Goal: Information Seeking & Learning: Learn about a topic

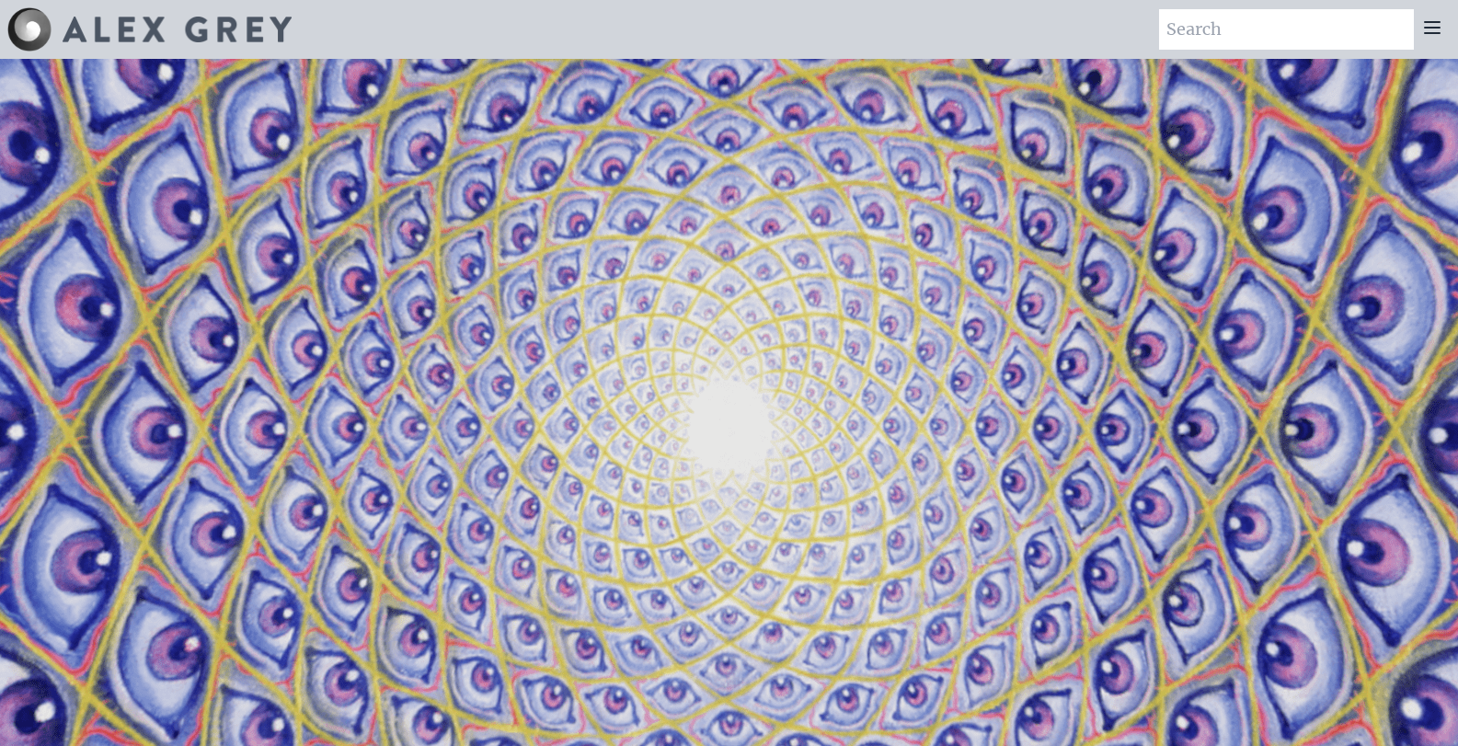
click at [1420, 34] on div at bounding box center [1432, 29] width 37 height 40
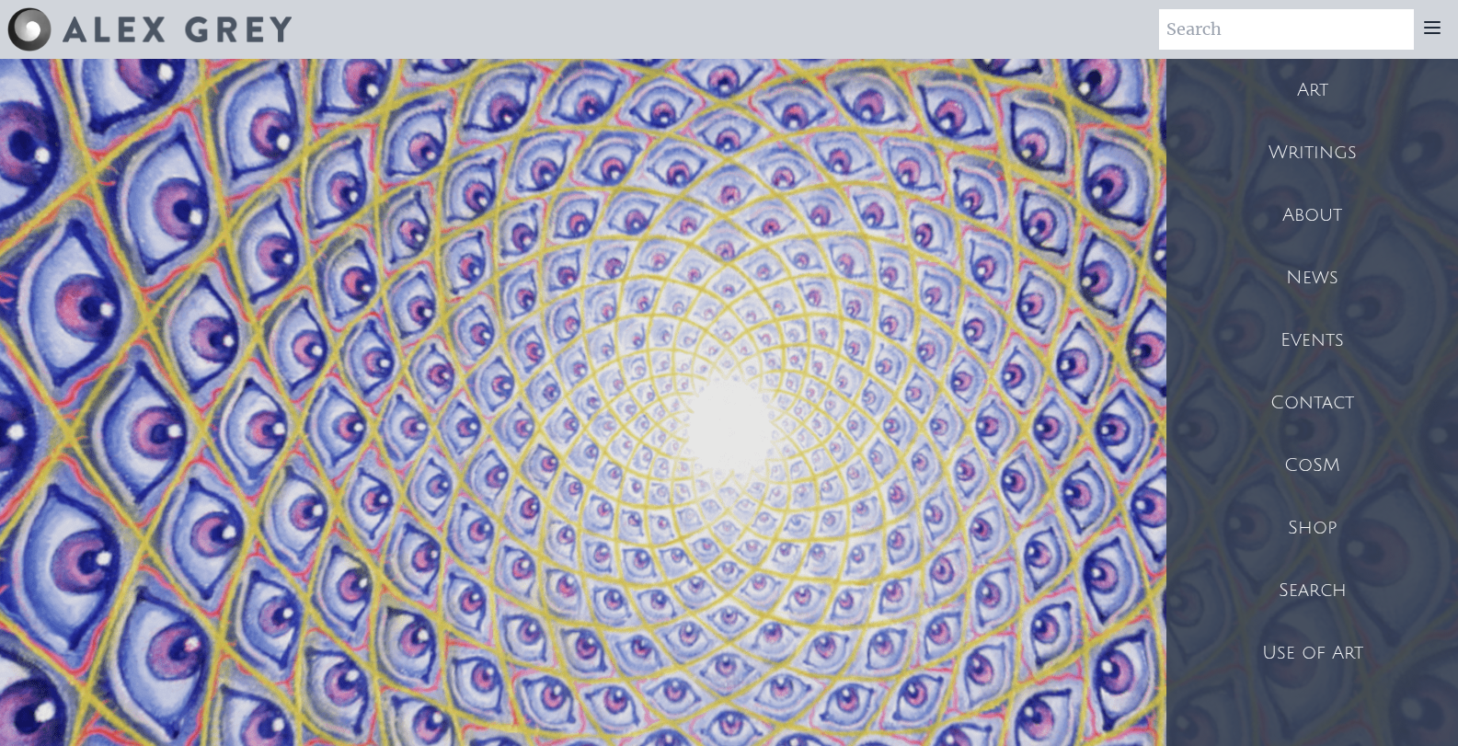
click at [1344, 84] on div "Art" at bounding box center [1313, 90] width 292 height 63
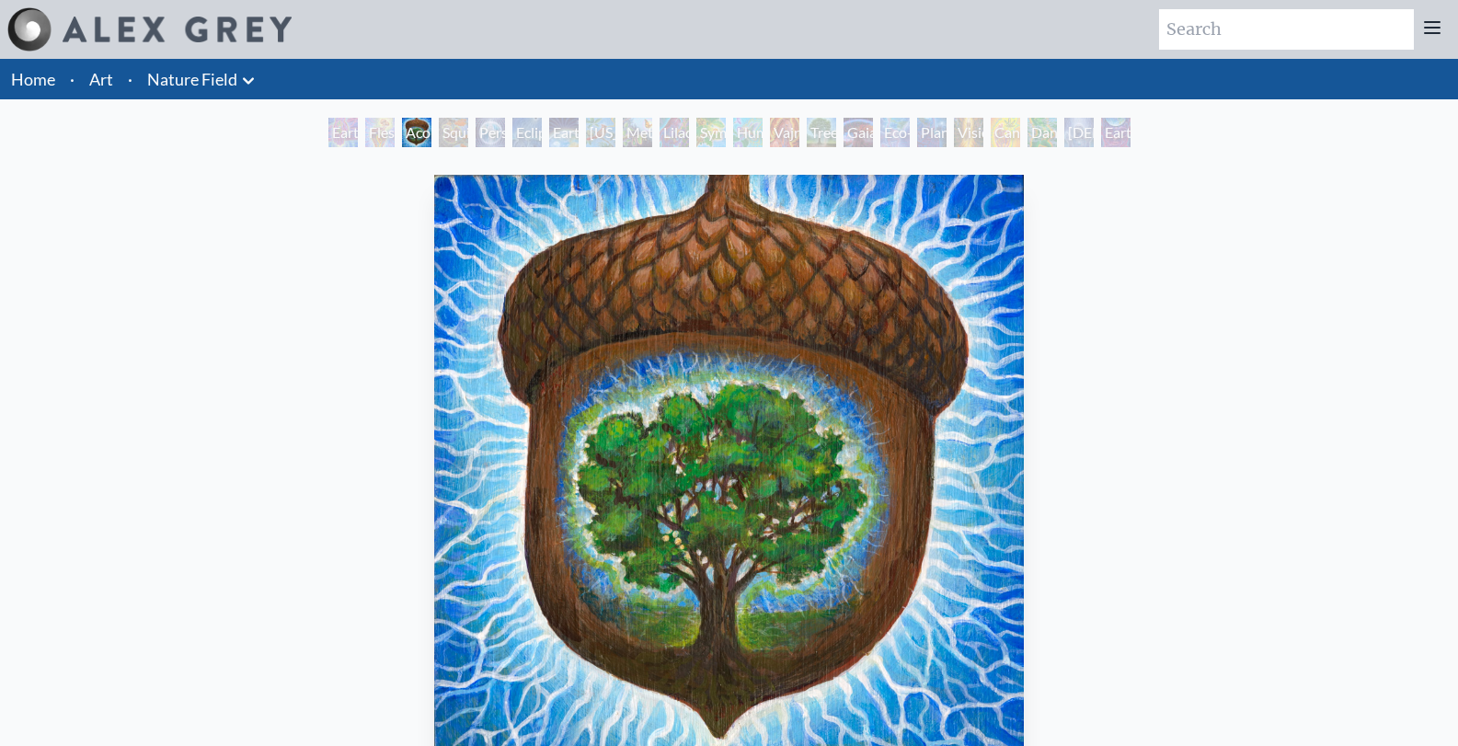
click at [332, 133] on div "Earth Witness" at bounding box center [342, 132] width 29 height 29
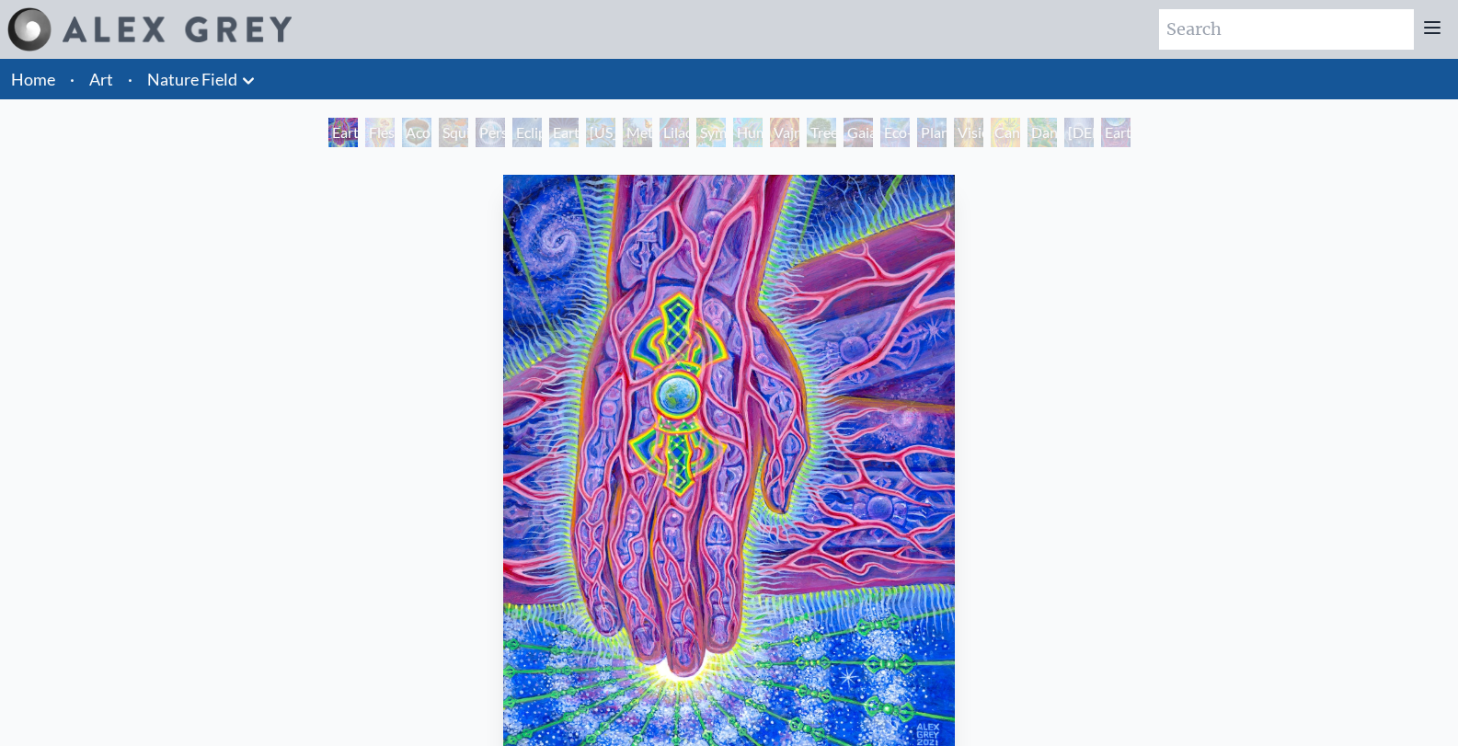
click at [416, 128] on div "Acorn Dream" at bounding box center [416, 132] width 29 height 29
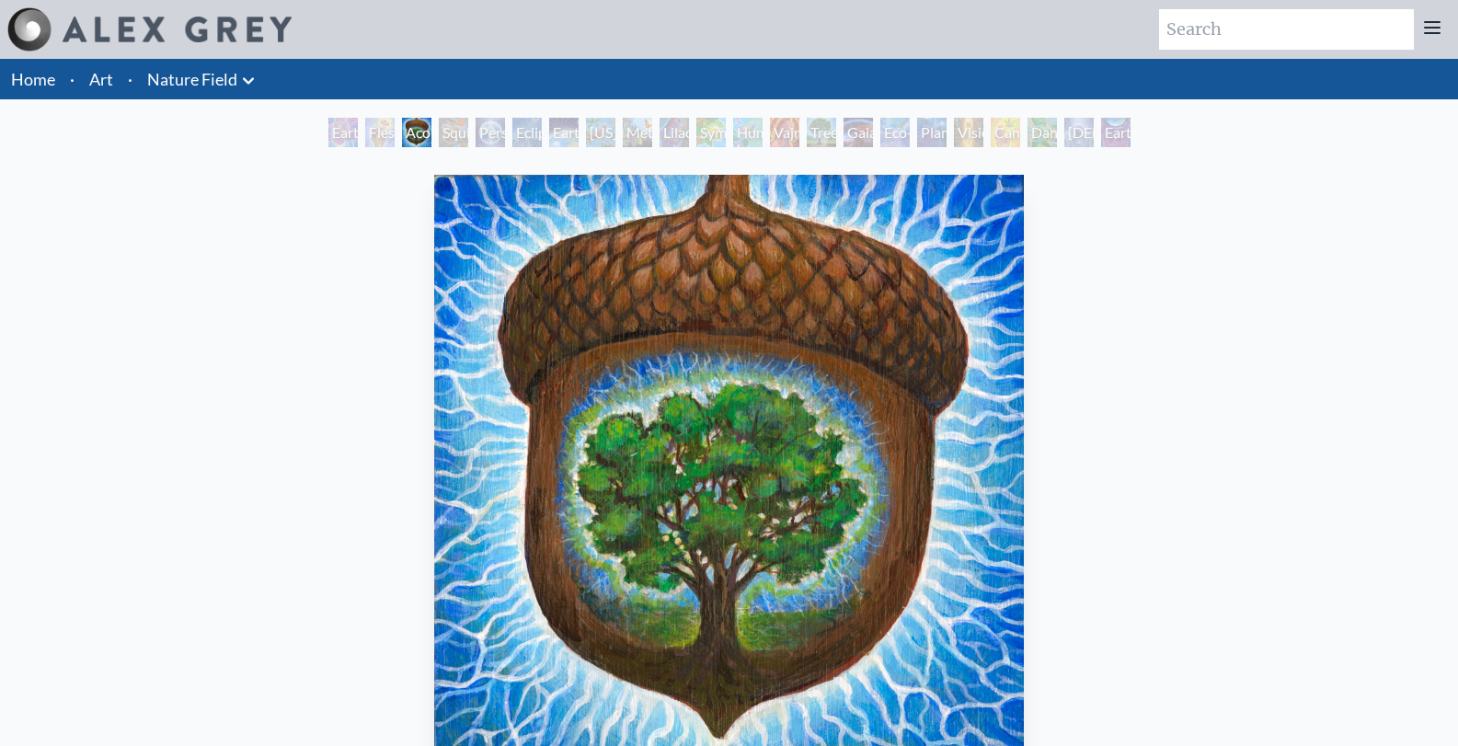
click at [483, 138] on div "Person Planet" at bounding box center [490, 132] width 29 height 29
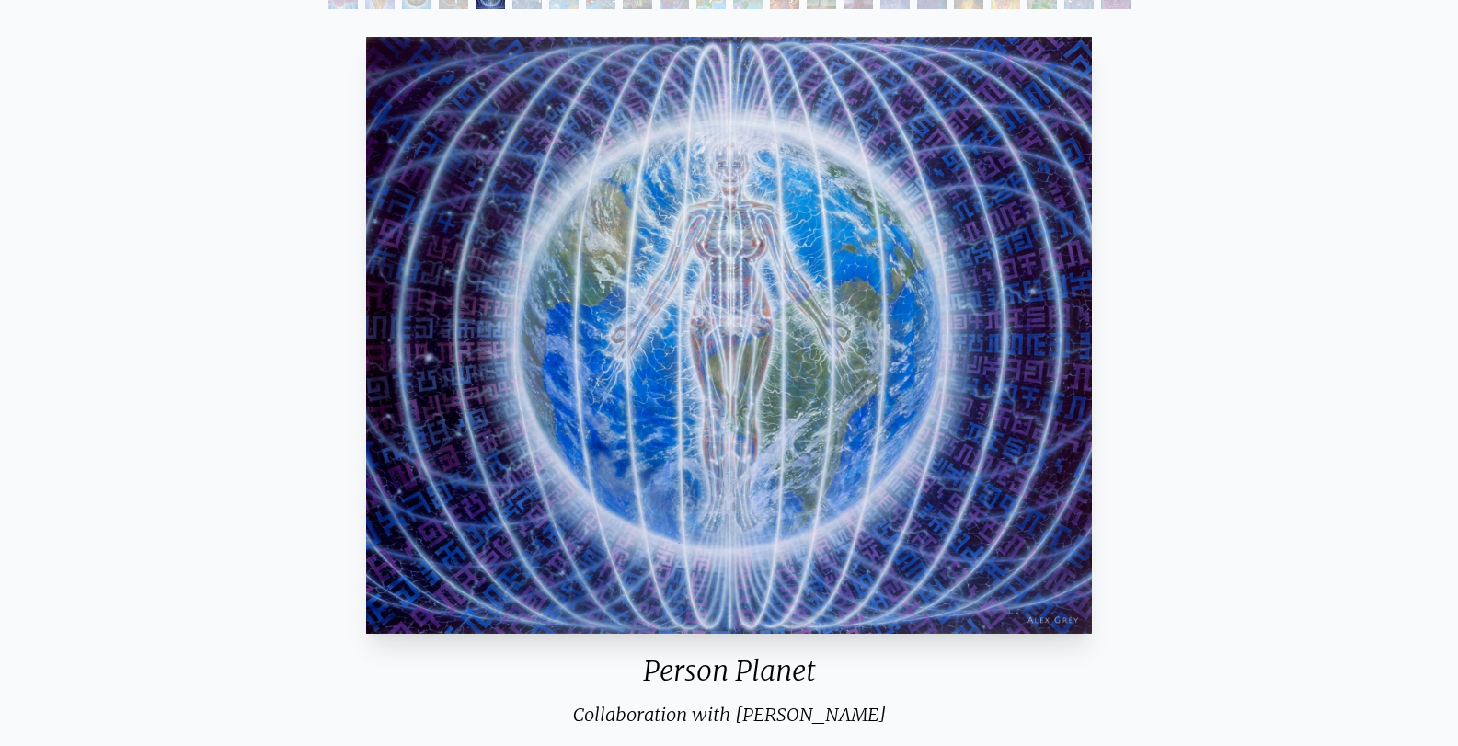
scroll to position [139, 0]
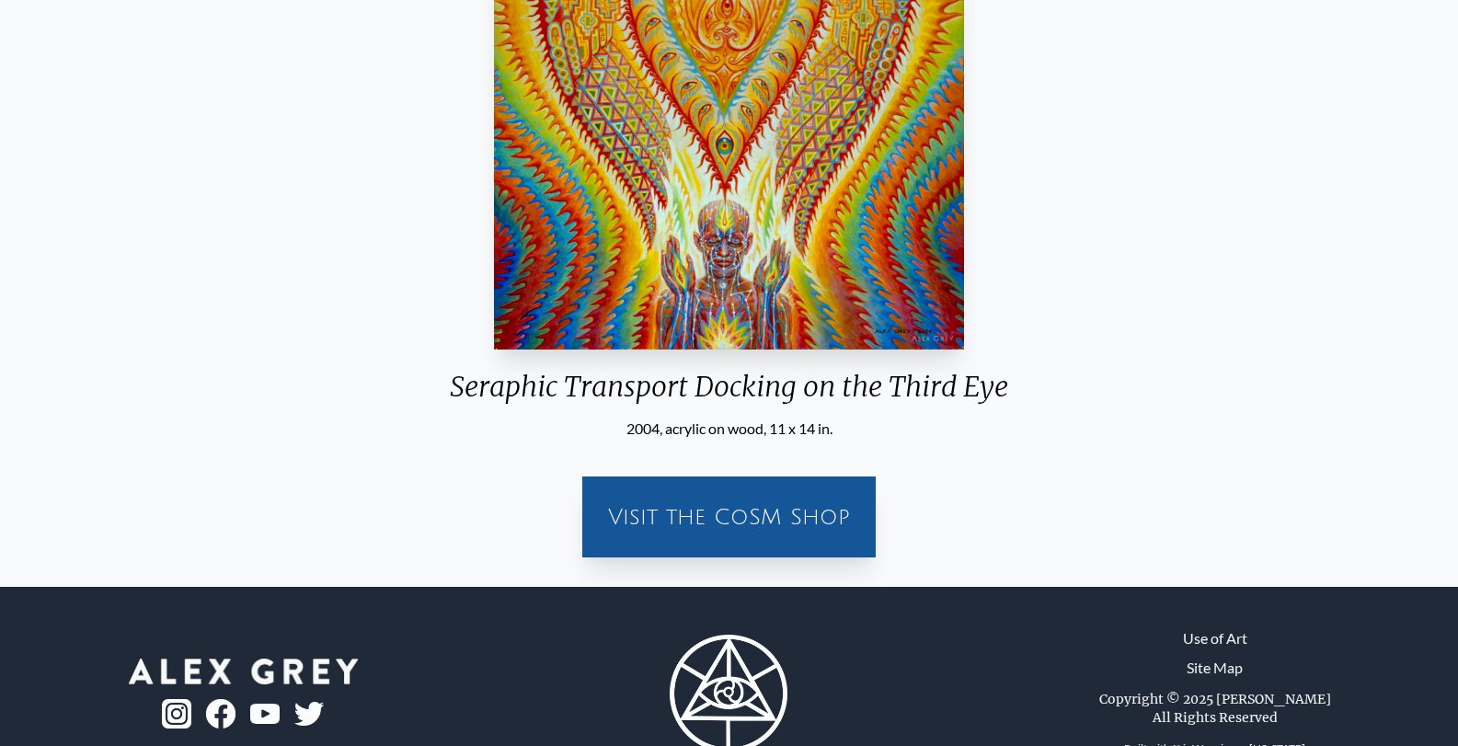
scroll to position [423, 0]
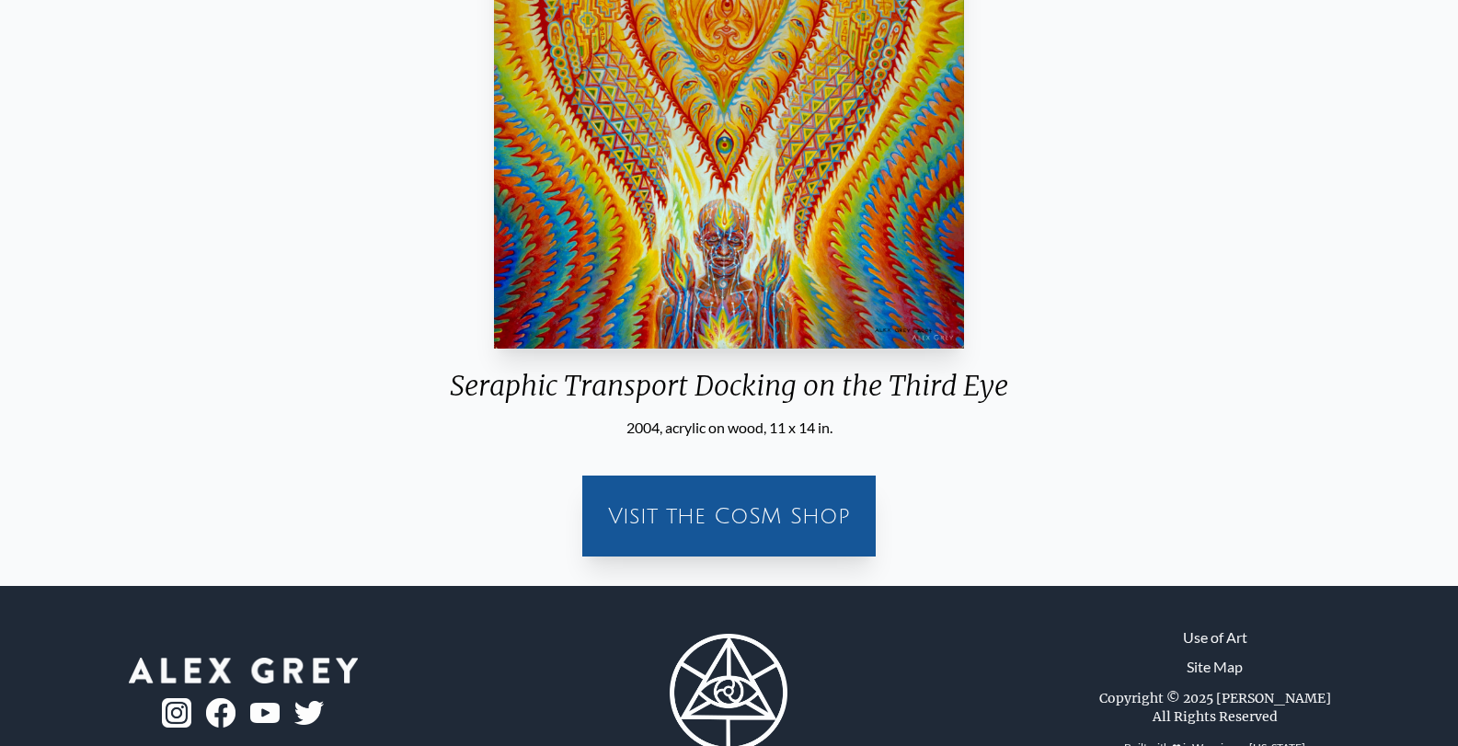
click at [751, 299] on img "12 / 31" at bounding box center [729, 50] width 470 height 597
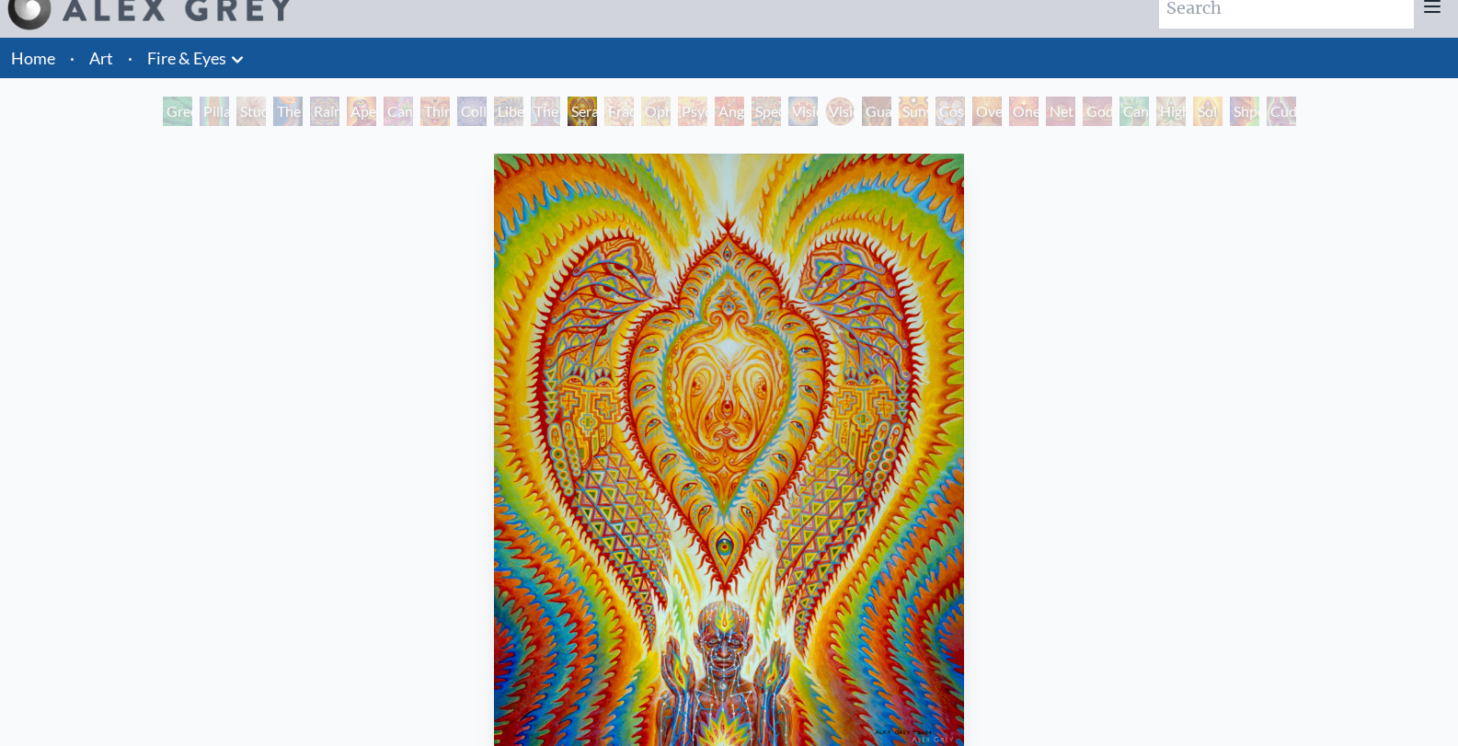
scroll to position [0, 0]
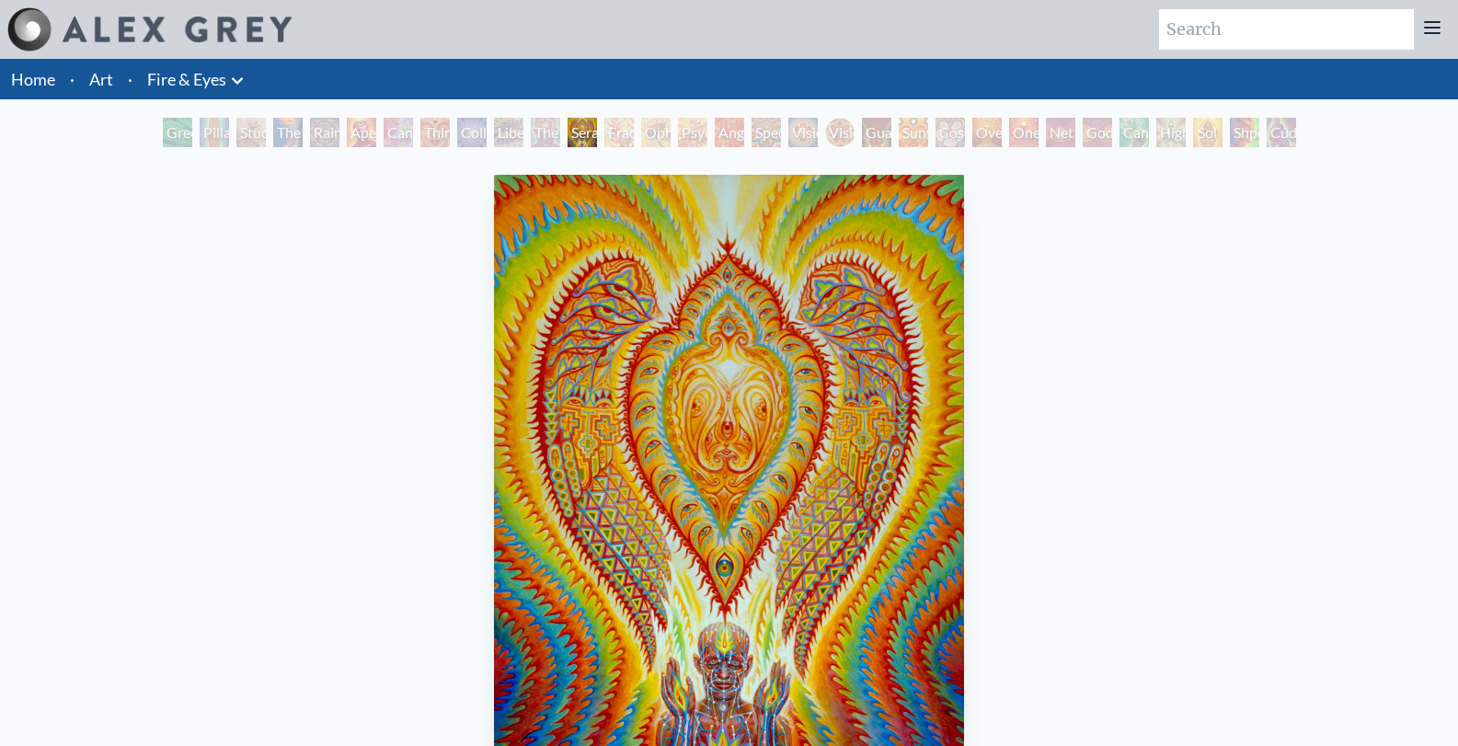
click at [818, 130] on div "Vision Crystal" at bounding box center [803, 132] width 29 height 29
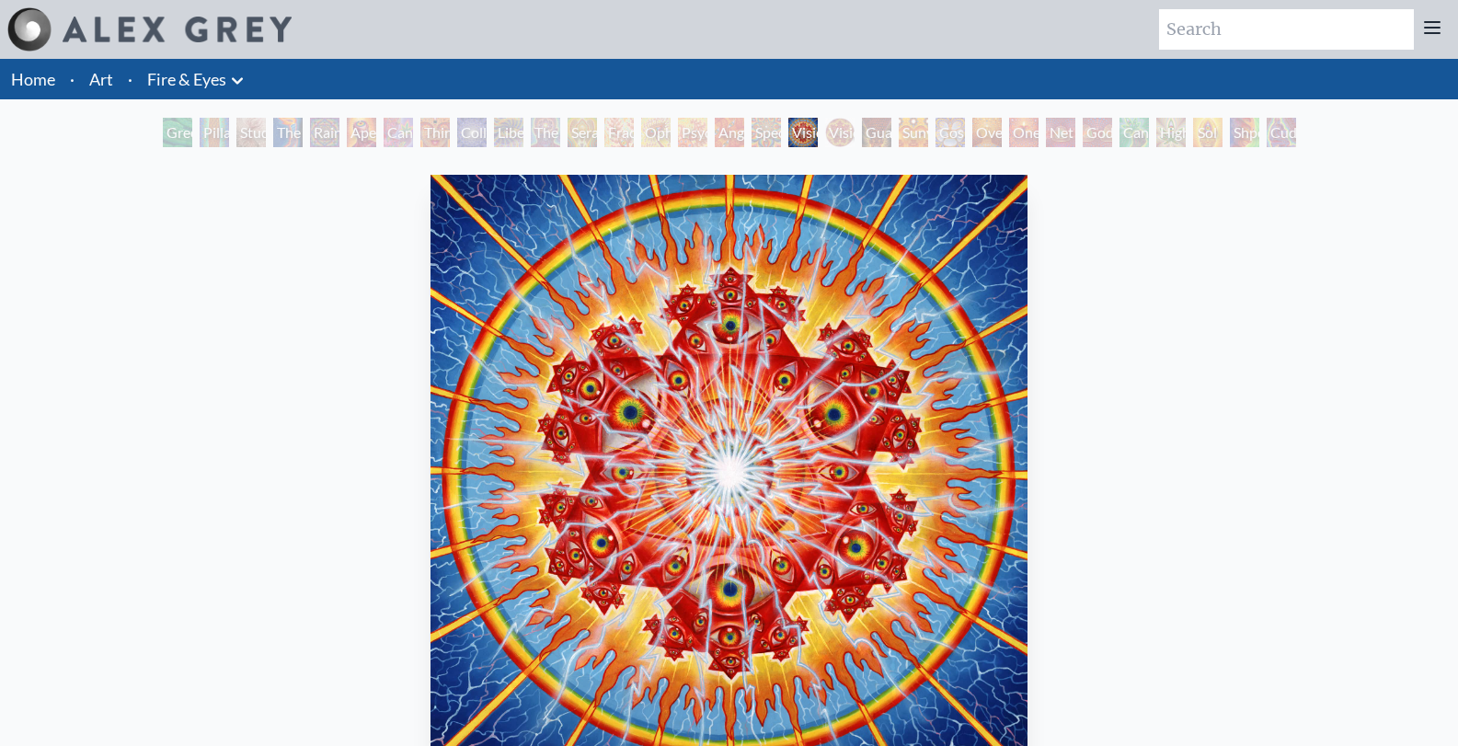
click at [1112, 129] on div "Godself" at bounding box center [1097, 132] width 29 height 29
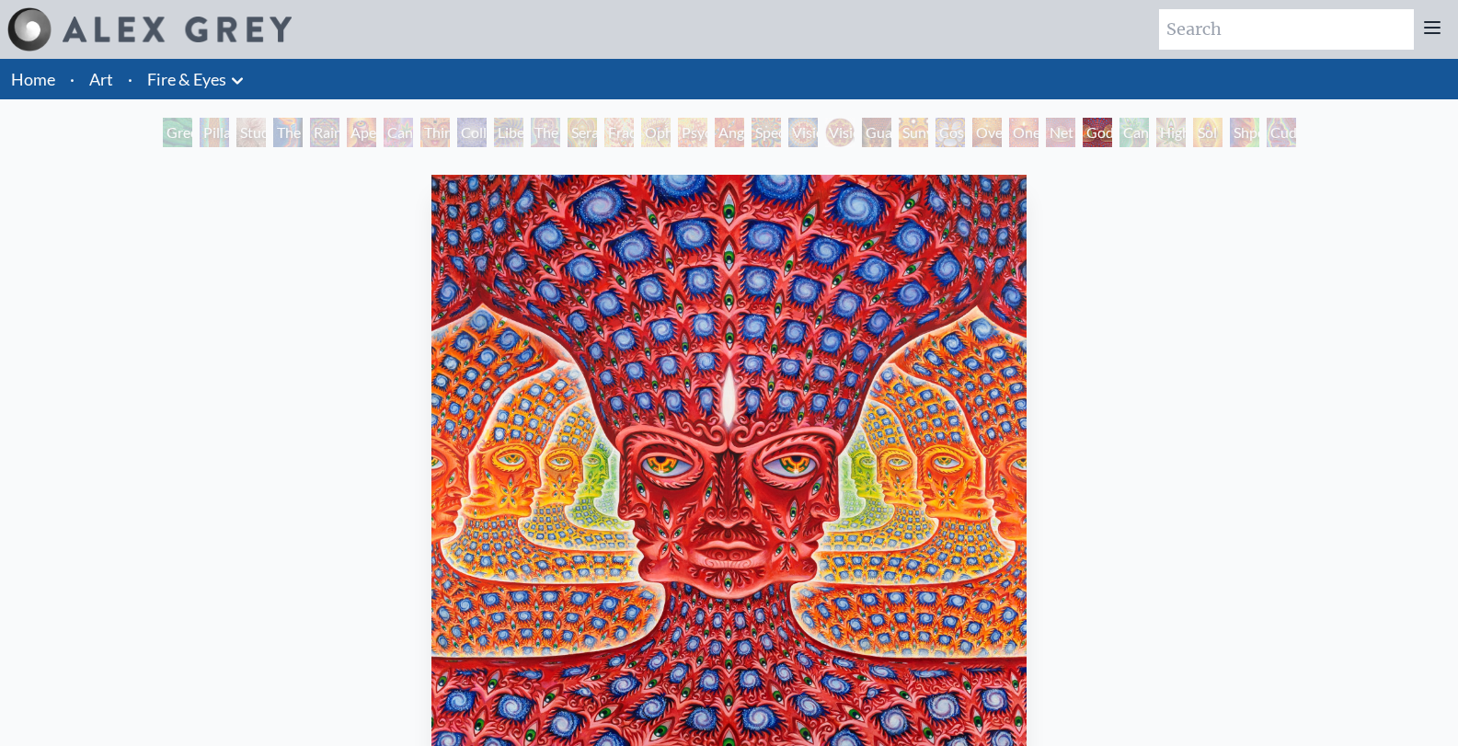
click at [1279, 129] on div "Cuddle" at bounding box center [1281, 132] width 29 height 29
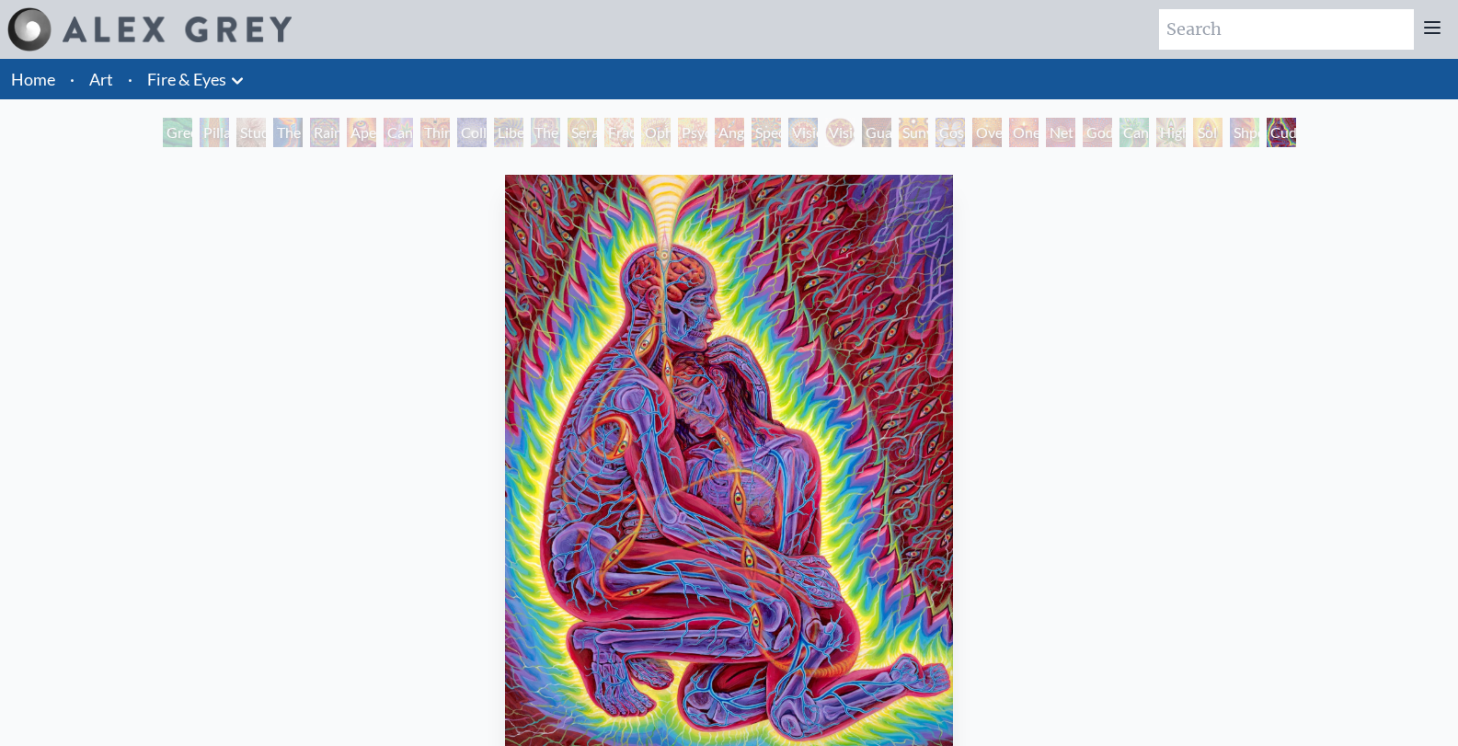
click at [115, 81] on li "Art" at bounding box center [101, 79] width 39 height 40
click at [103, 82] on link "Art" at bounding box center [101, 79] width 24 height 26
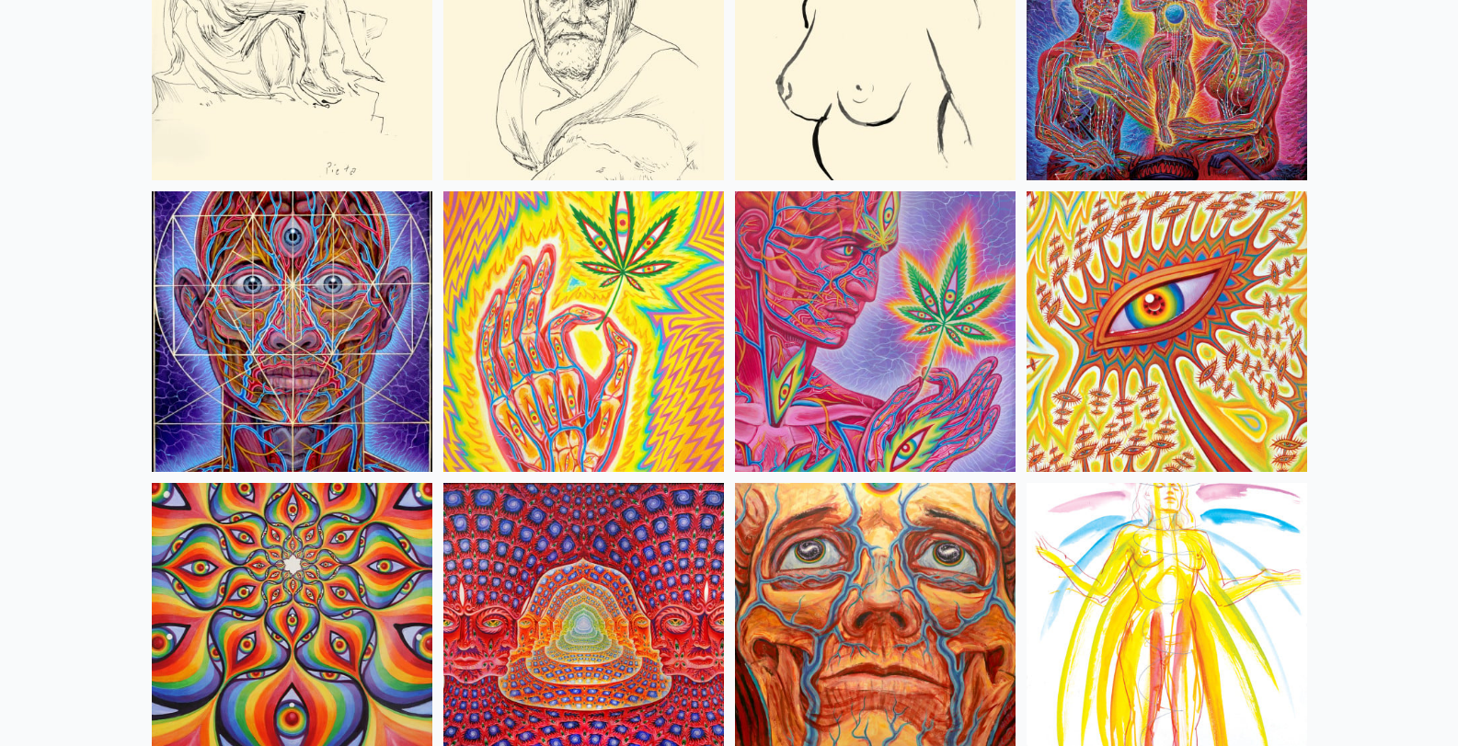
scroll to position [7920, 0]
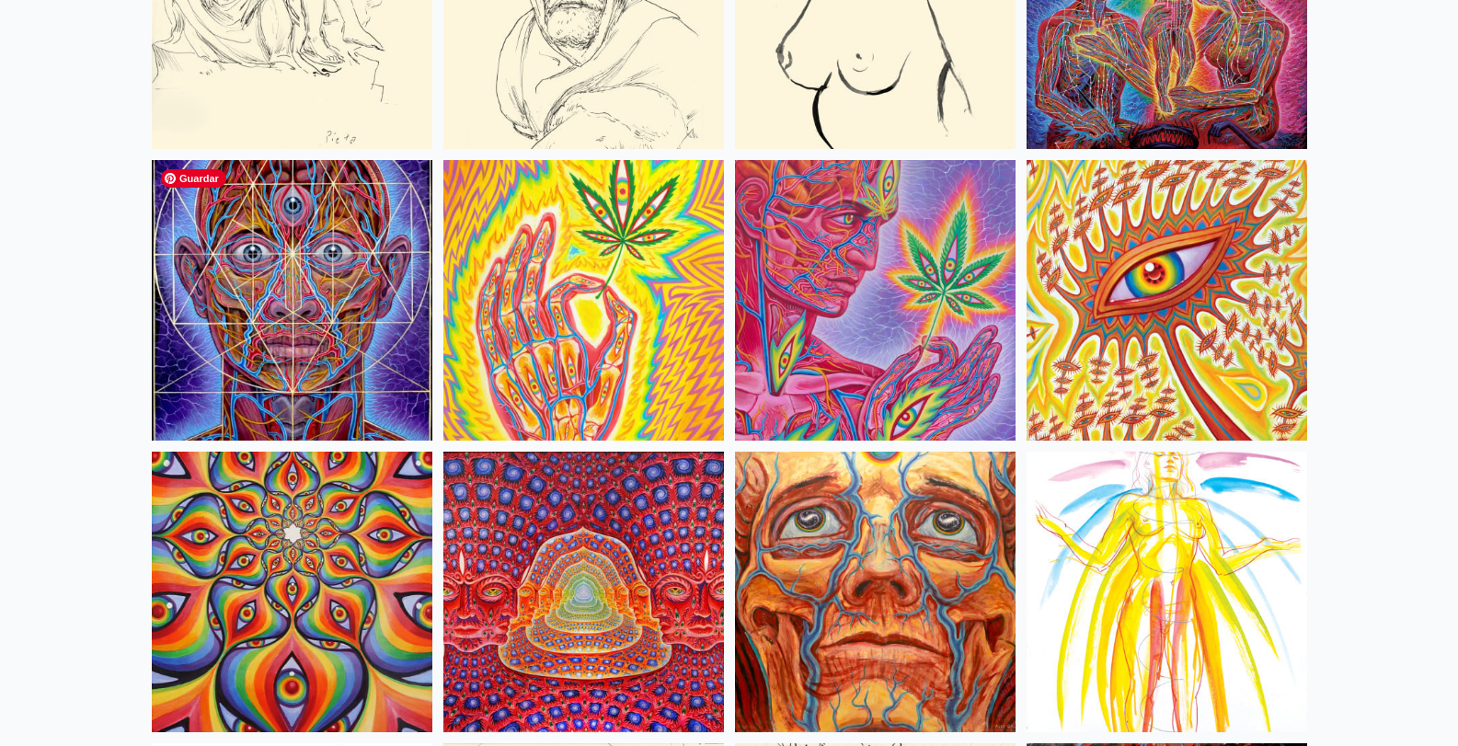
click at [267, 279] on img at bounding box center [292, 300] width 281 height 281
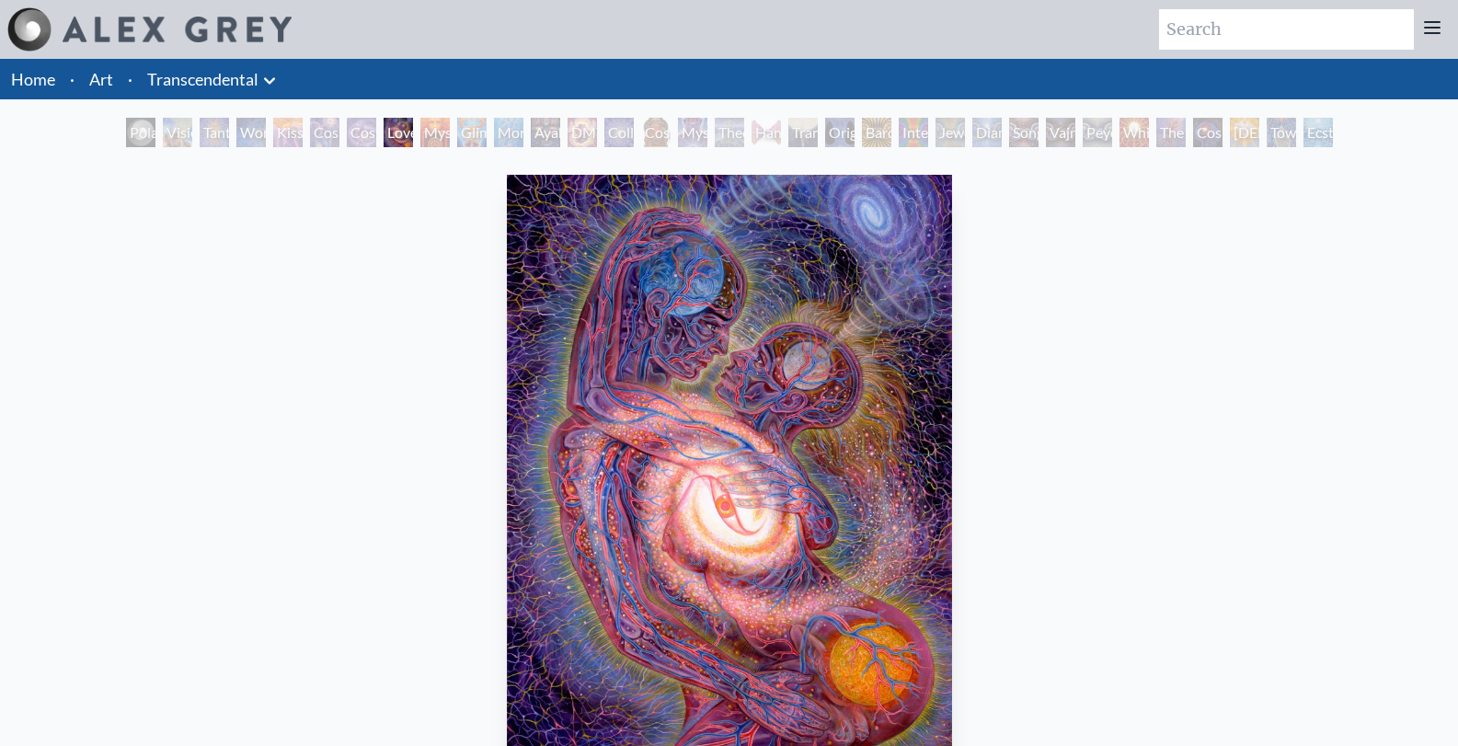
click at [276, 74] on icon at bounding box center [270, 81] width 22 height 22
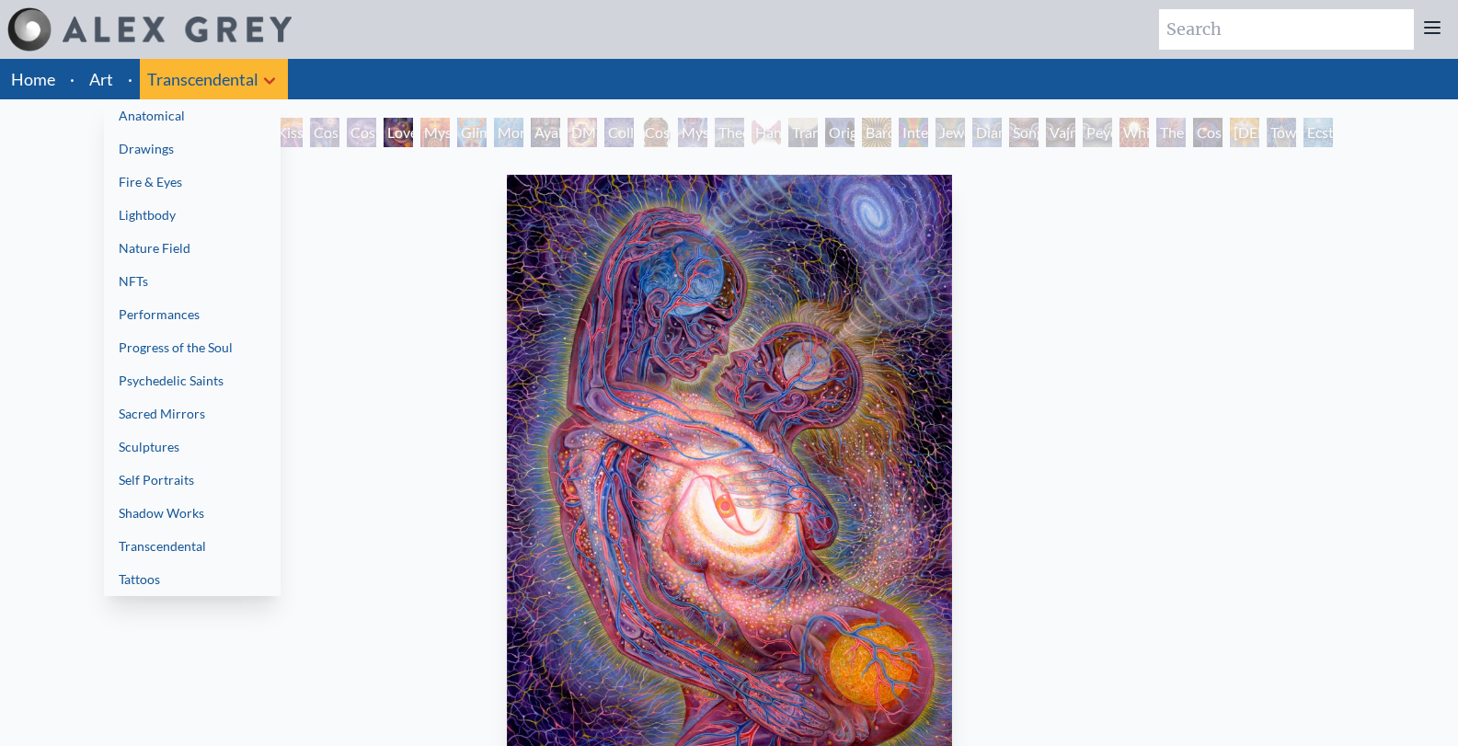
click at [370, 328] on div at bounding box center [729, 373] width 1458 height 746
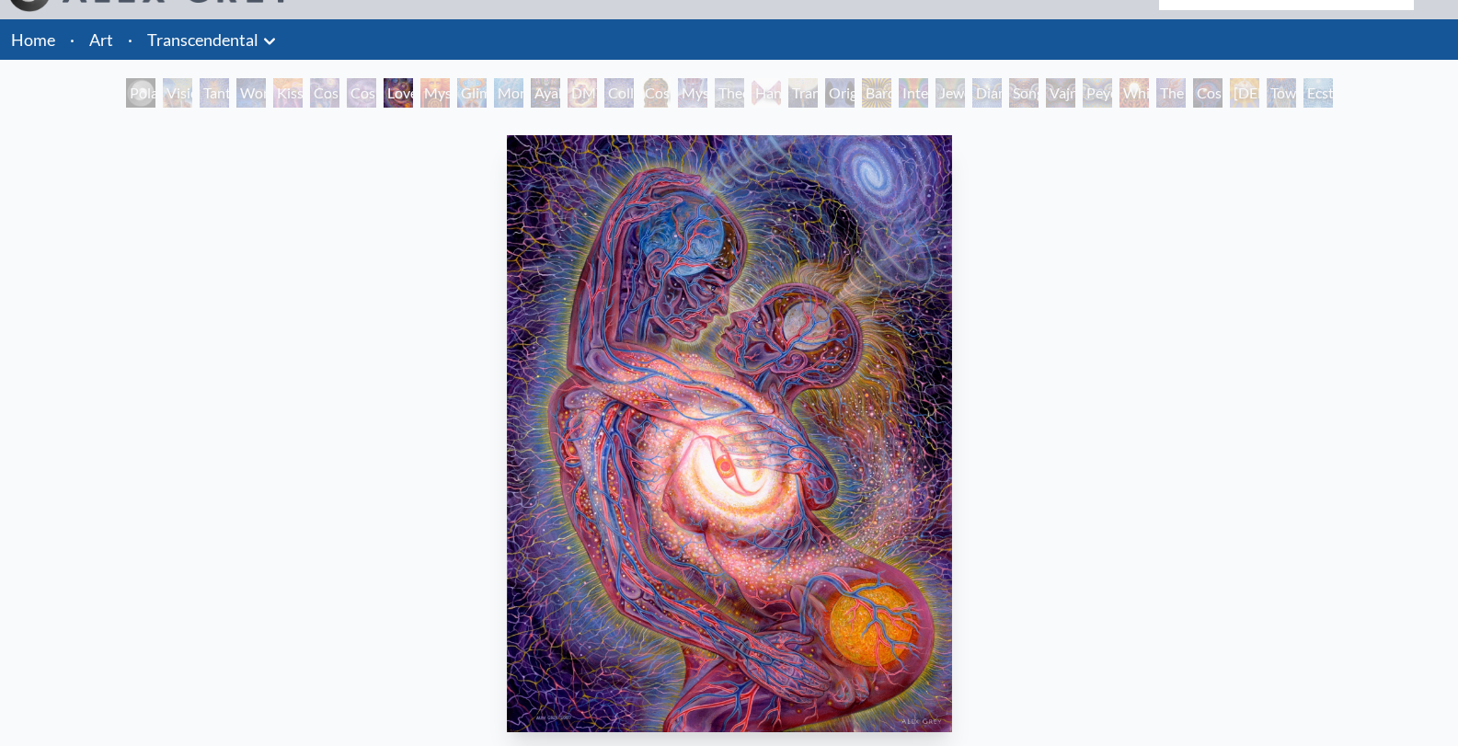
scroll to position [38, 0]
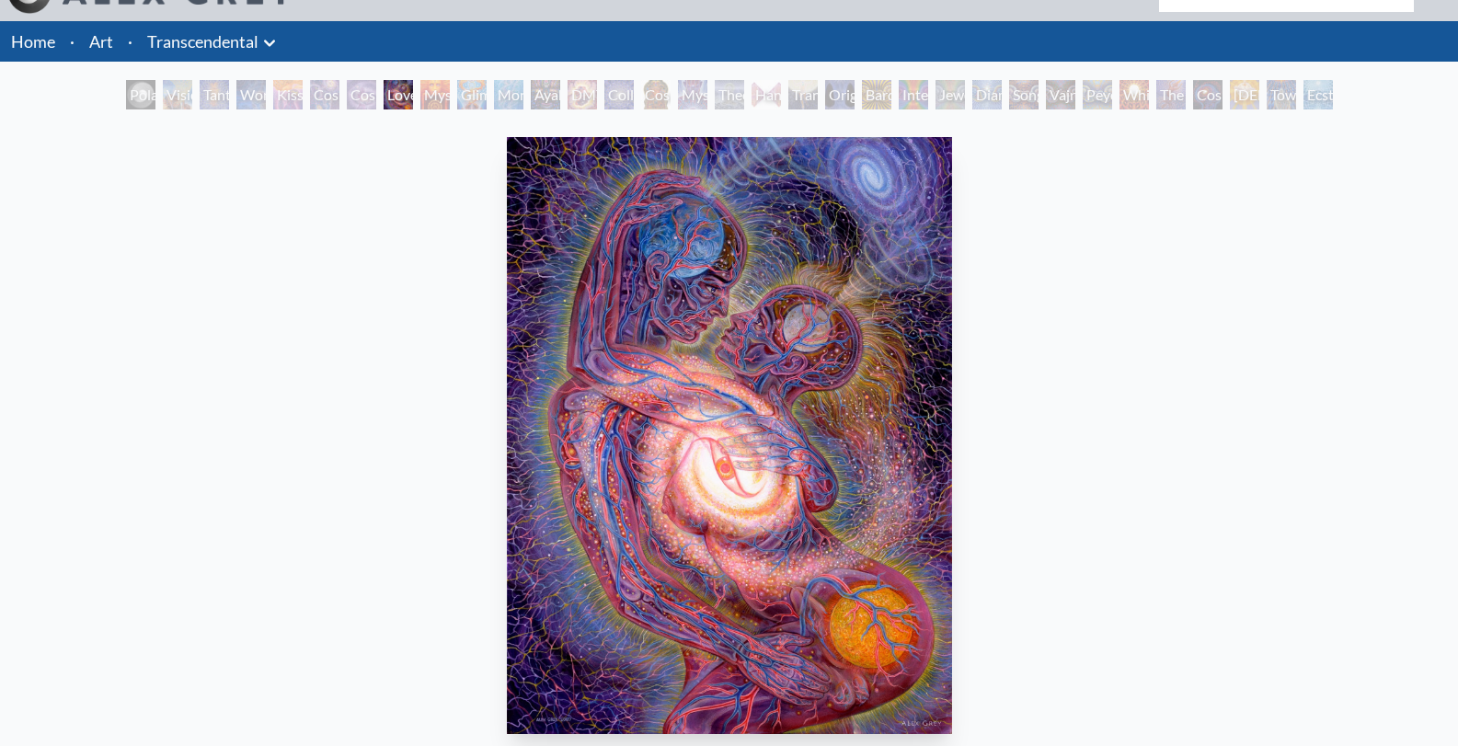
click at [426, 91] on div "Mysteriosa 2" at bounding box center [434, 94] width 29 height 29
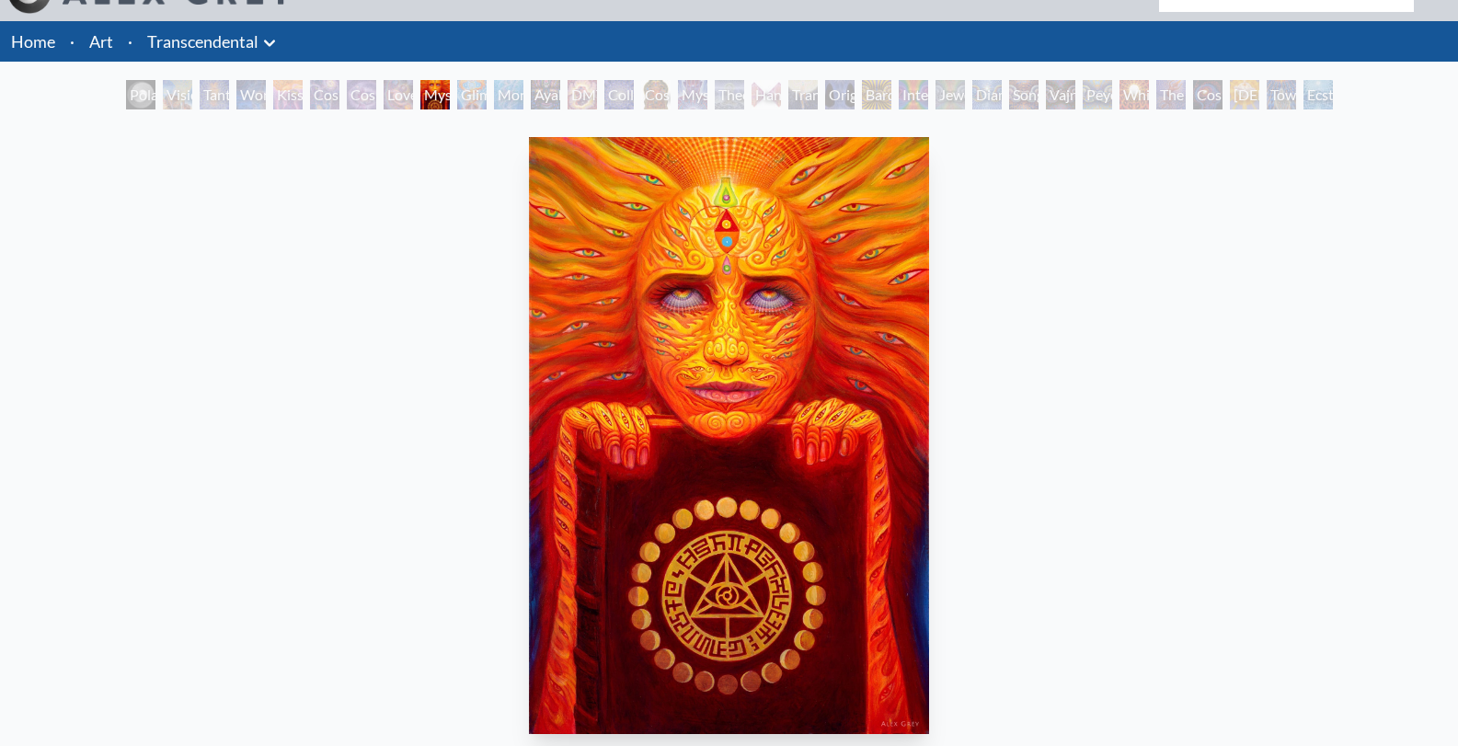
click at [497, 91] on div "Monochord" at bounding box center [508, 94] width 29 height 29
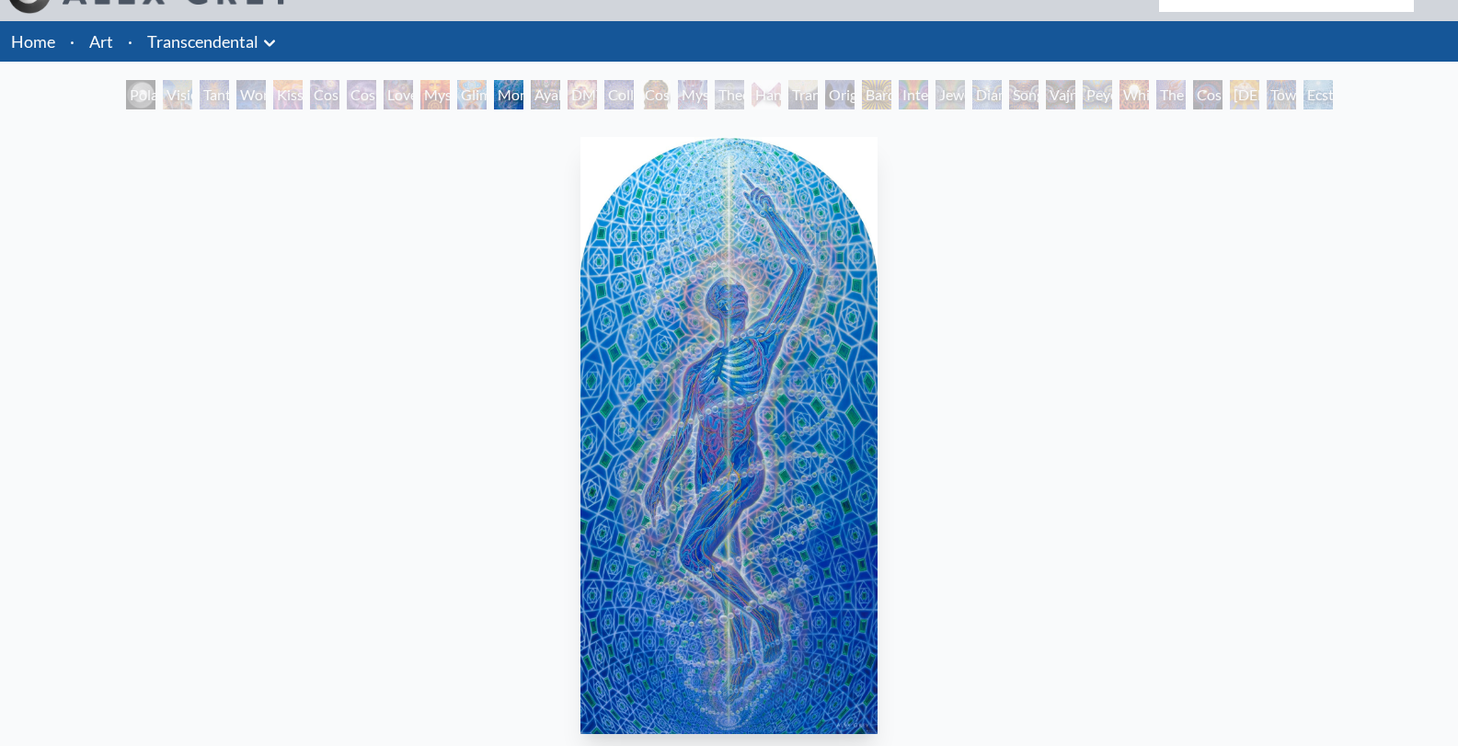
click at [480, 95] on div "Glimpsing the Empyrean" at bounding box center [471, 94] width 29 height 29
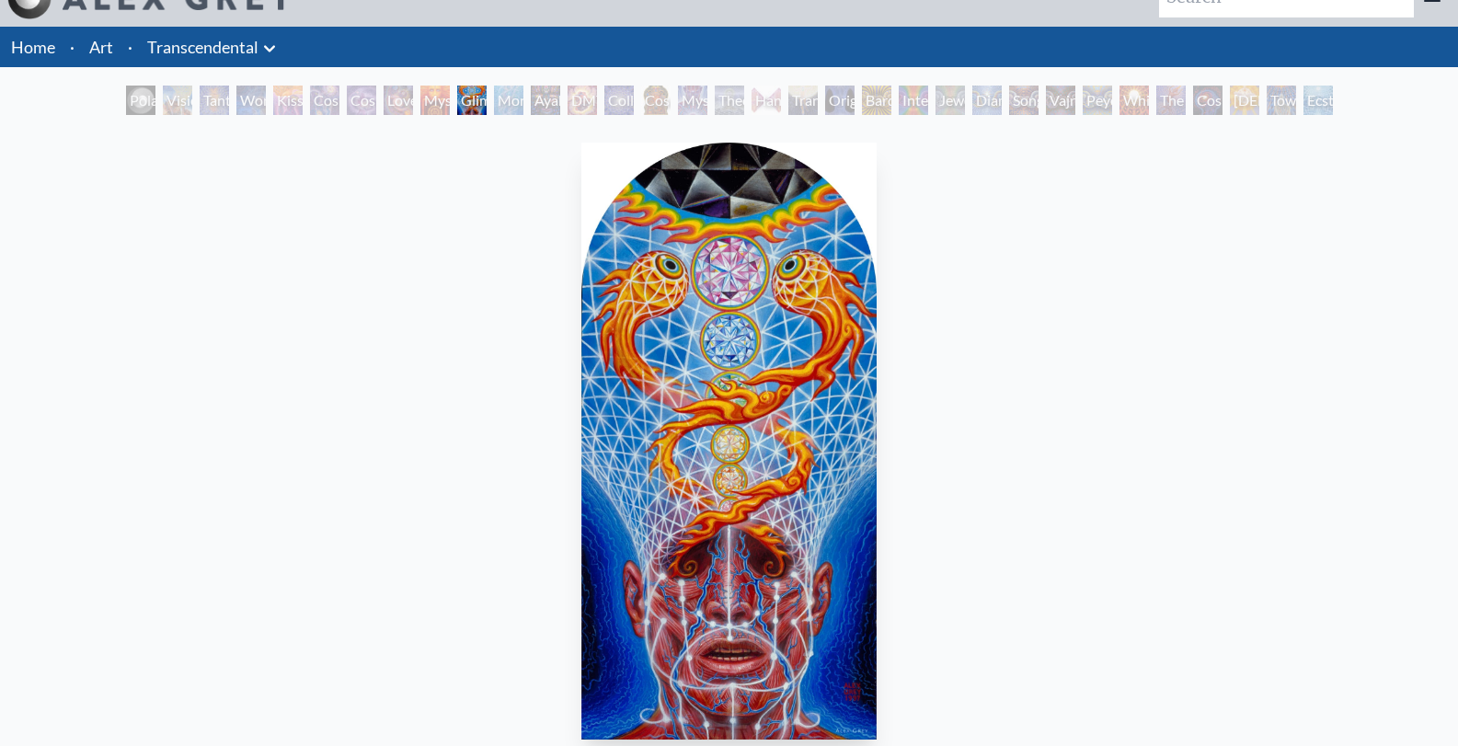
scroll to position [26, 0]
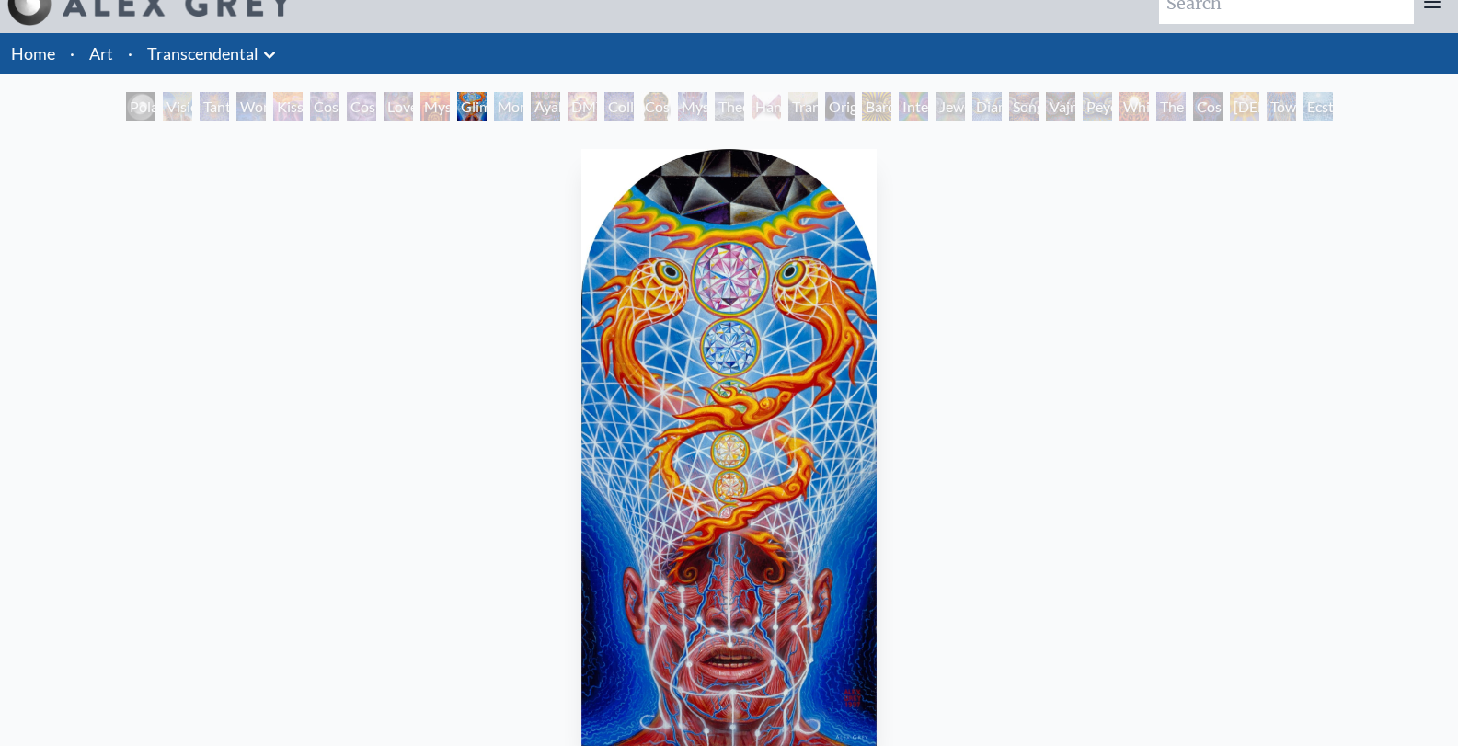
click at [641, 100] on div "Cosmic Christ" at bounding box center [655, 106] width 29 height 29
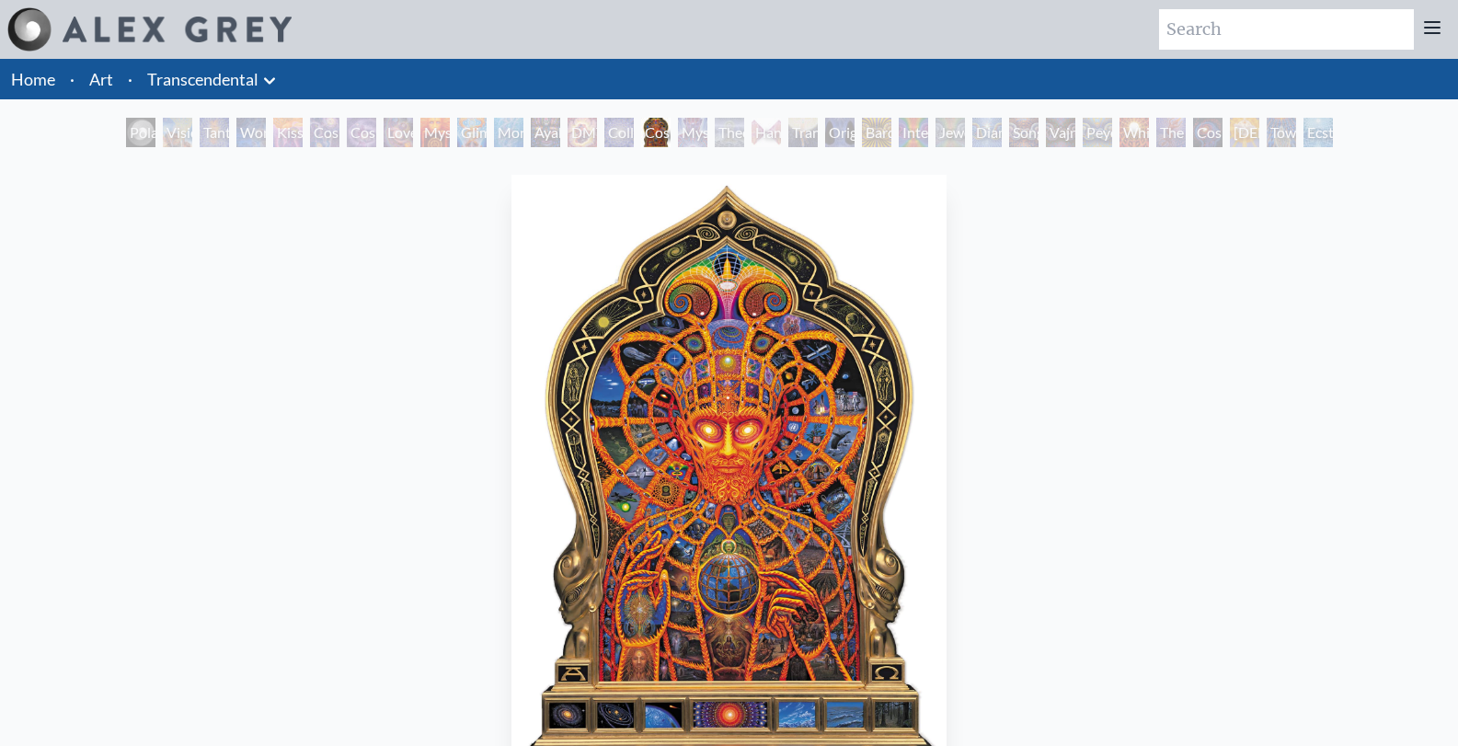
click at [761, 130] on div "Hands that See" at bounding box center [766, 132] width 29 height 29
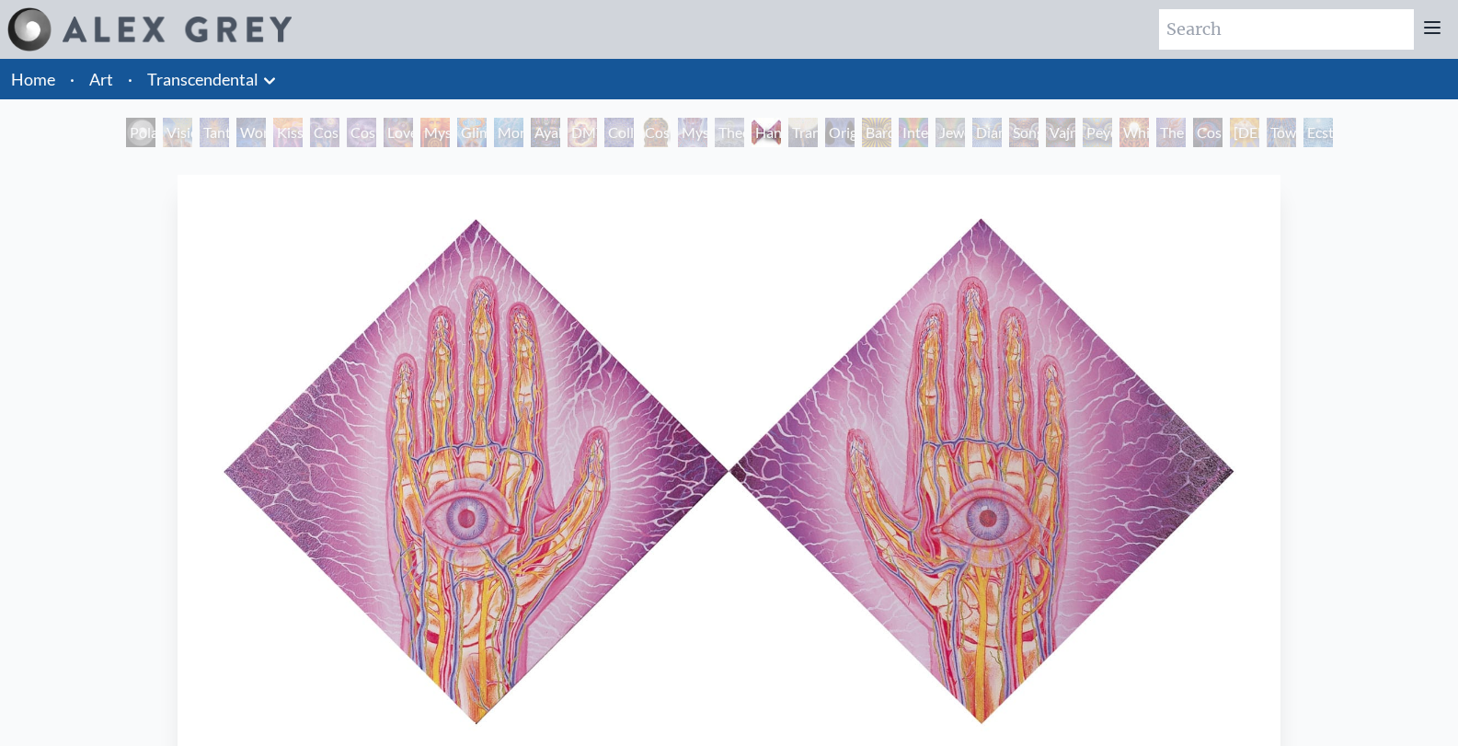
click at [1002, 132] on div "Diamond Being" at bounding box center [987, 132] width 29 height 29
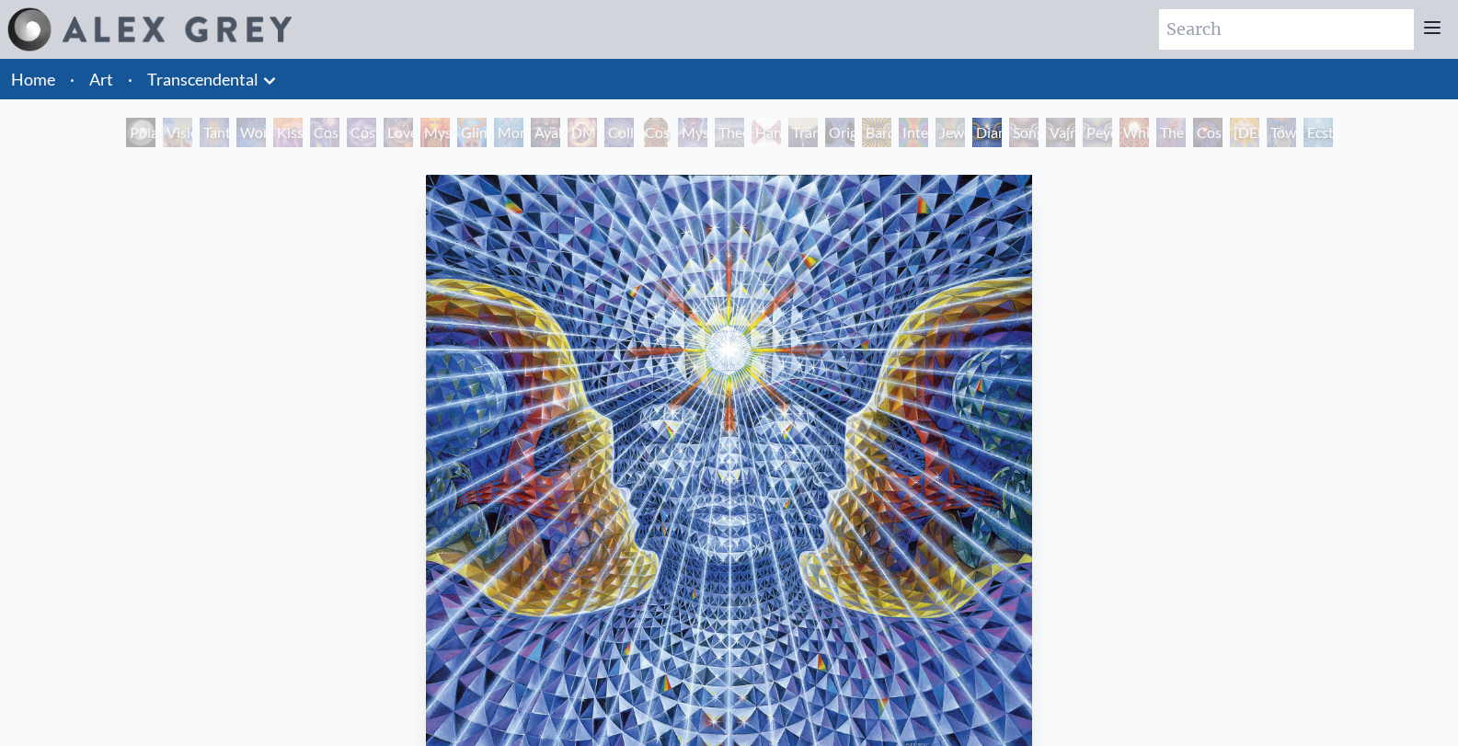
click at [1195, 132] on div "Cosmic Consciousness" at bounding box center [1207, 132] width 29 height 29
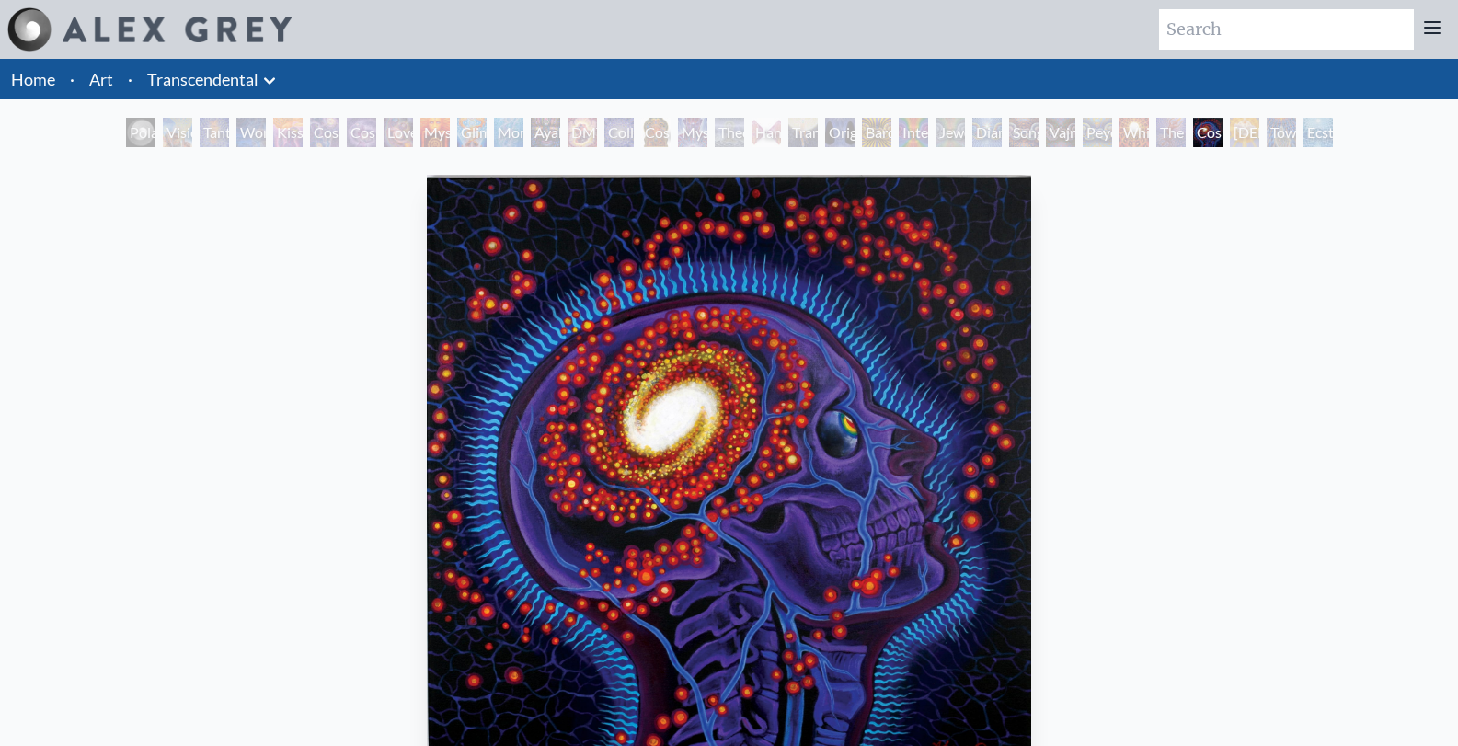
click at [1313, 129] on div "Ecstasy" at bounding box center [1318, 132] width 29 height 29
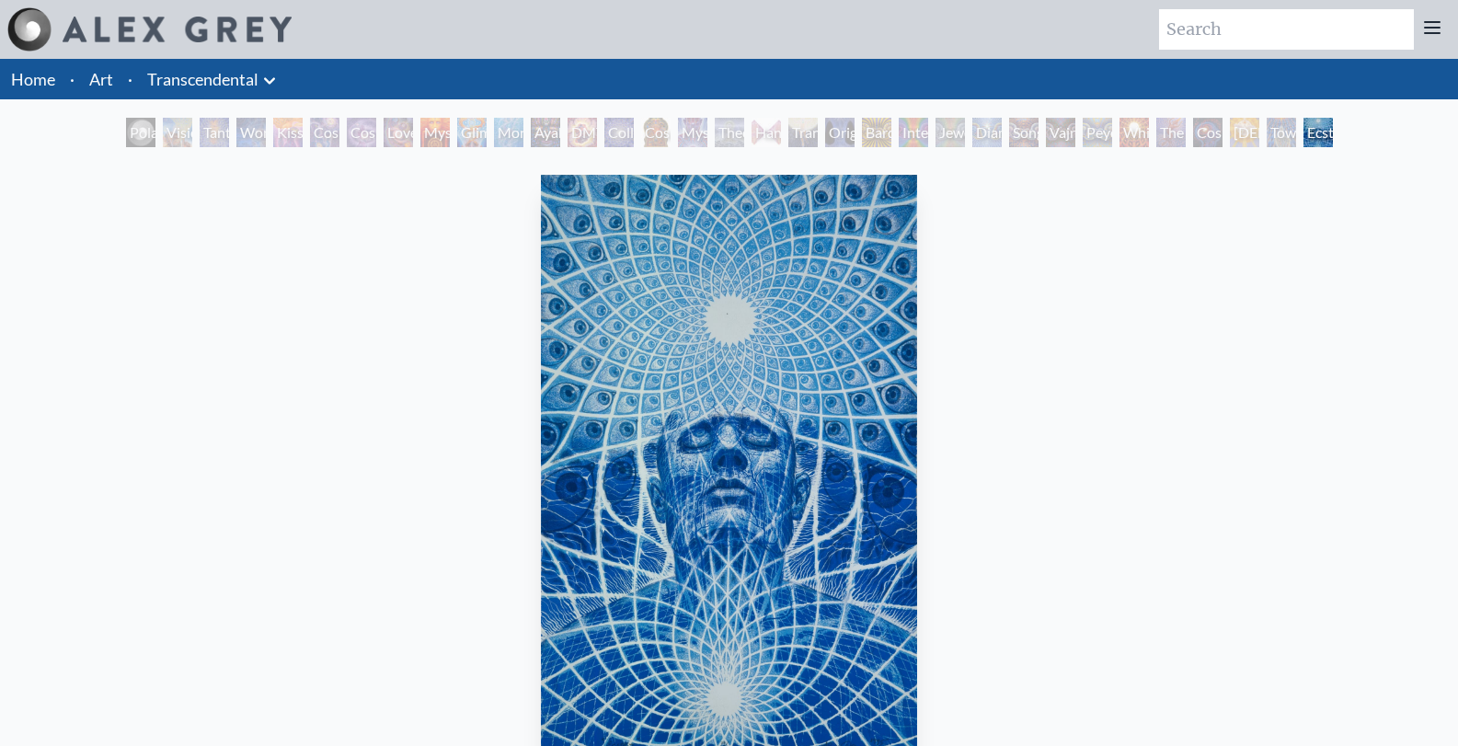
click at [141, 134] on div "Polar Unity Spiral" at bounding box center [140, 132] width 29 height 29
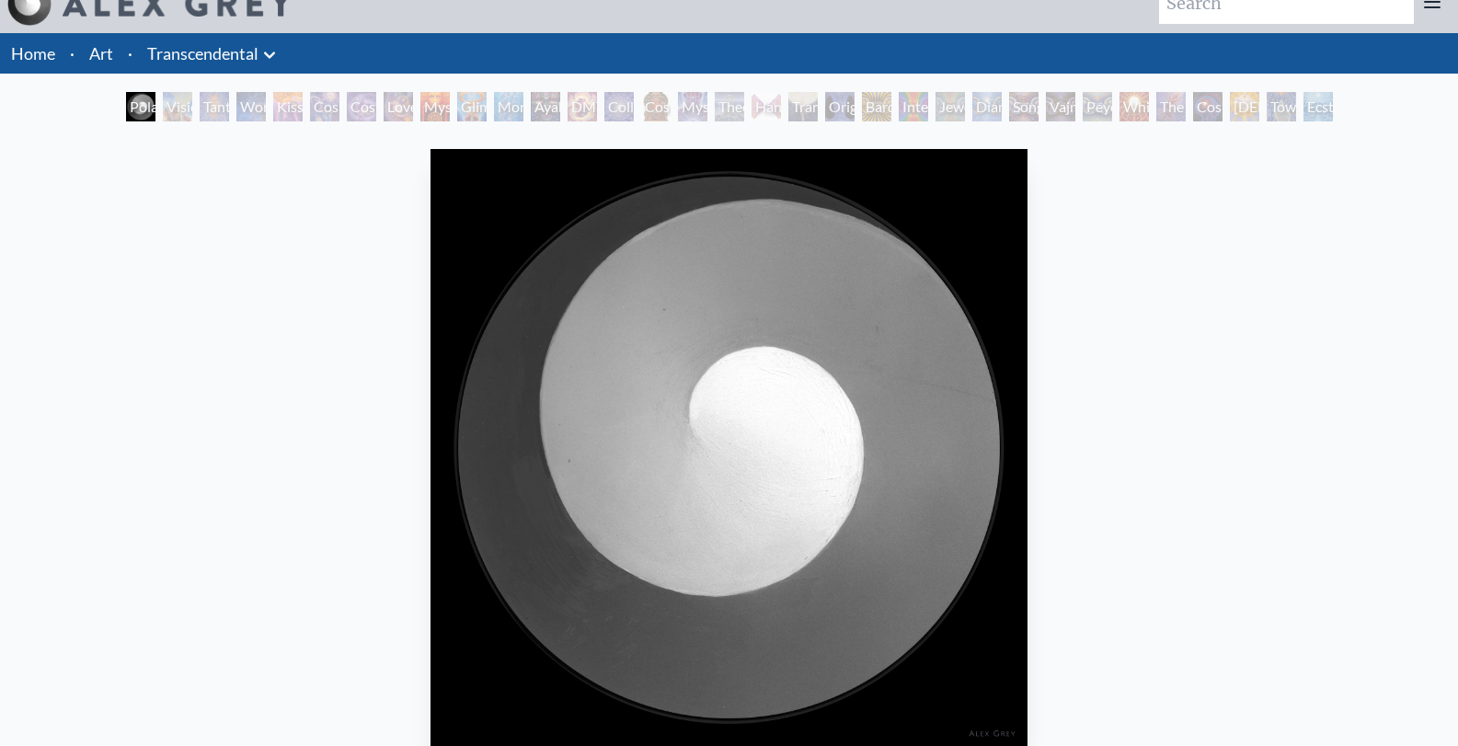
scroll to position [15, 0]
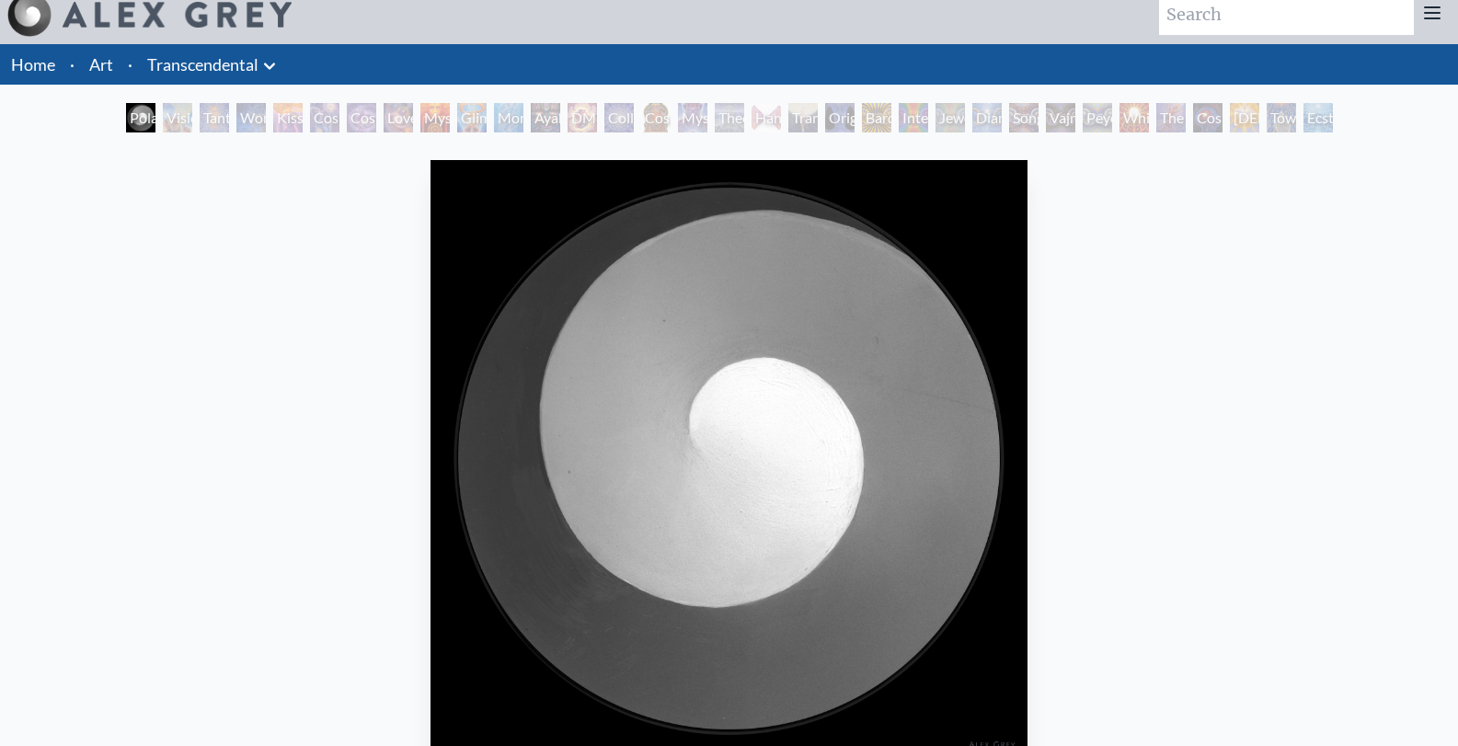
click at [170, 124] on div "Visionary Origin of Language" at bounding box center [177, 117] width 29 height 29
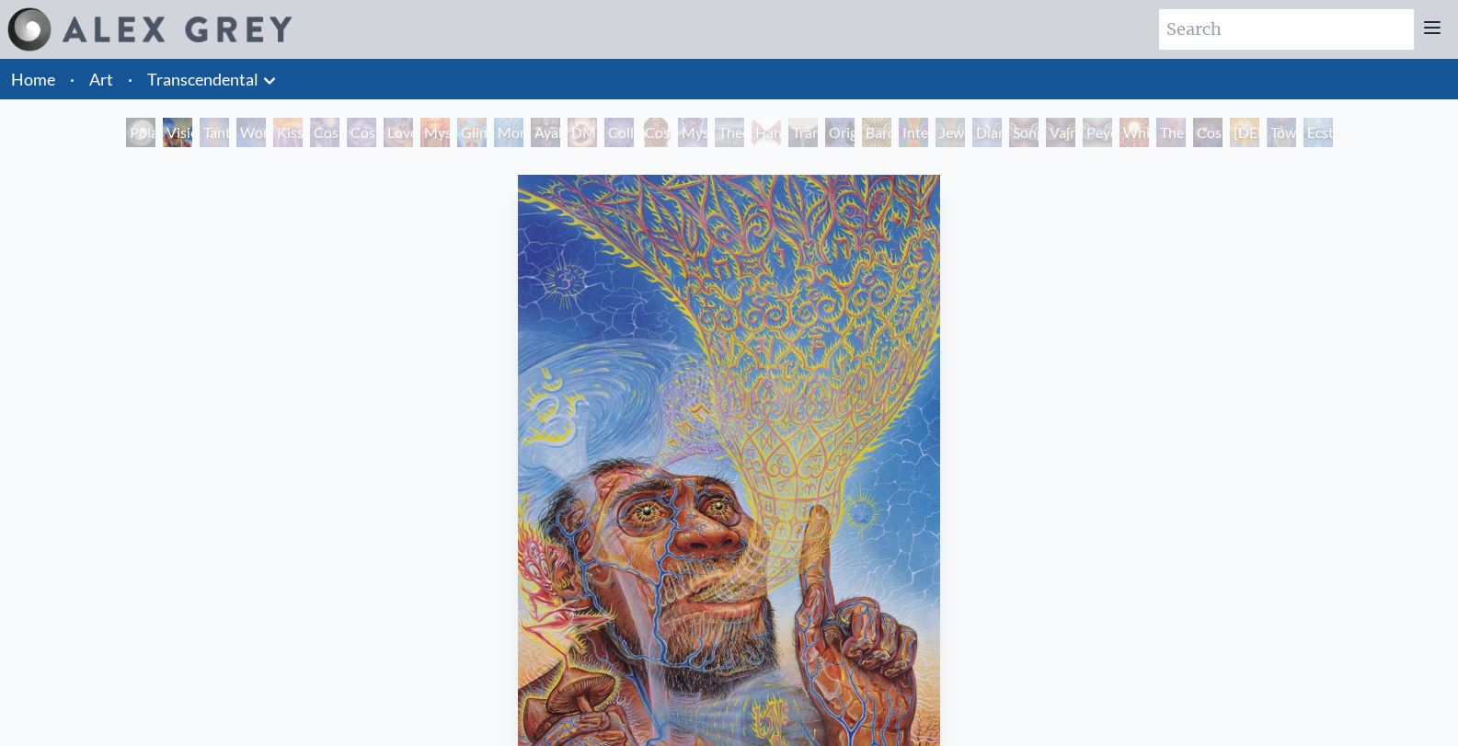
click at [209, 131] on div "Tantra" at bounding box center [214, 132] width 29 height 29
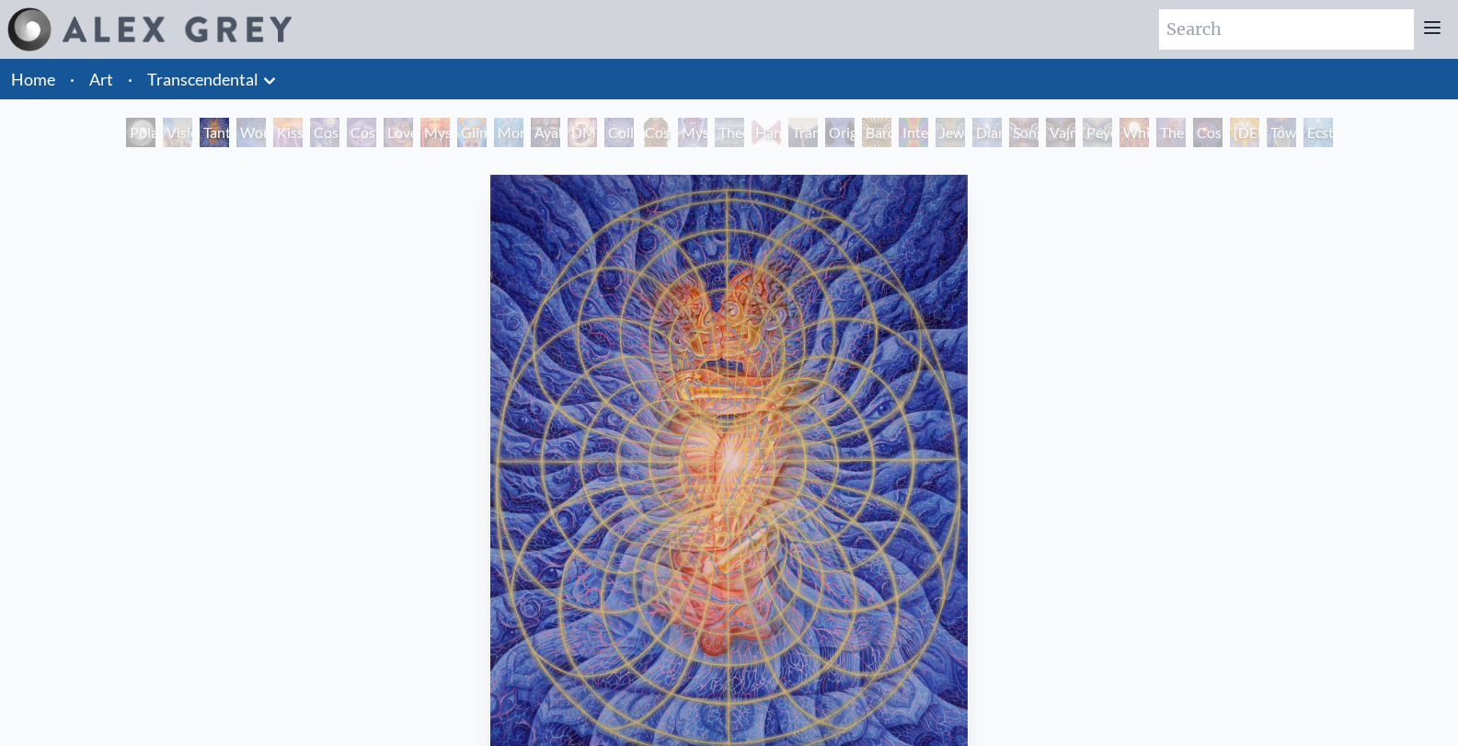
click at [237, 132] on div "Wonder" at bounding box center [250, 132] width 29 height 29
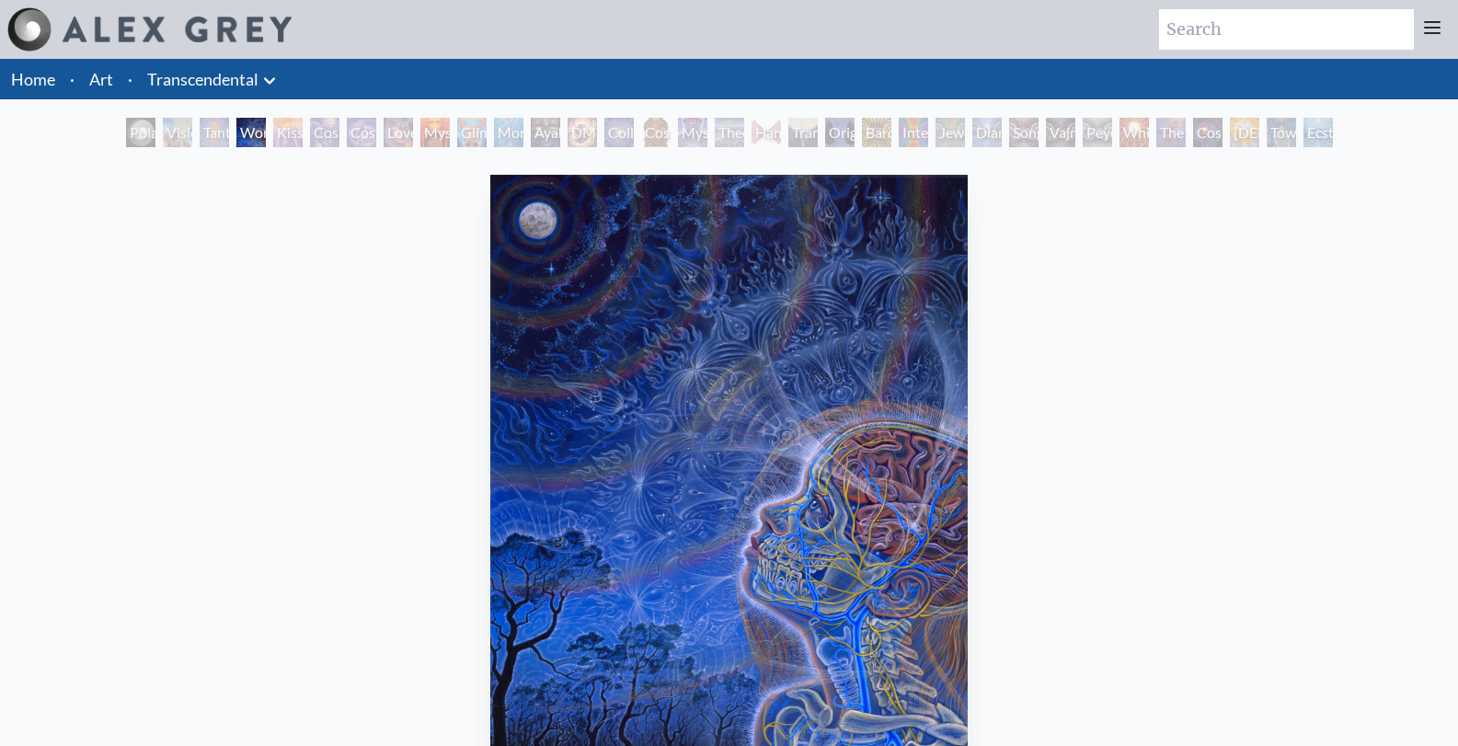
click at [276, 133] on div "Kiss of the Muse" at bounding box center [287, 132] width 29 height 29
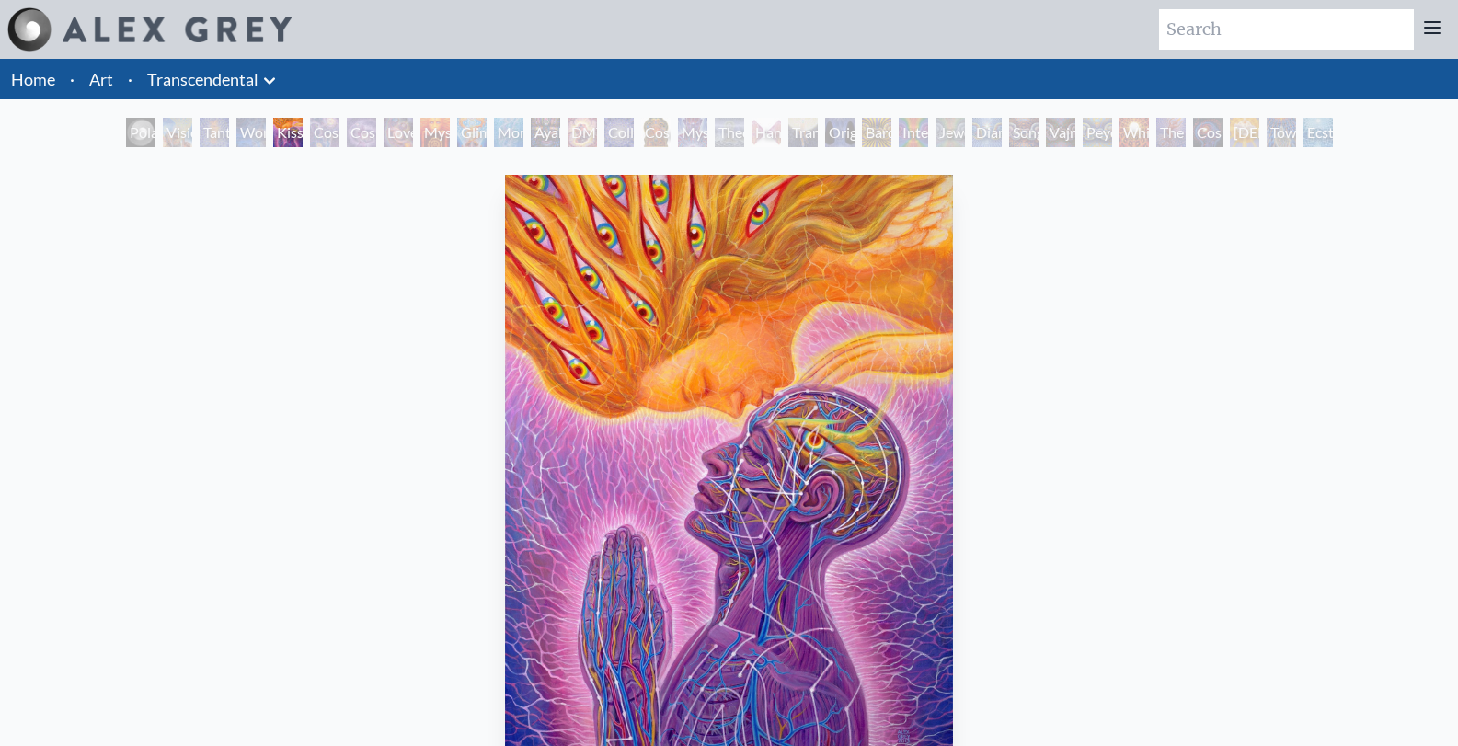
click at [313, 142] on div "Cosmic Creativity" at bounding box center [324, 132] width 29 height 29
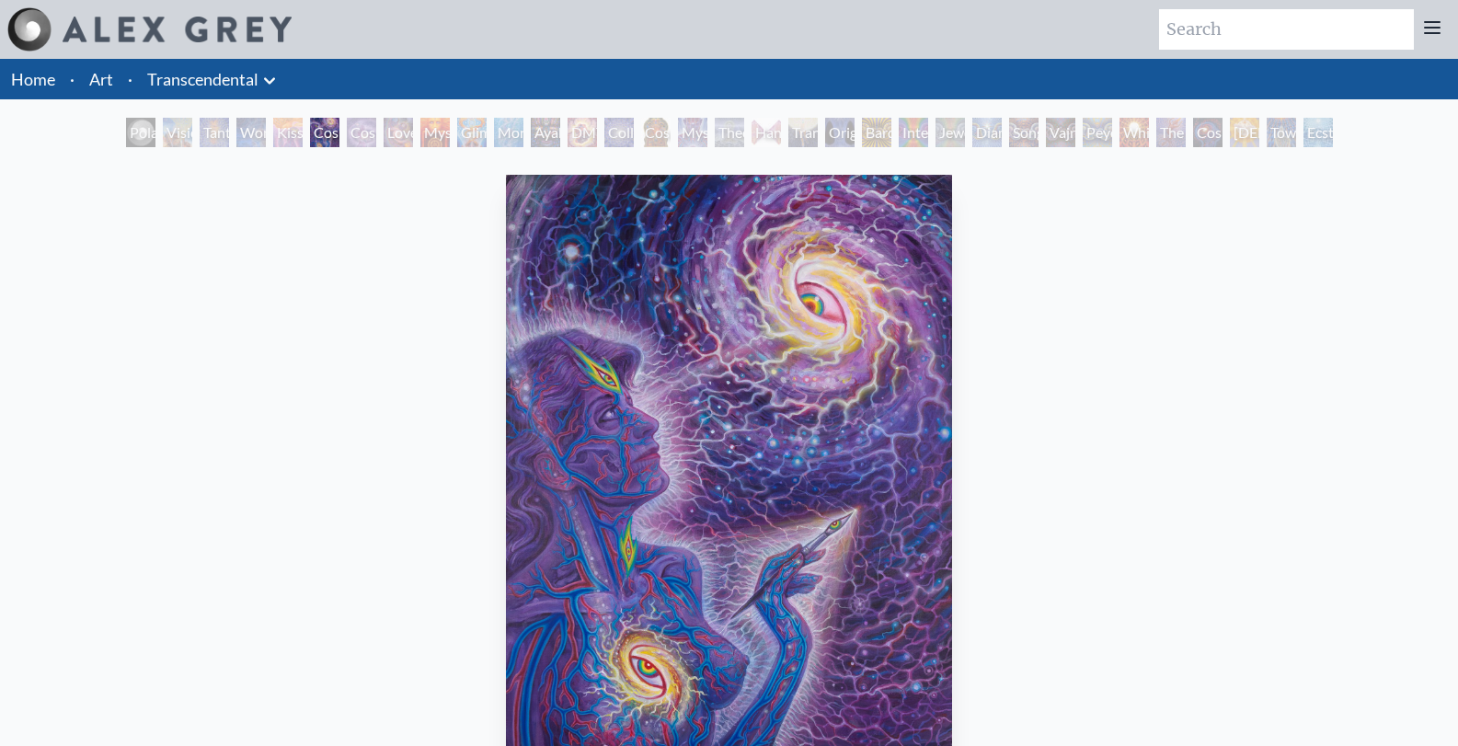
click at [461, 135] on div "Glimpsing the Empyrean" at bounding box center [471, 132] width 29 height 29
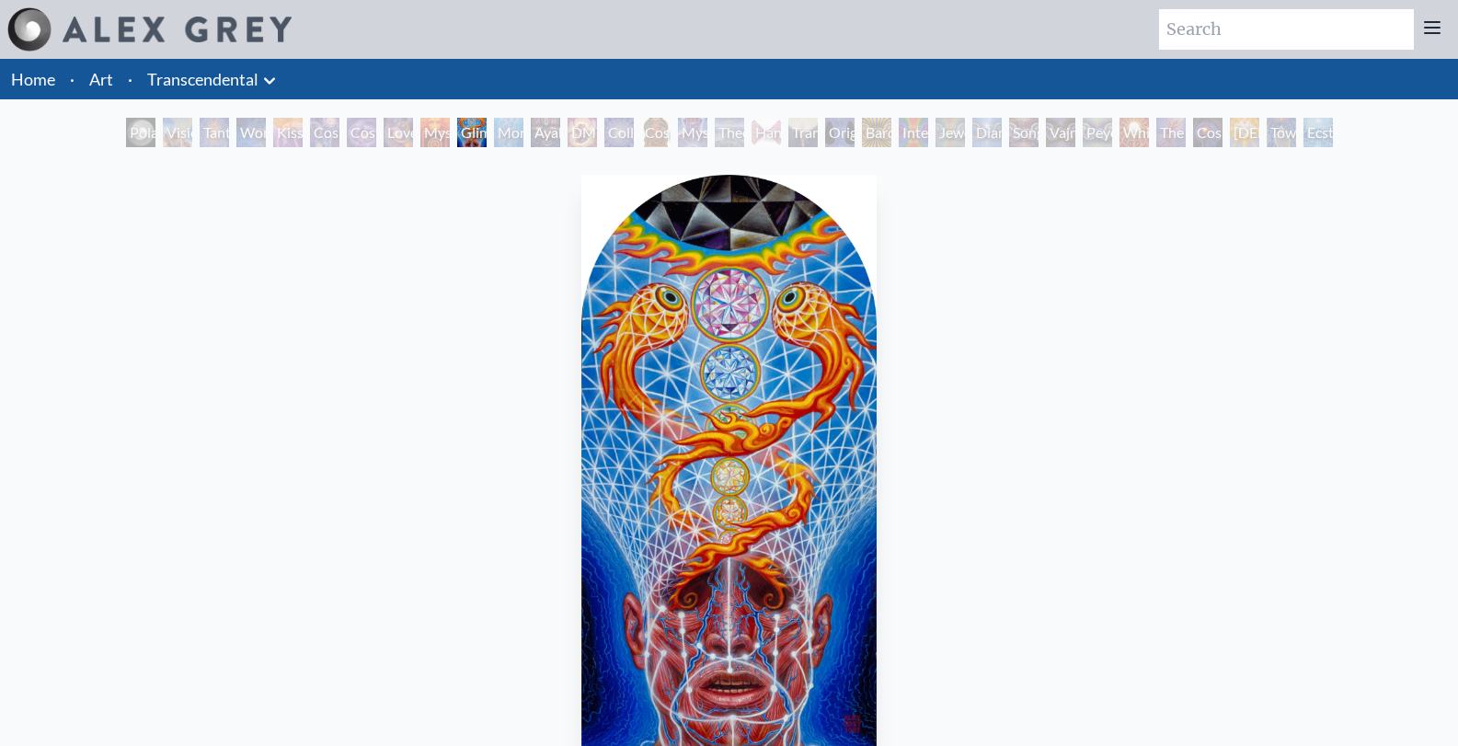
click at [761, 134] on div "Hands that See" at bounding box center [766, 132] width 29 height 29
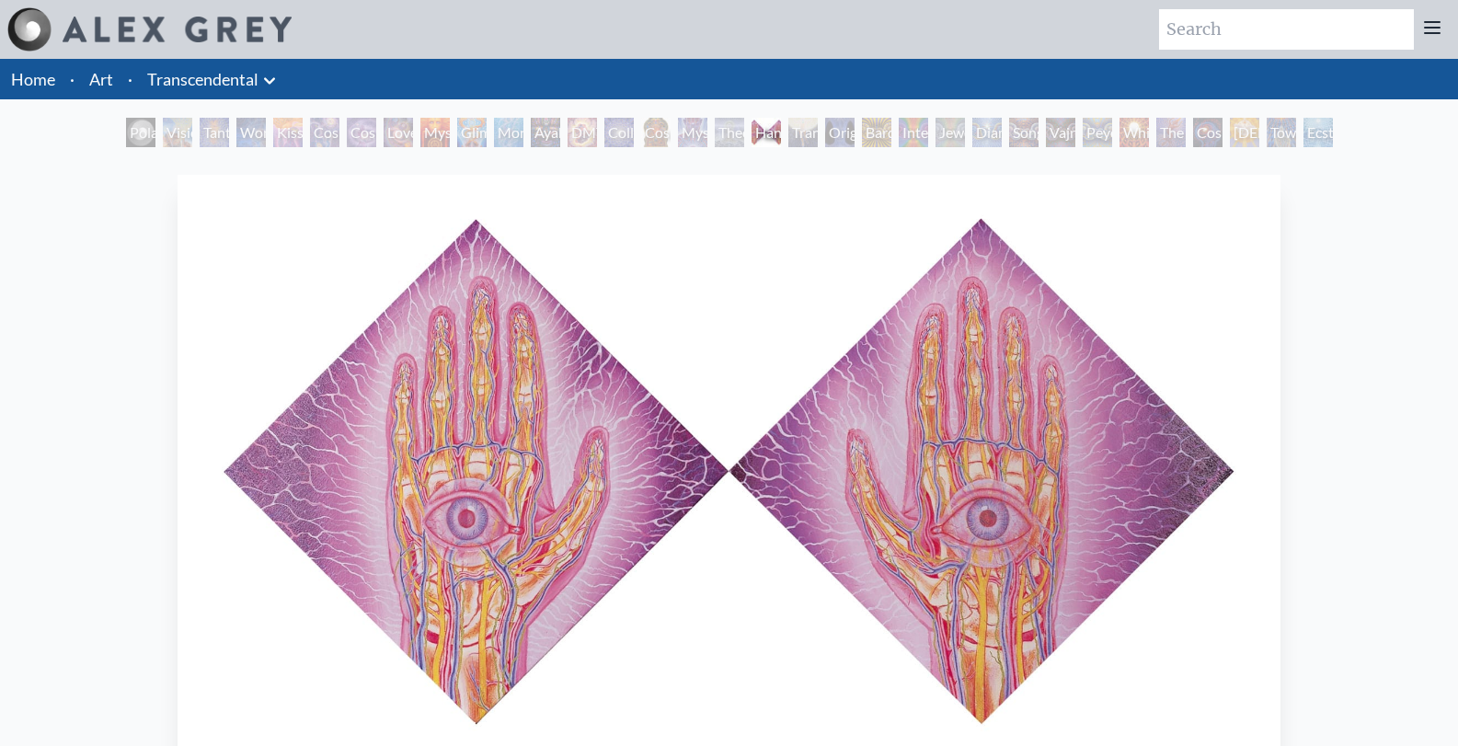
click at [678, 135] on div "Mystic Eye" at bounding box center [692, 132] width 29 height 29
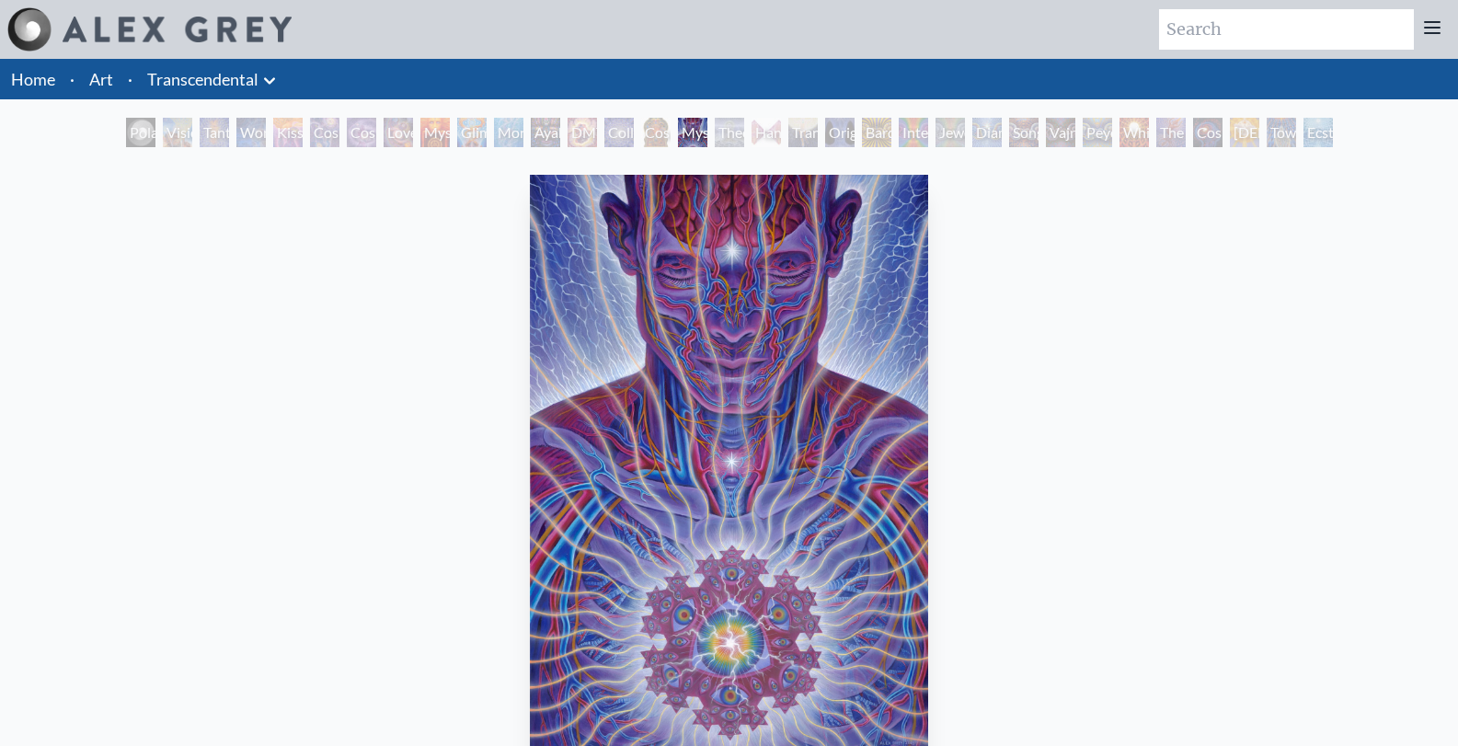
click at [194, 72] on link "Transcendental" at bounding box center [202, 79] width 111 height 26
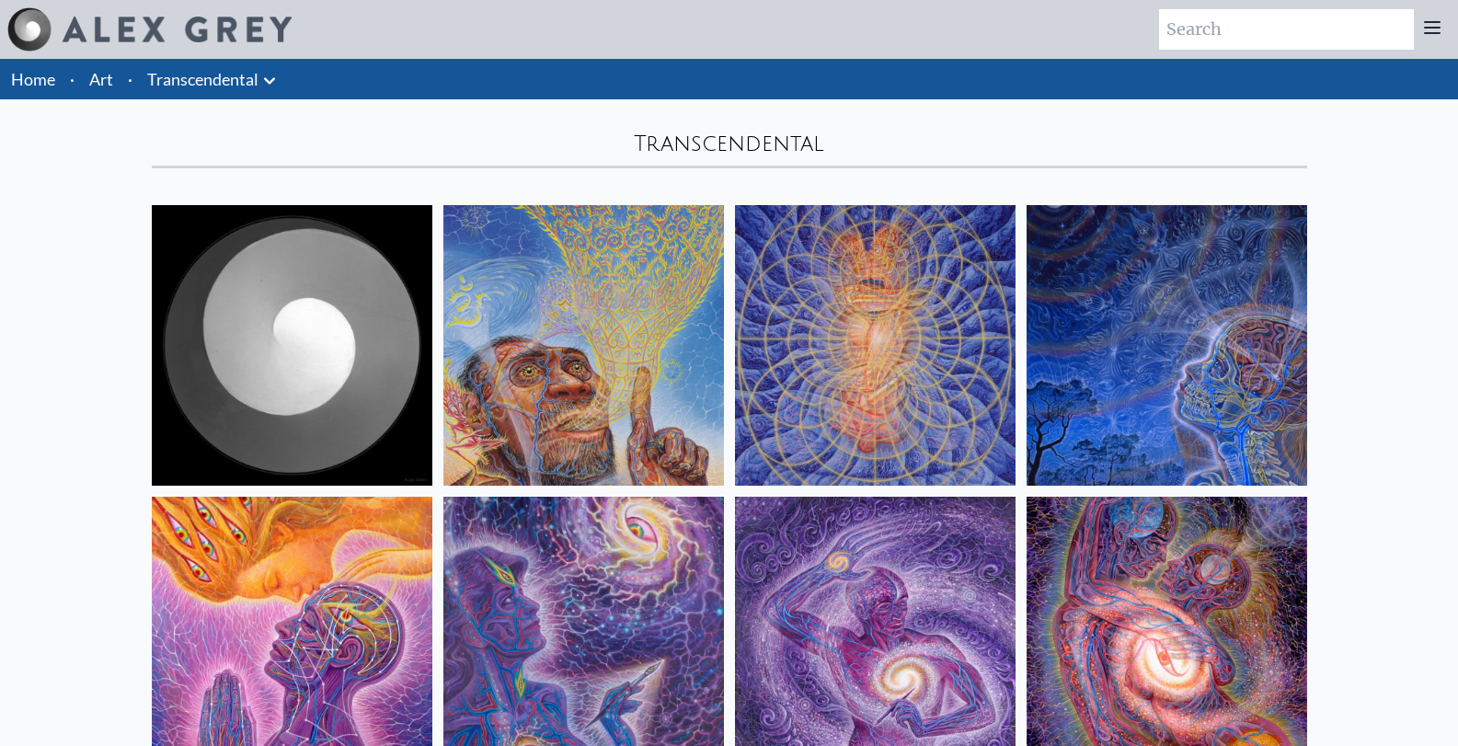
click at [277, 78] on icon at bounding box center [270, 81] width 22 height 22
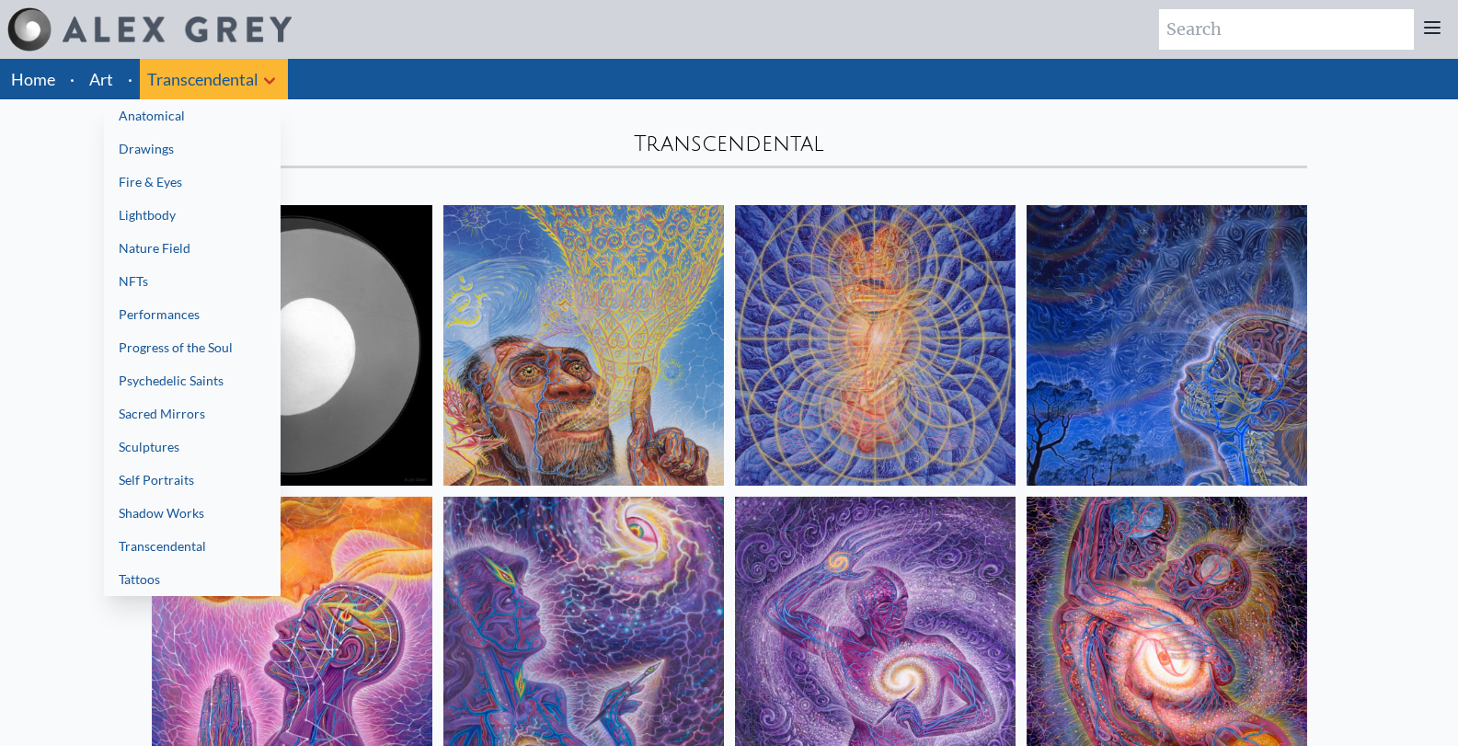
click at [235, 211] on link "Lightbody" at bounding box center [192, 215] width 177 height 33
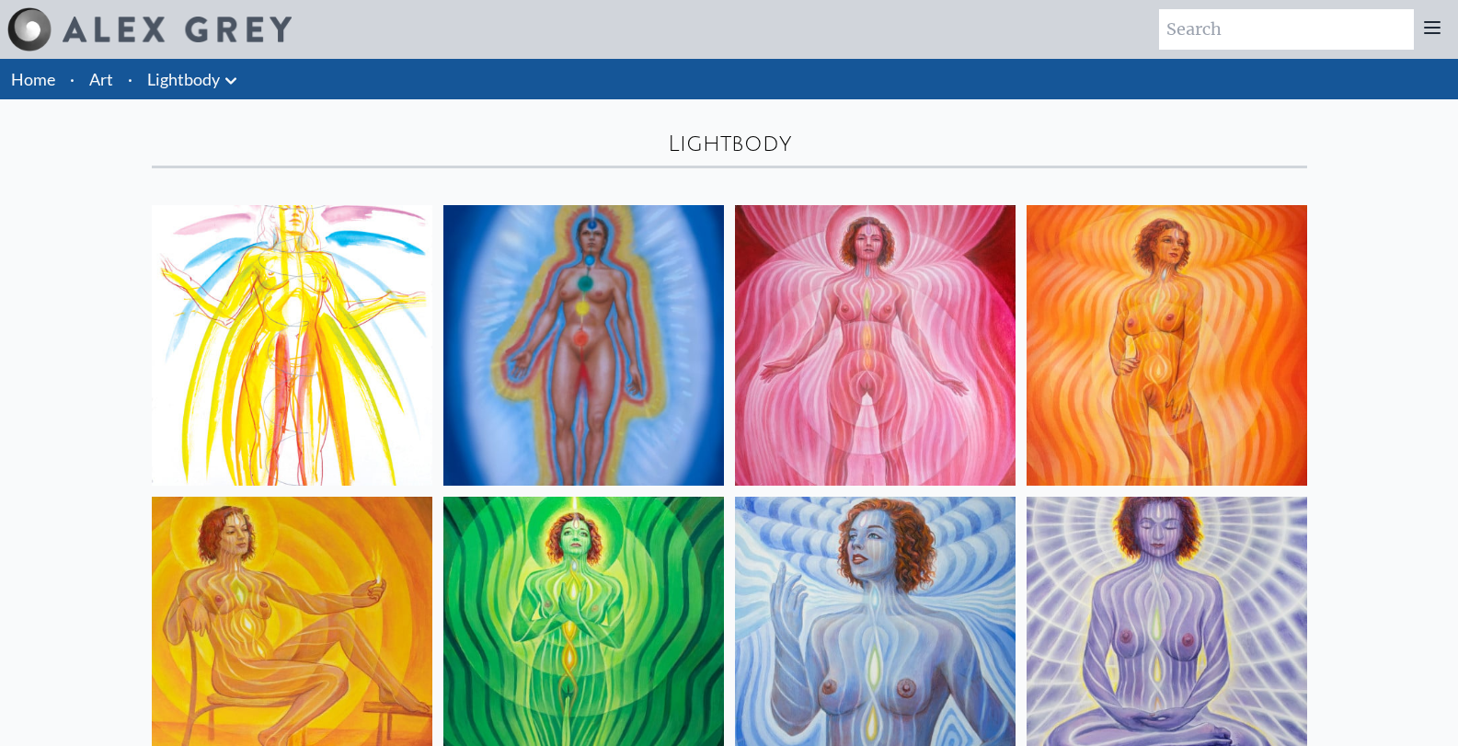
click at [223, 80] on icon at bounding box center [231, 81] width 22 height 22
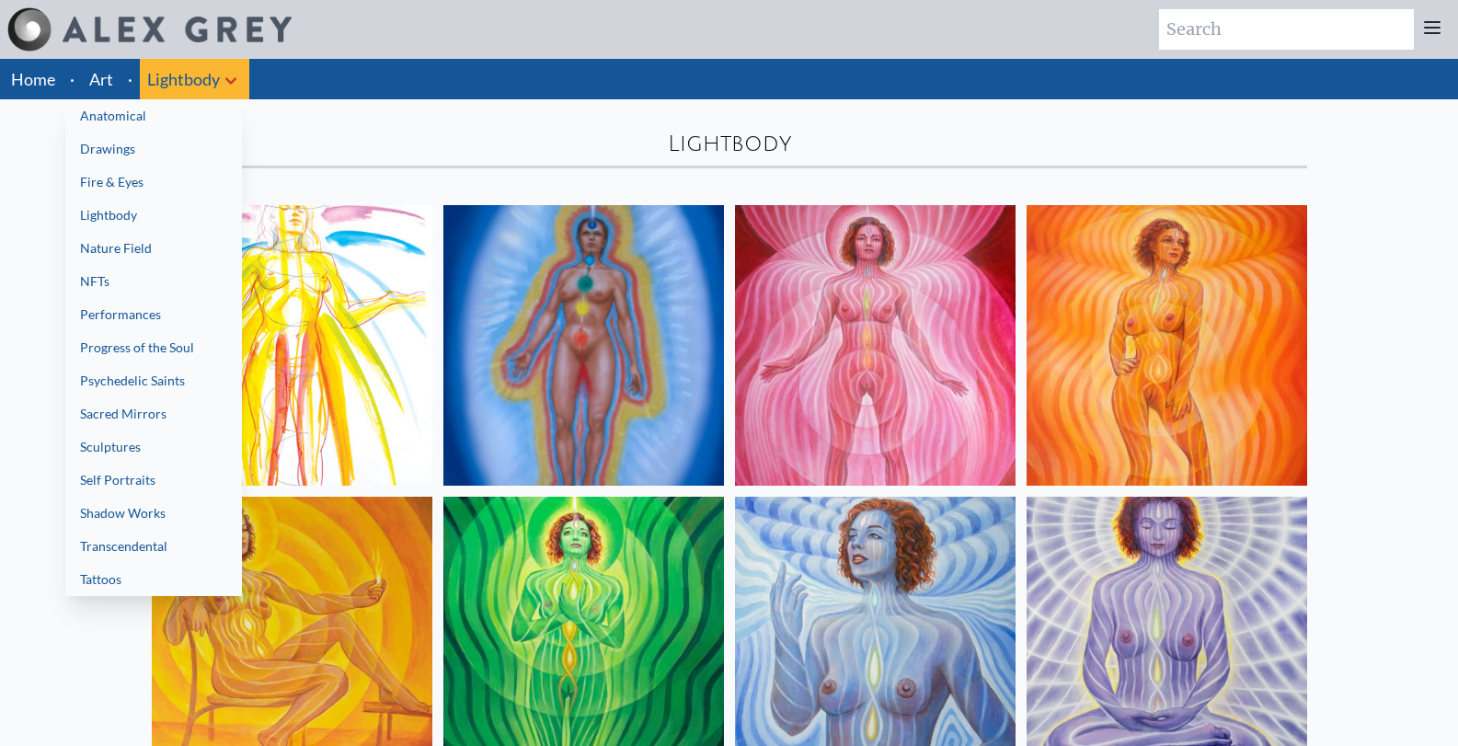
click at [213, 194] on link "Fire & Eyes" at bounding box center [153, 182] width 177 height 33
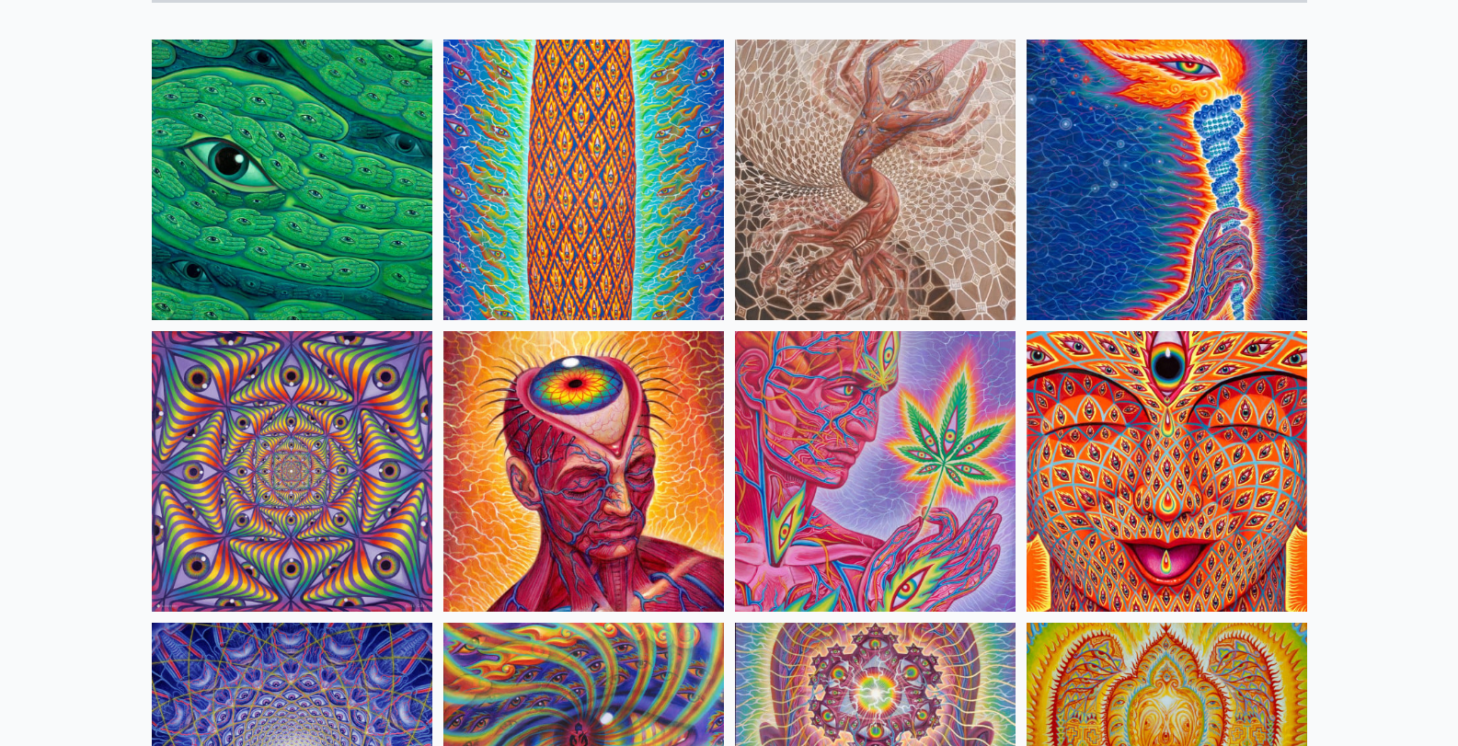
scroll to position [220, 0]
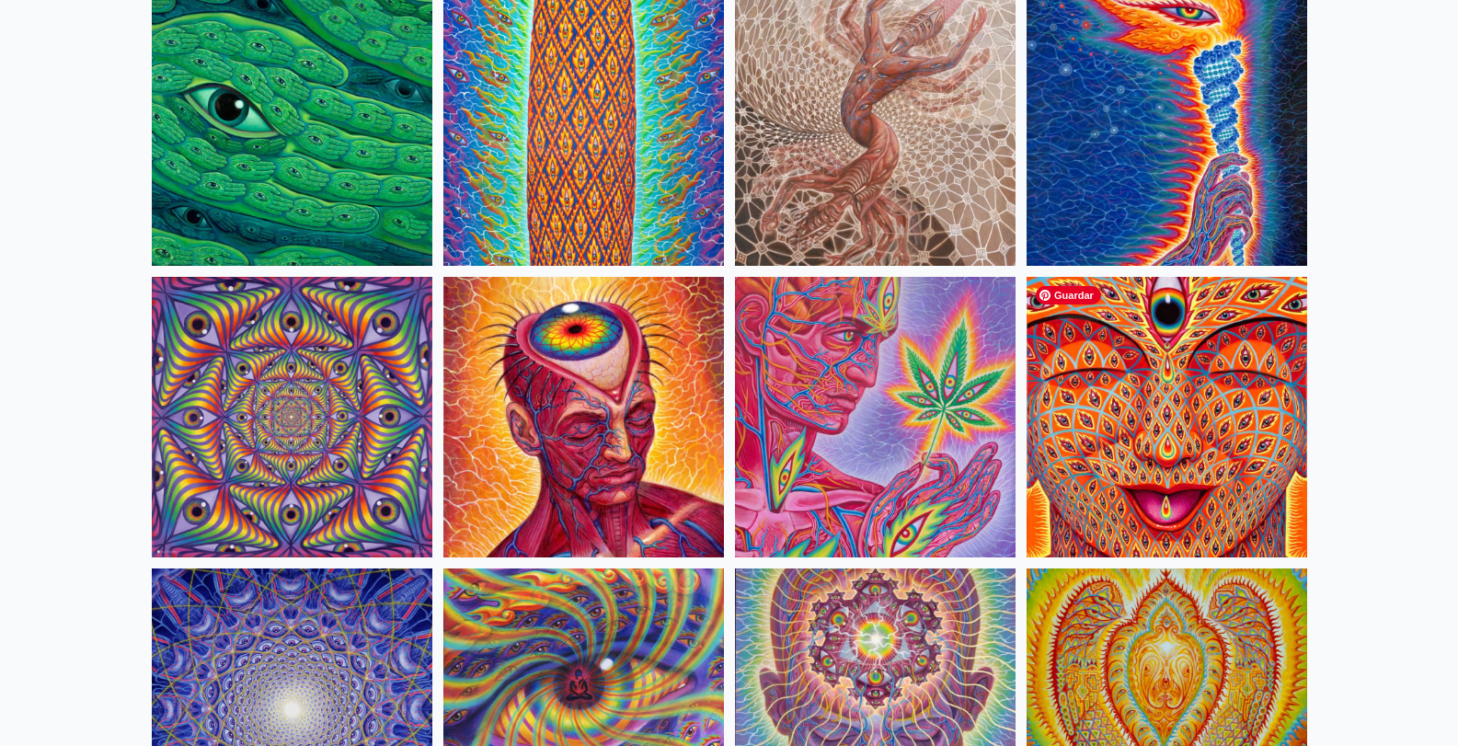
click at [1218, 480] on img at bounding box center [1167, 417] width 281 height 281
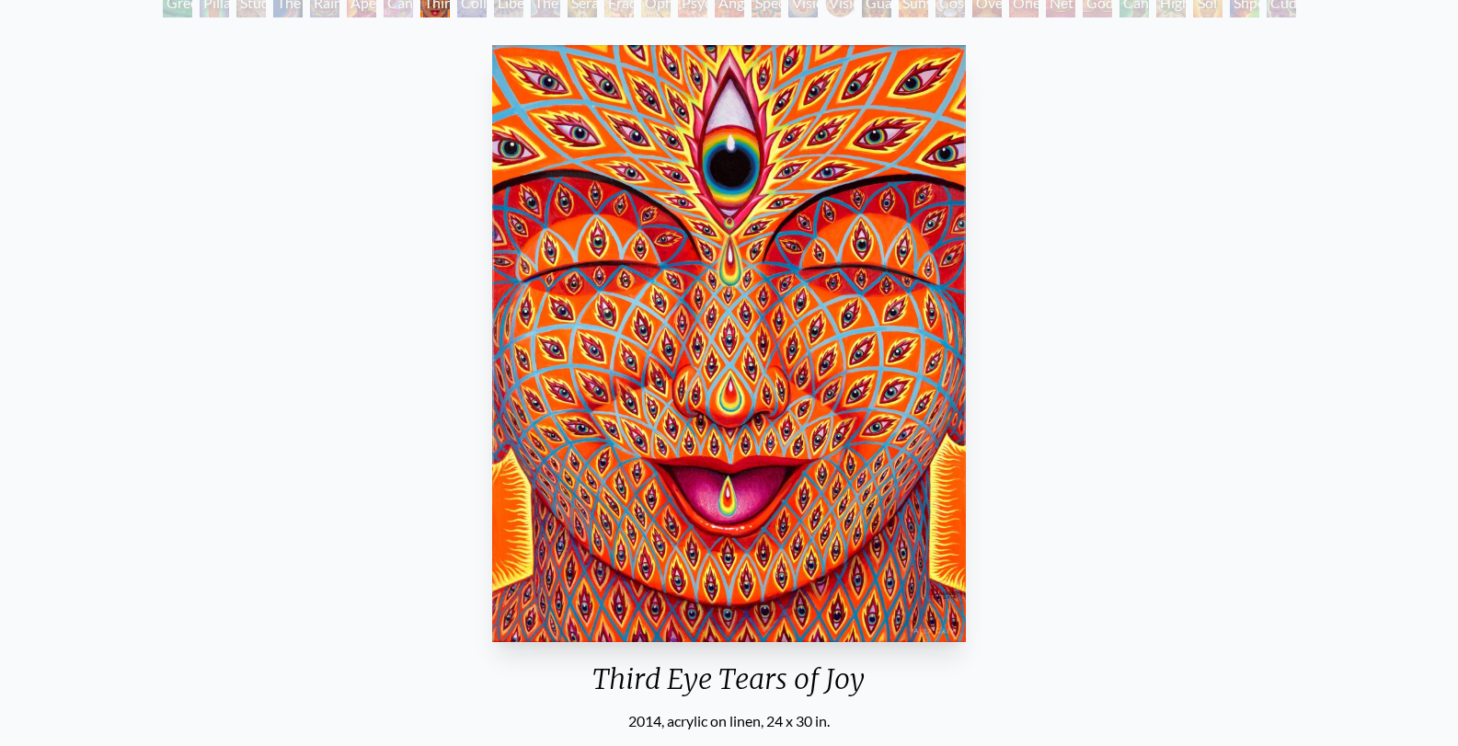
scroll to position [128, 0]
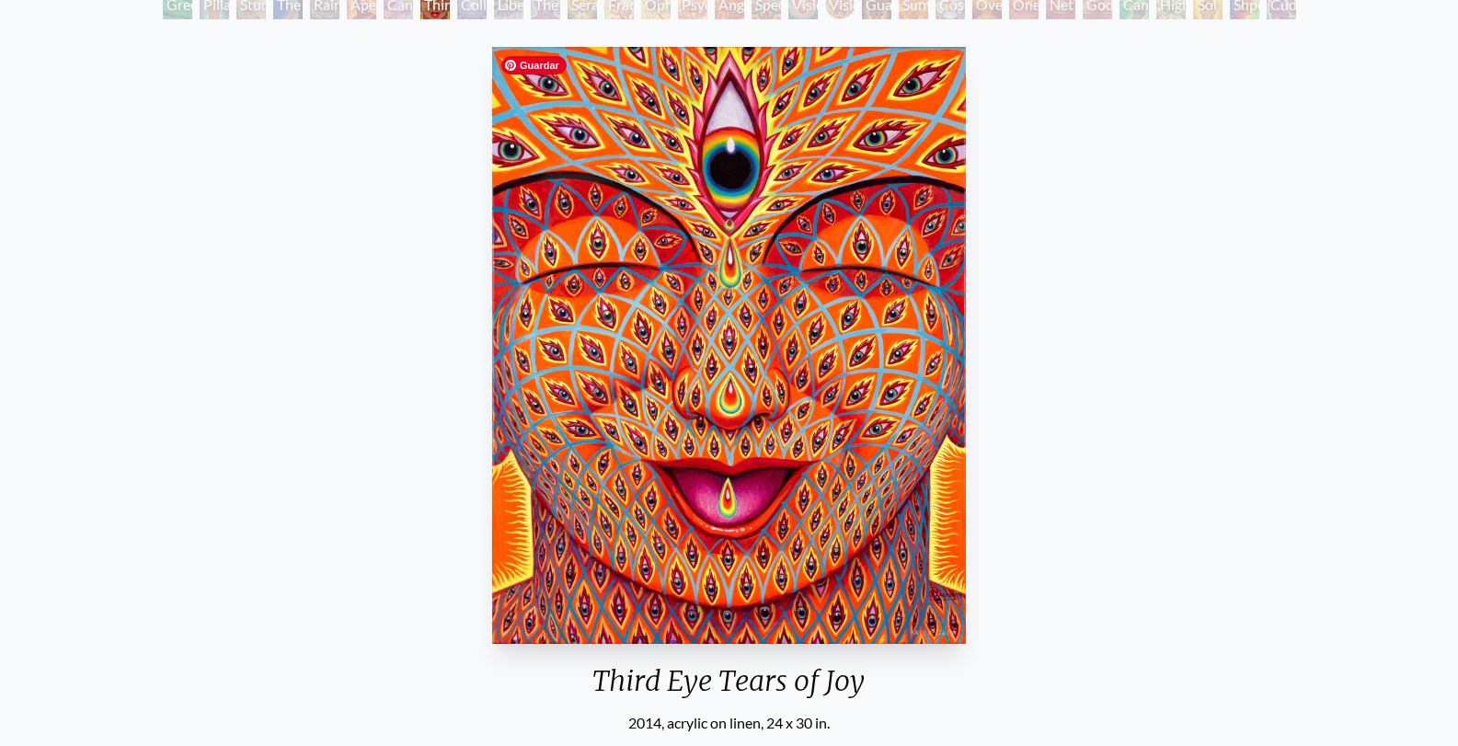
click at [779, 328] on img "8 / 31" at bounding box center [728, 345] width 473 height 597
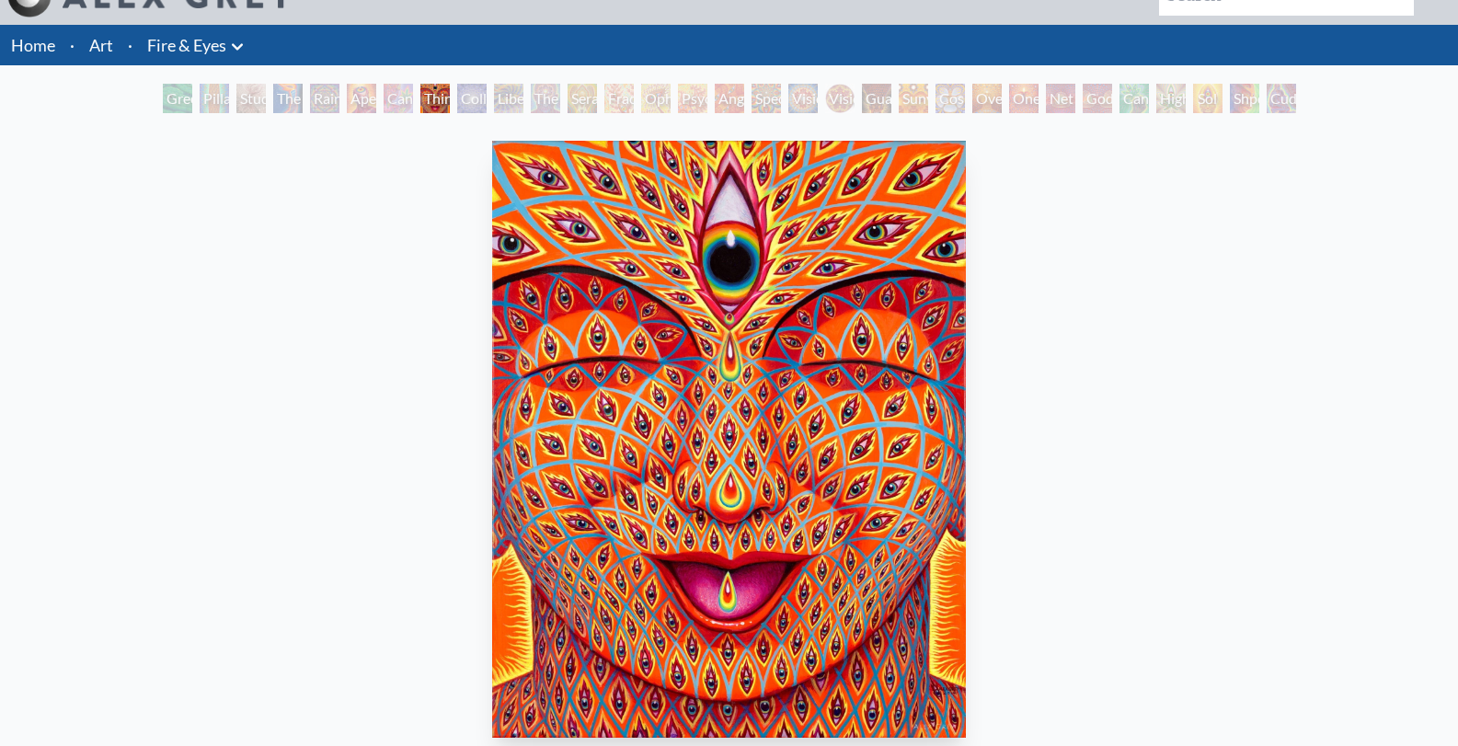
scroll to position [0, 0]
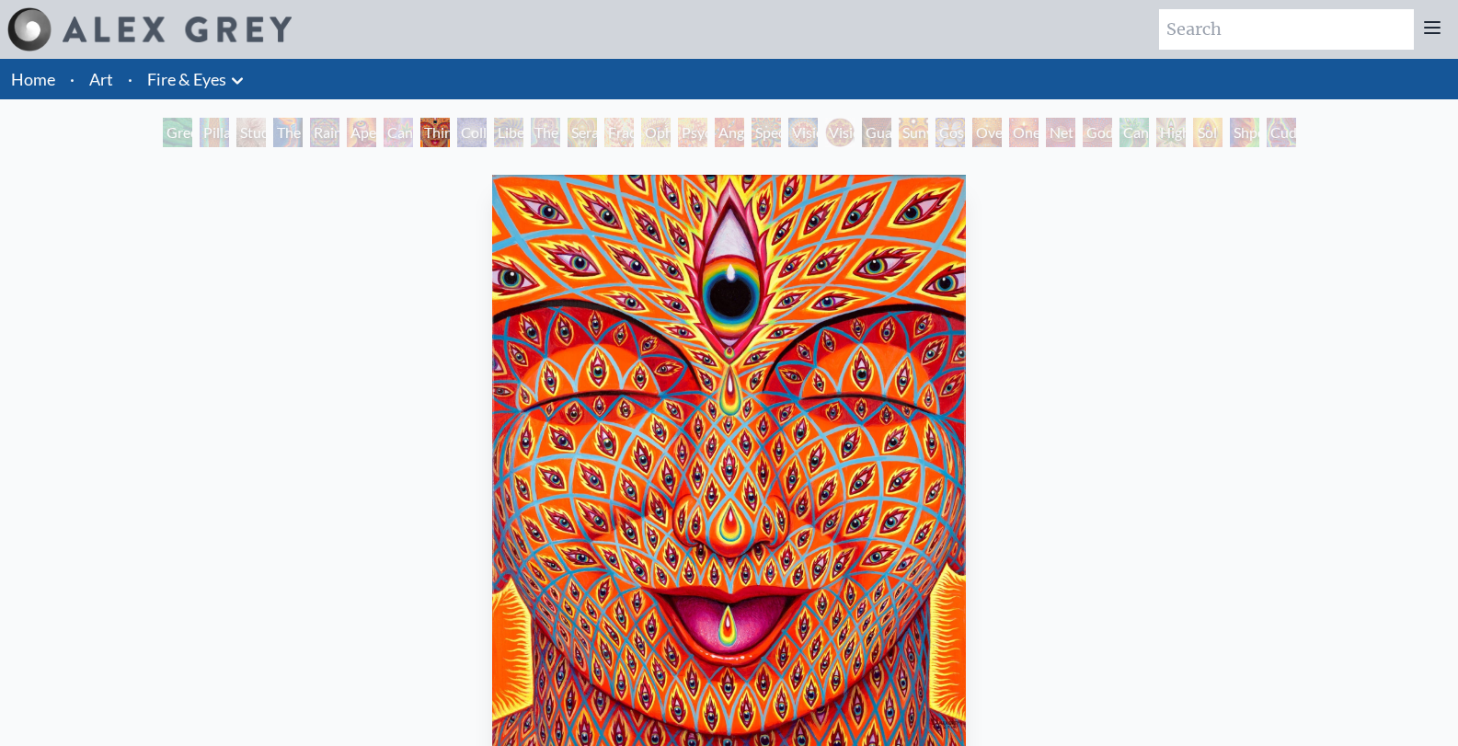
click at [678, 128] on div "Psychomicrograph of a Fractal Paisley Cherub Feather Tip" at bounding box center [692, 132] width 29 height 29
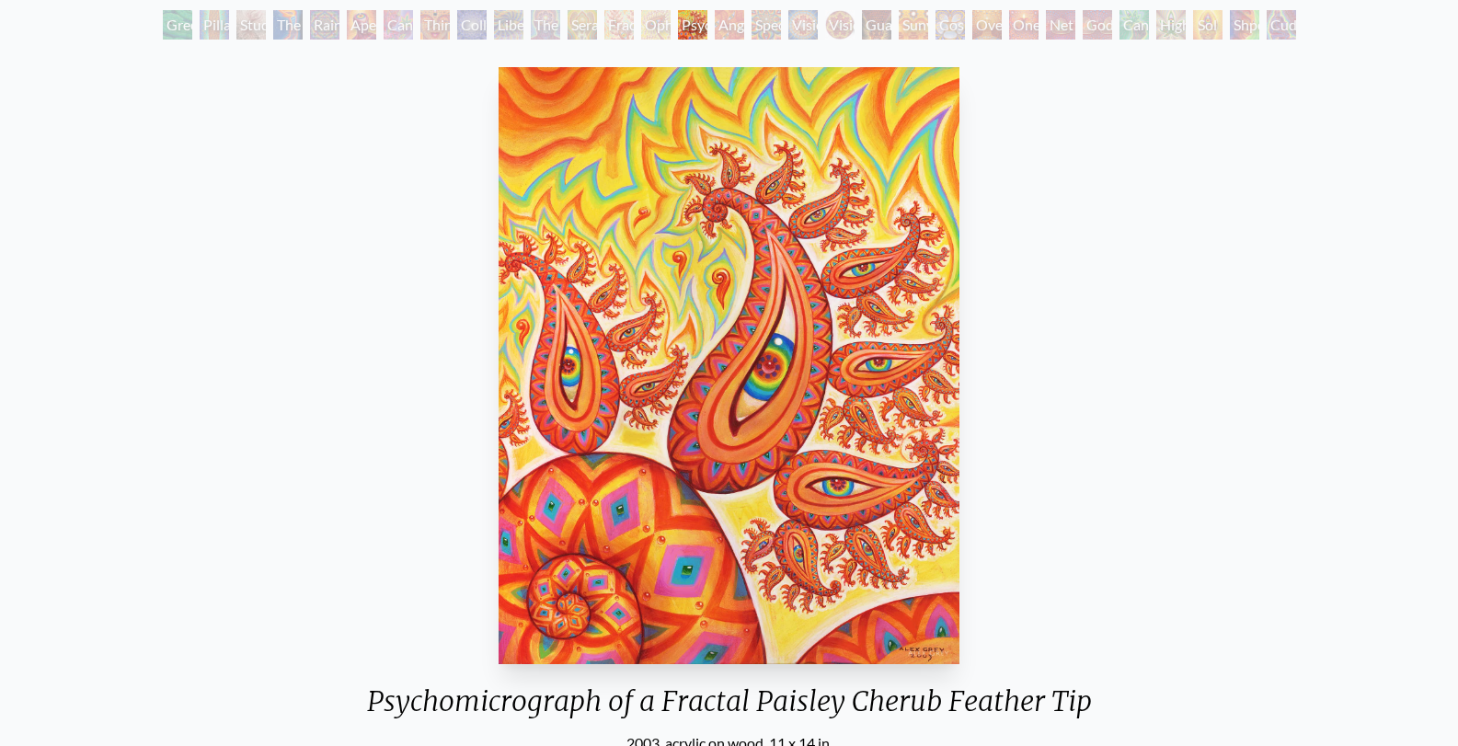
scroll to position [107, 0]
click at [836, 311] on img "15 / 31" at bounding box center [729, 366] width 460 height 597
click at [973, 22] on div "Oversoul" at bounding box center [987, 25] width 29 height 29
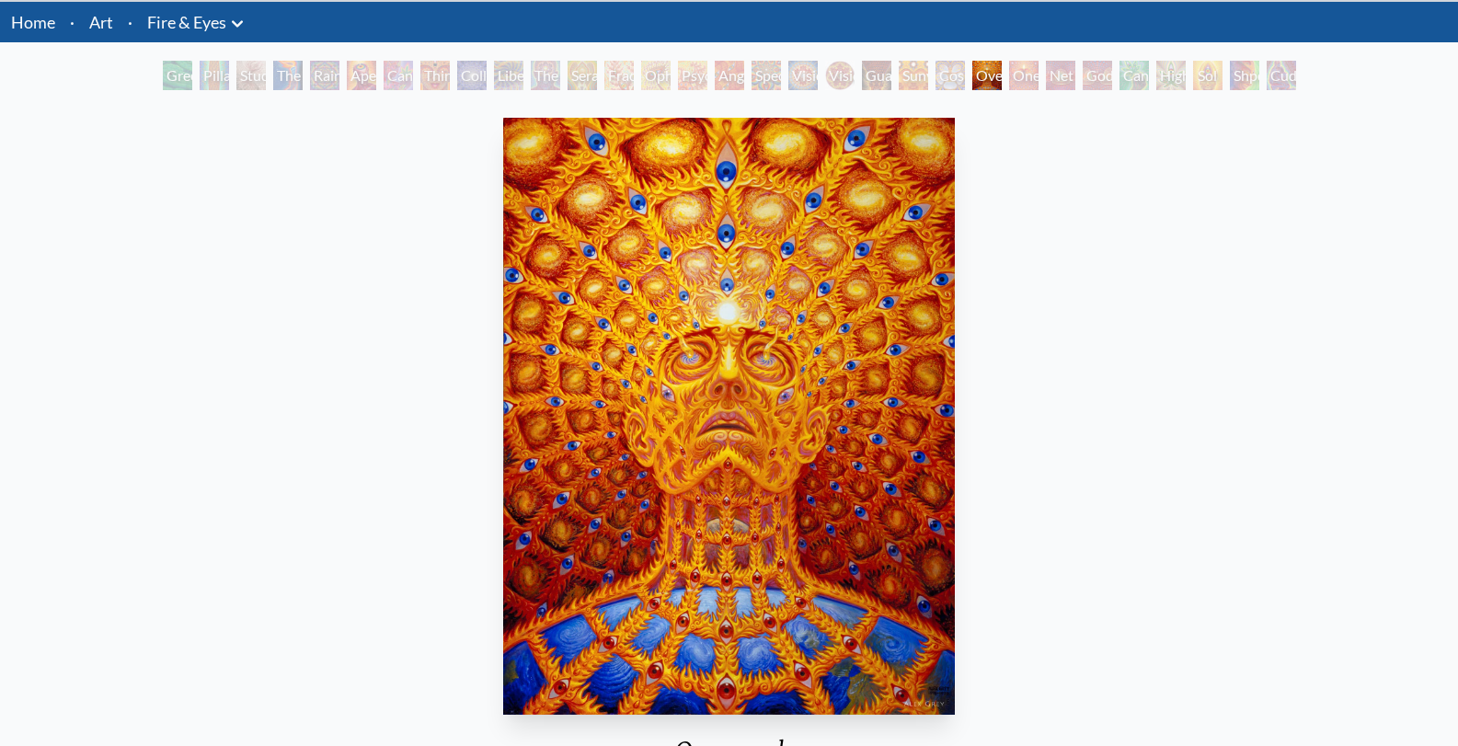
scroll to position [52, 0]
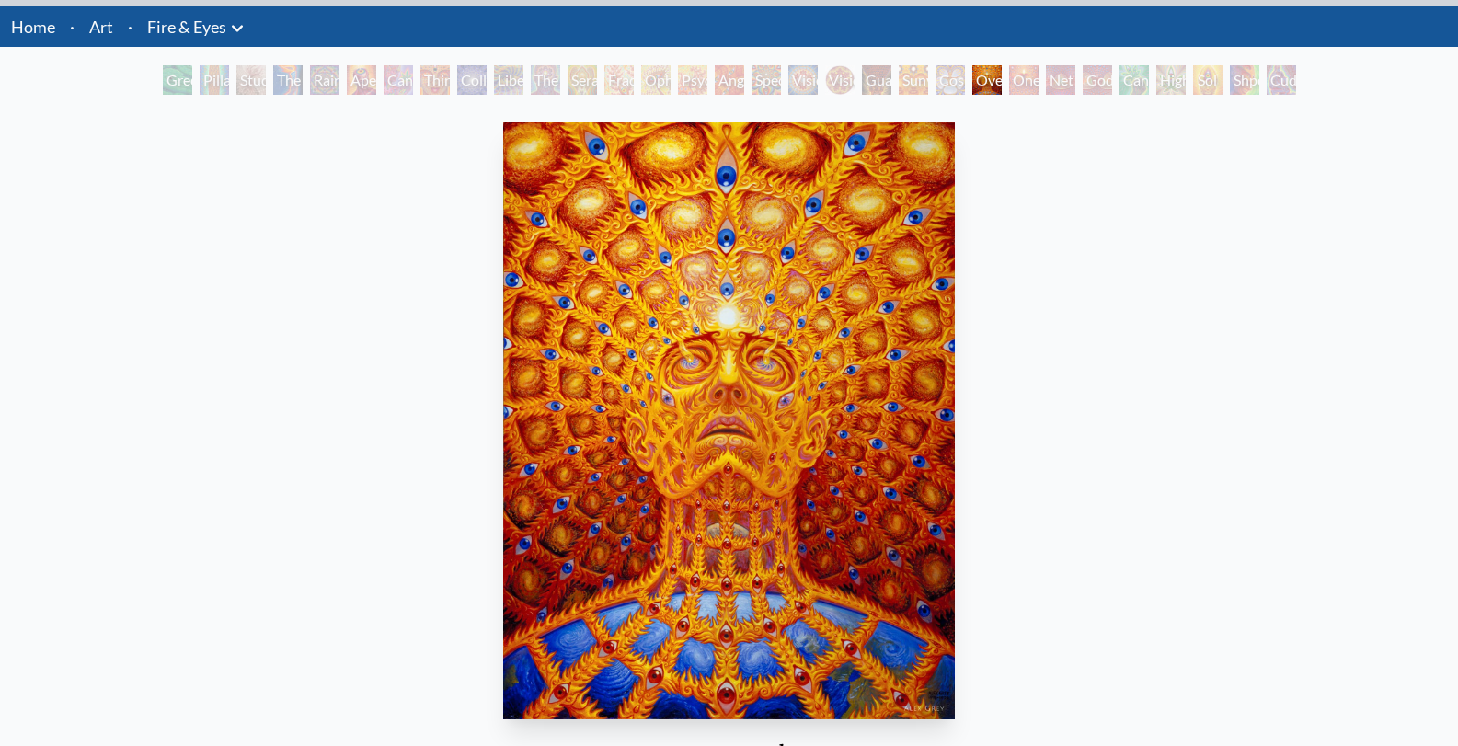
click at [952, 82] on div "Cosmic Elf" at bounding box center [950, 79] width 29 height 29
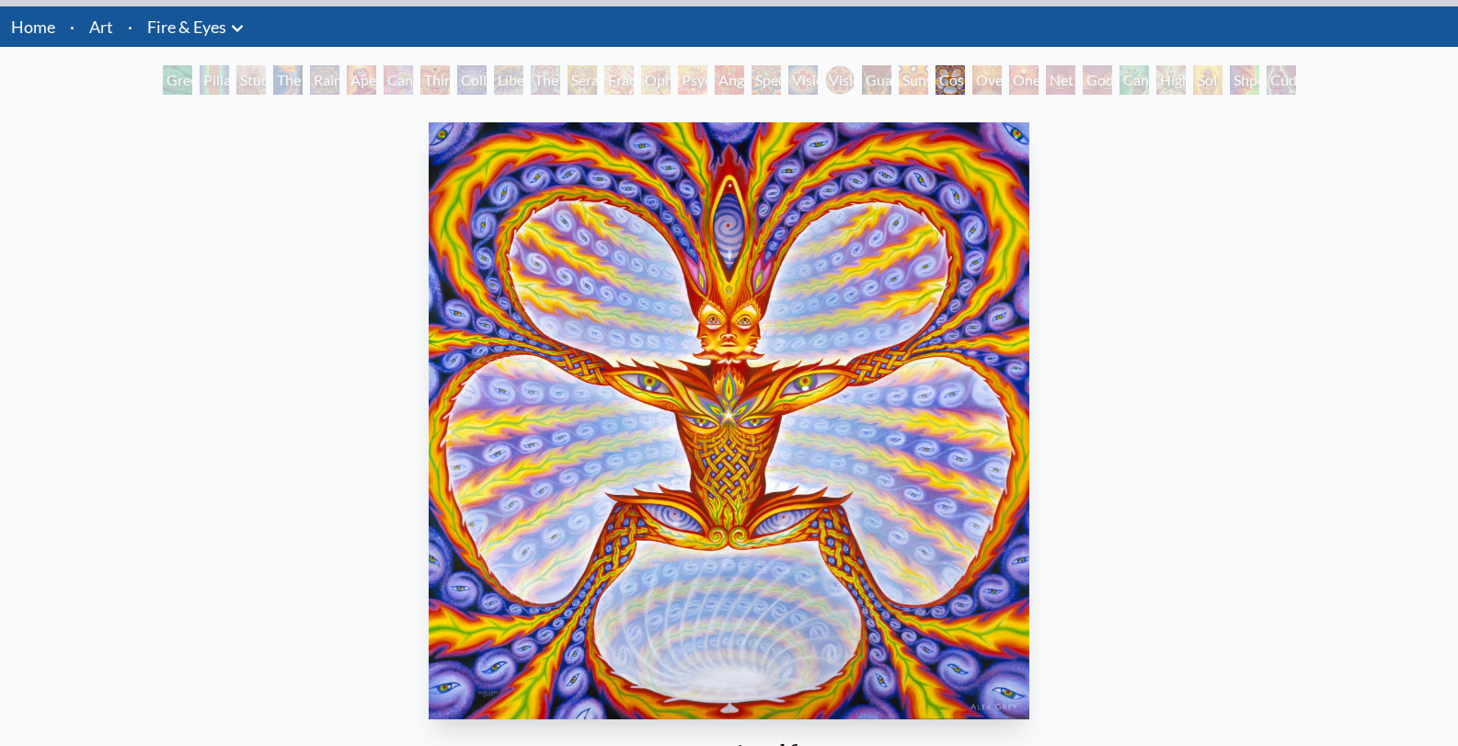
click at [899, 78] on div "Sunyata" at bounding box center [913, 79] width 29 height 29
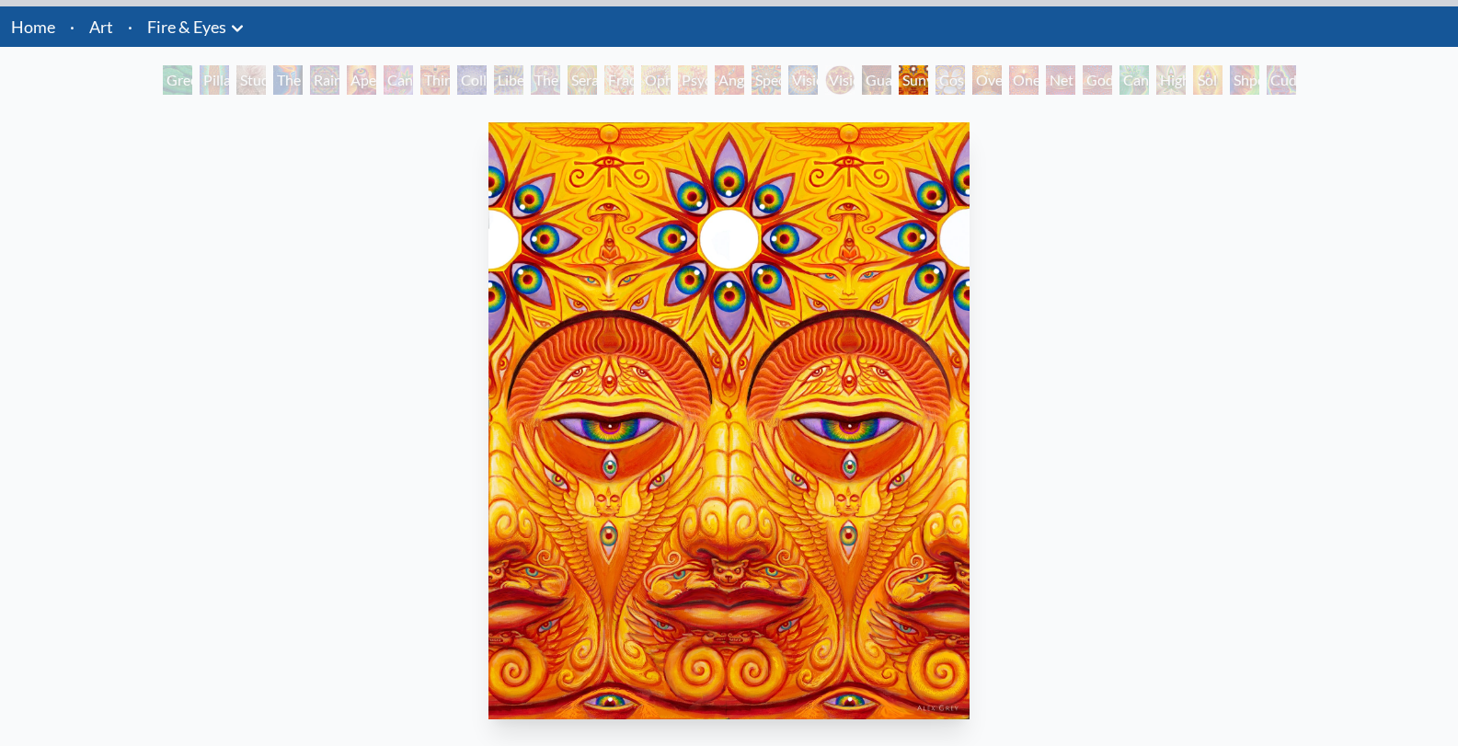
click at [862, 80] on div "Guardian of Infinite Vision" at bounding box center [876, 79] width 29 height 29
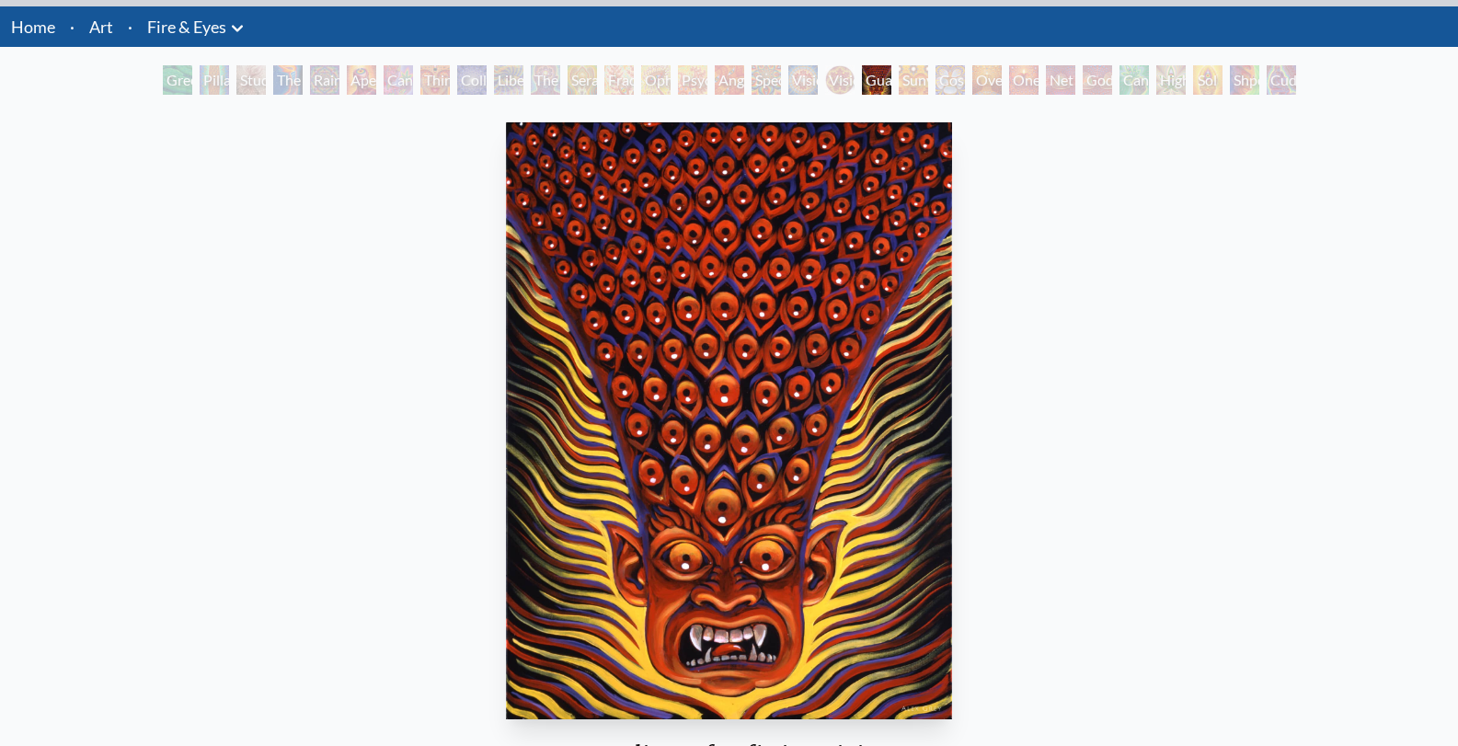
click at [770, 88] on div "Spectral Lotus" at bounding box center [766, 79] width 29 height 29
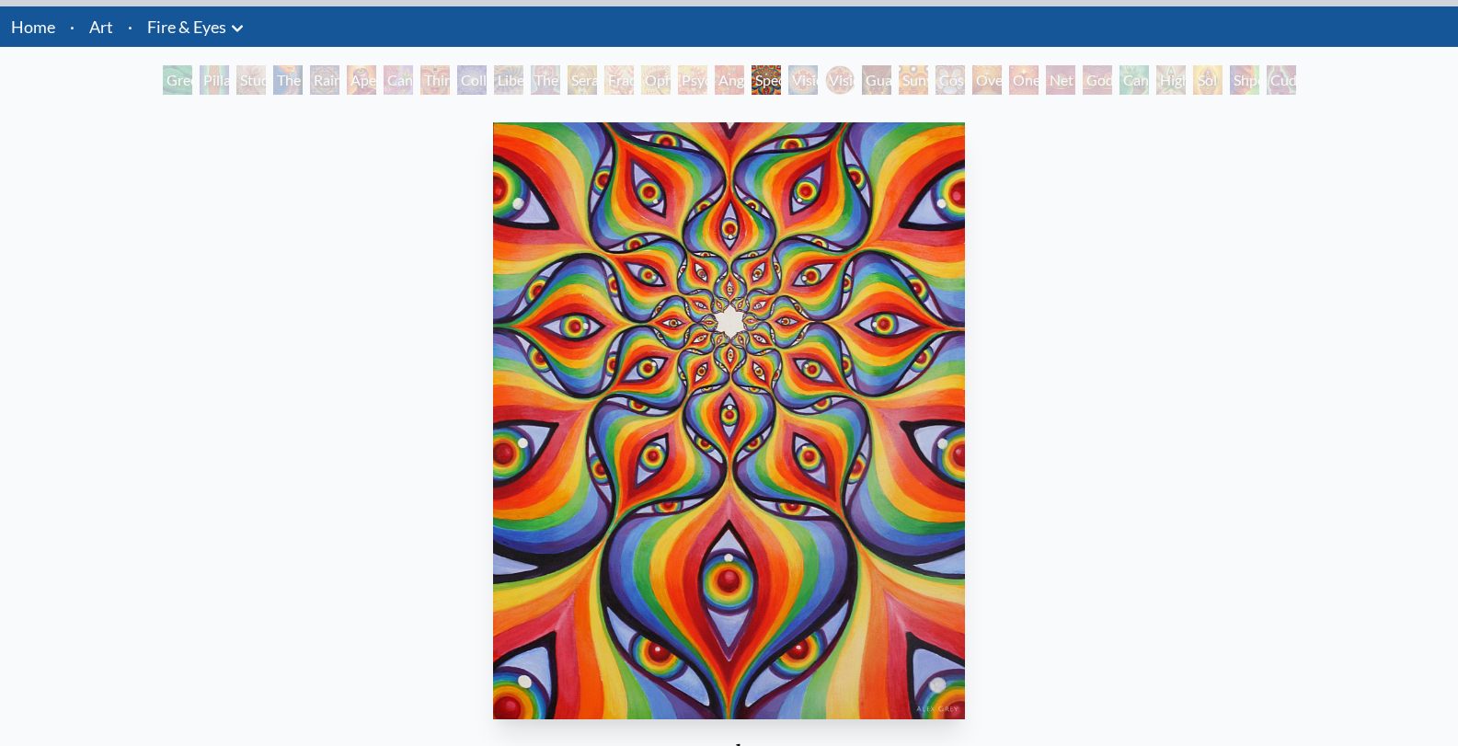
click at [694, 87] on div "Psychomicrograph of a Fractal Paisley Cherub Feather Tip" at bounding box center [692, 79] width 29 height 29
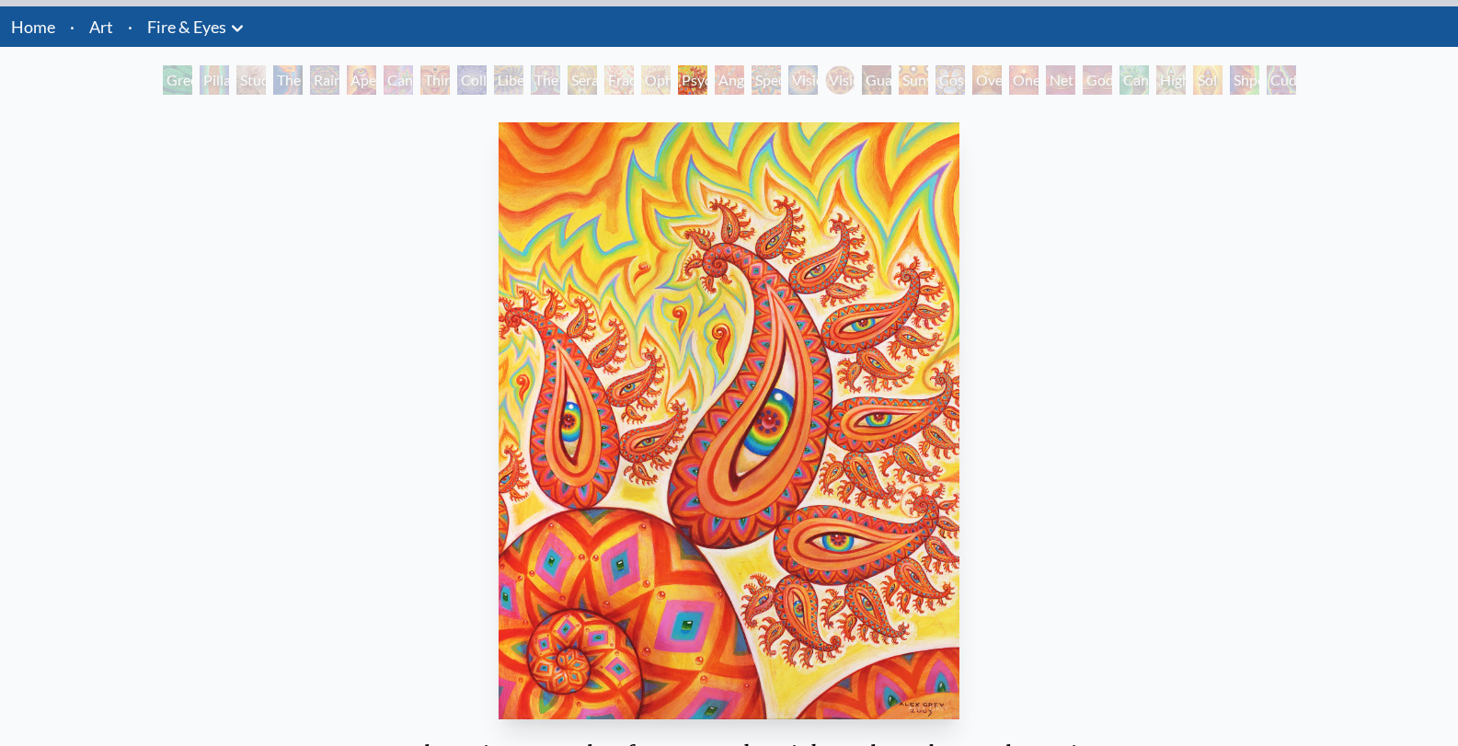
click at [531, 83] on div "The Seer" at bounding box center [545, 79] width 29 height 29
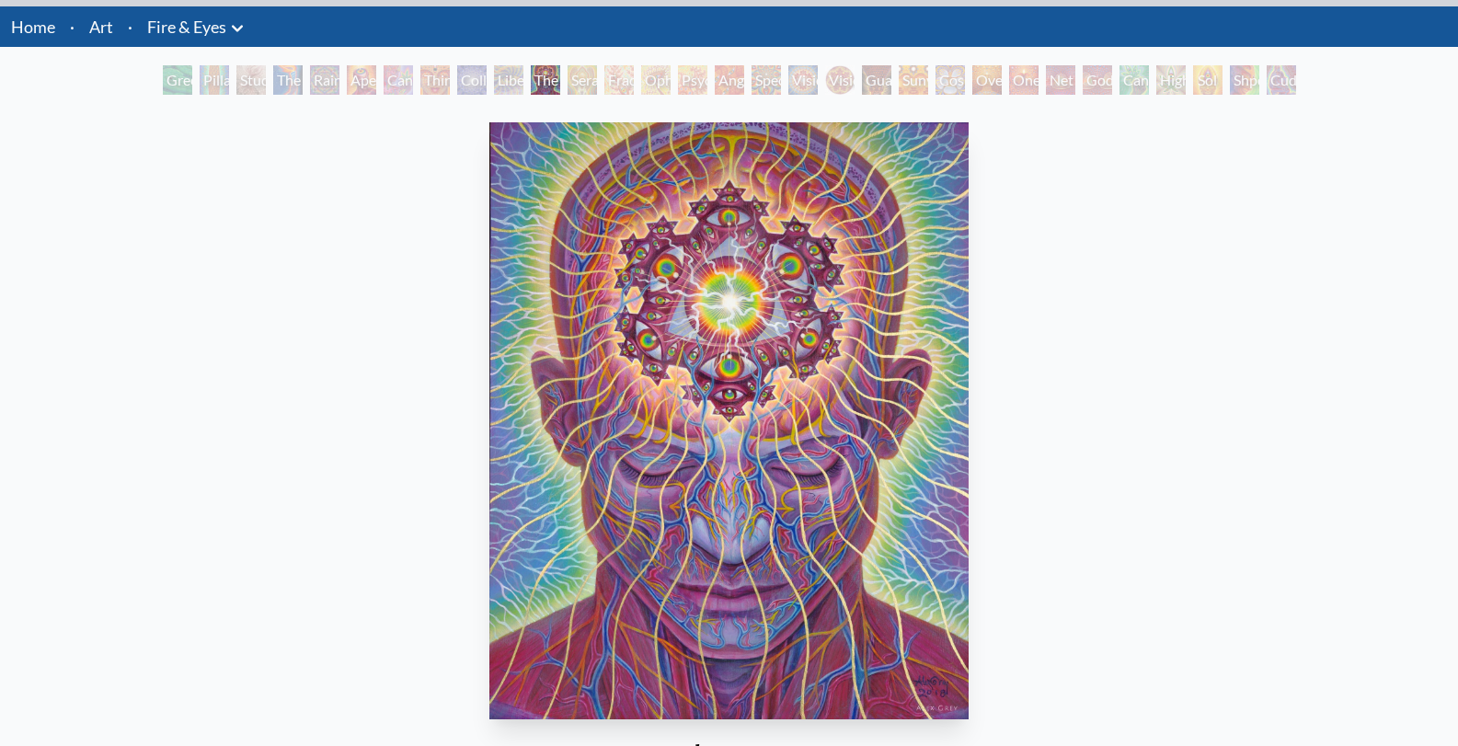
click at [683, 88] on div "Psychomicrograph of a Fractal Paisley Cherub Feather Tip" at bounding box center [692, 79] width 29 height 29
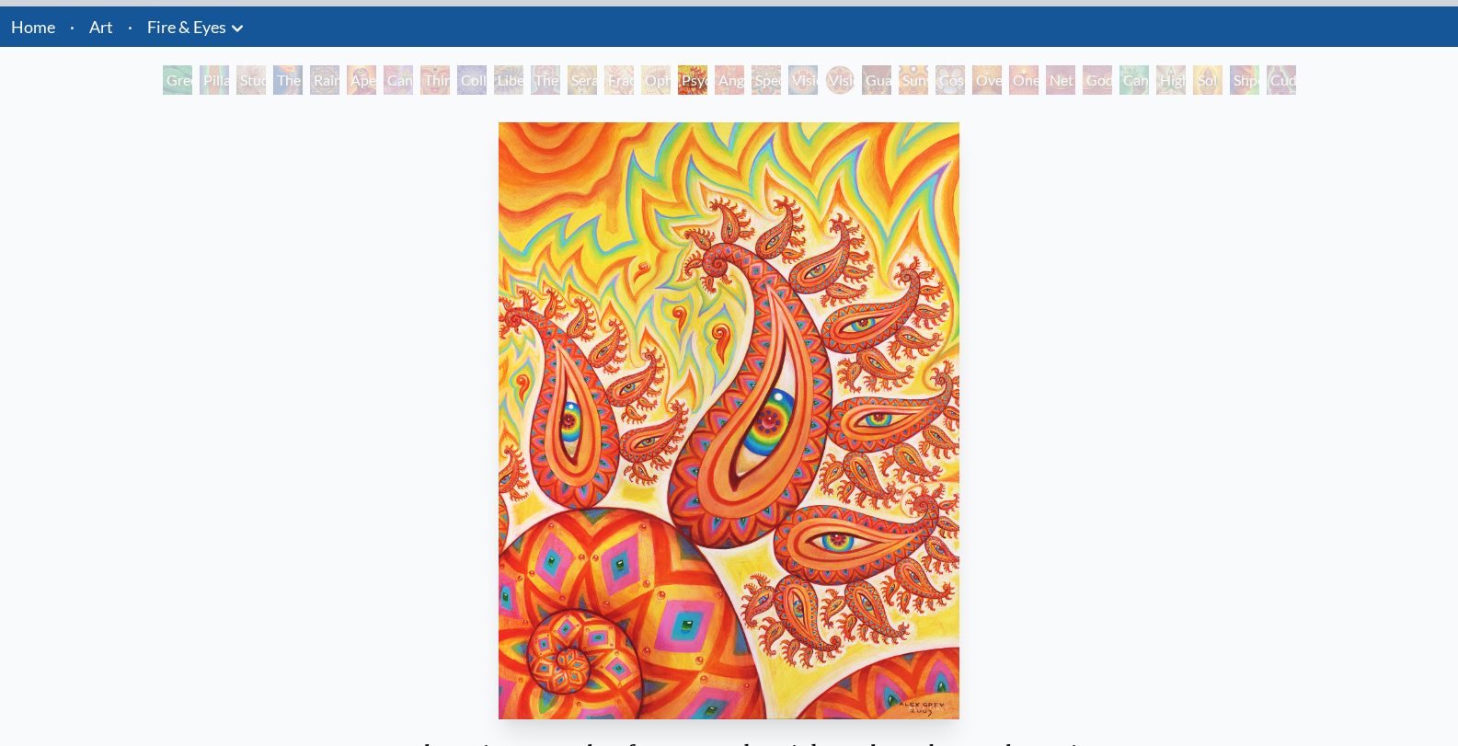
click at [908, 89] on div "Sunyata" at bounding box center [913, 79] width 29 height 29
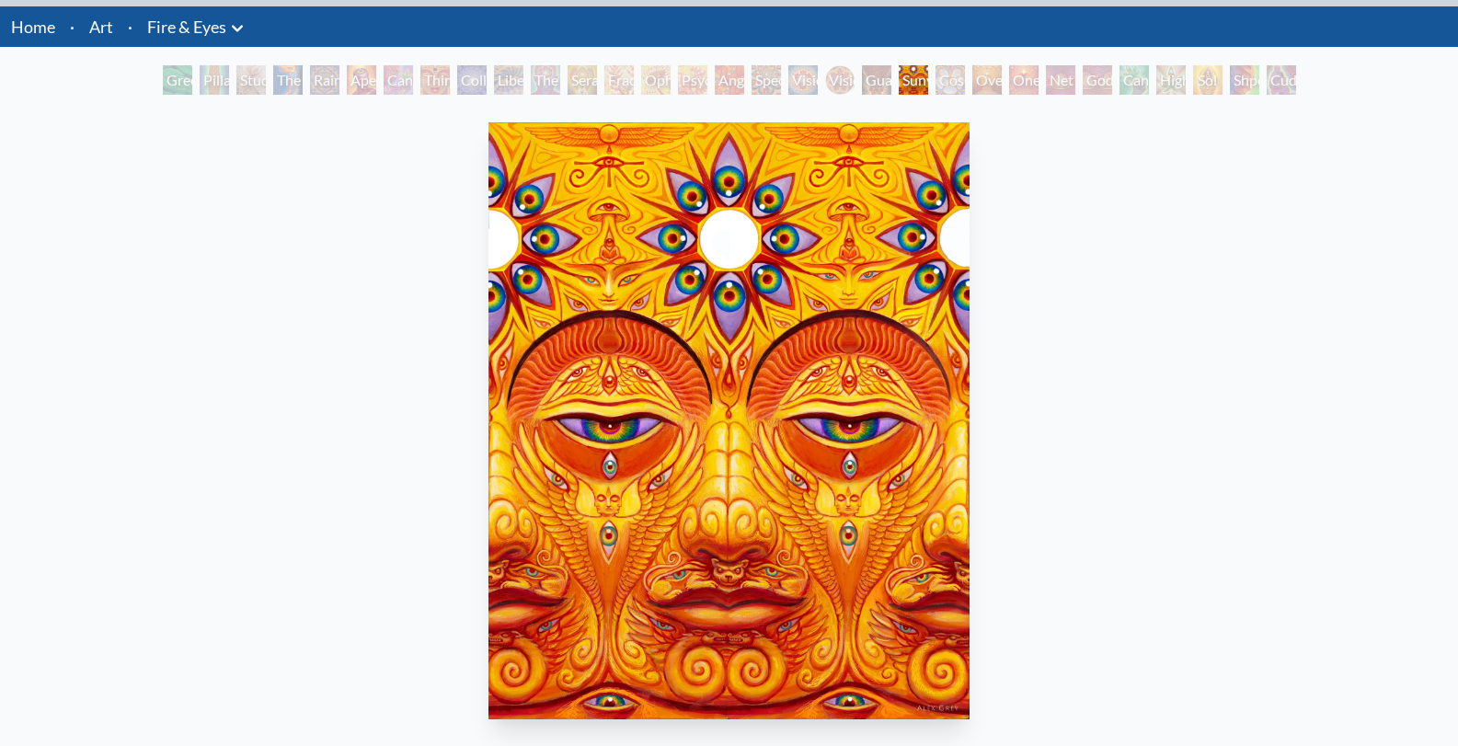
click at [1134, 86] on div "Cannafist" at bounding box center [1134, 79] width 29 height 29
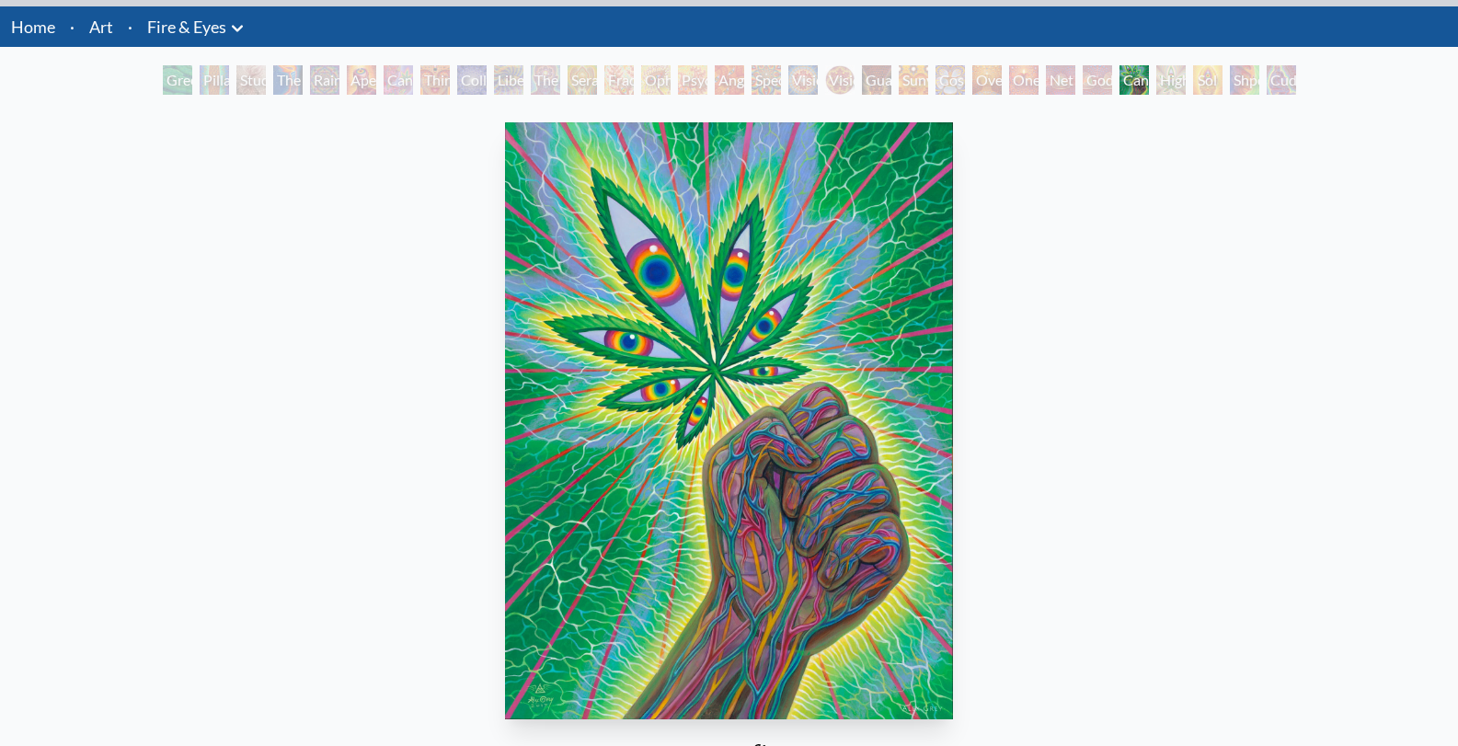
click at [1205, 89] on div "Sol Invictus" at bounding box center [1207, 79] width 29 height 29
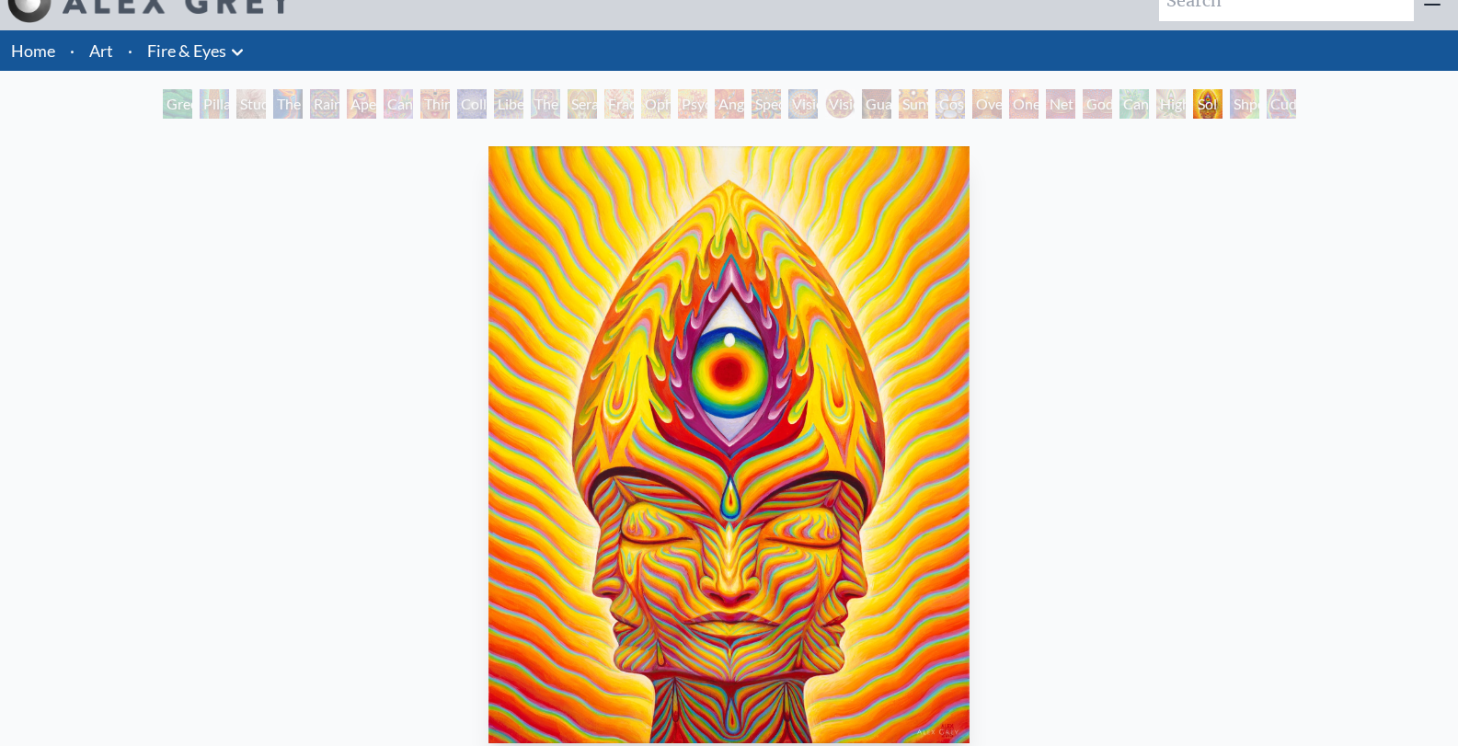
scroll to position [26, 0]
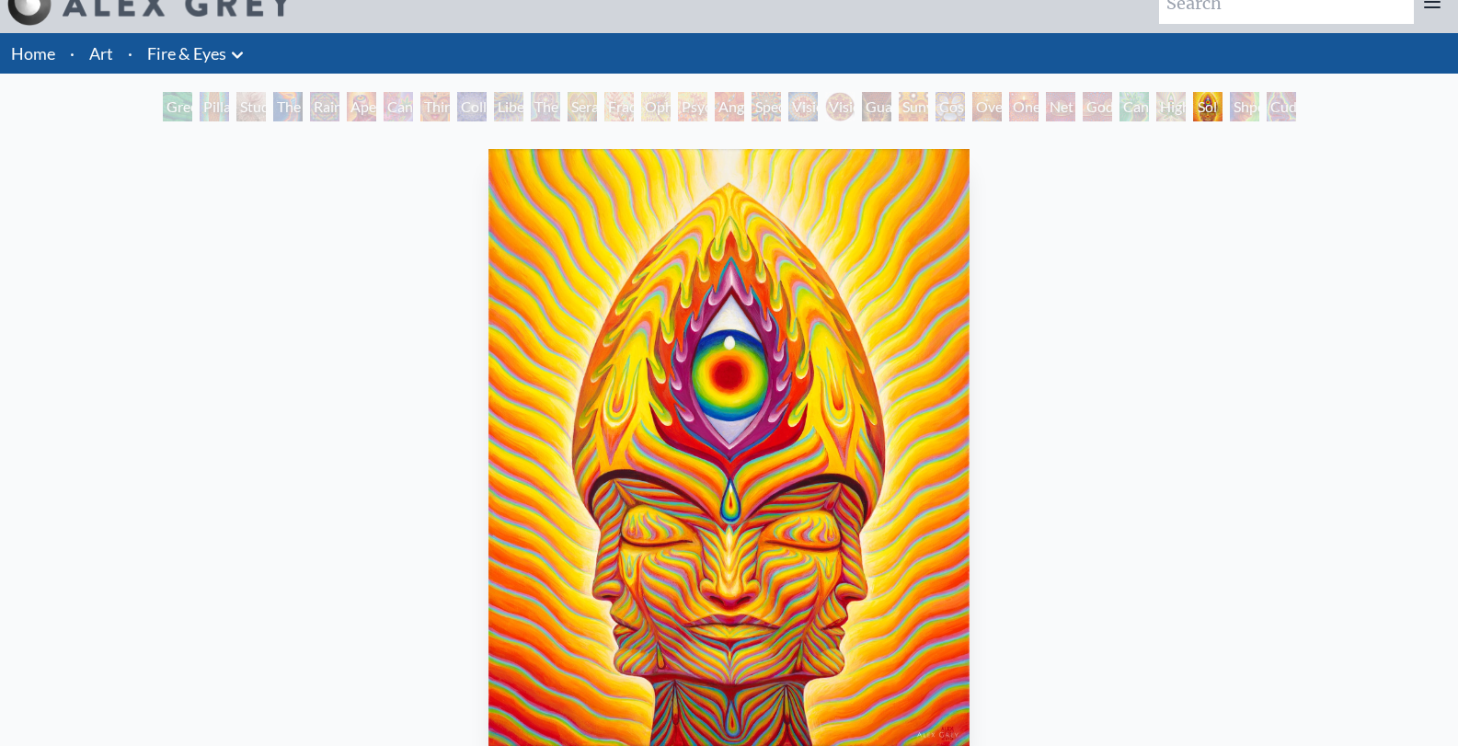
click at [1239, 120] on div "Shpongled" at bounding box center [1244, 106] width 29 height 29
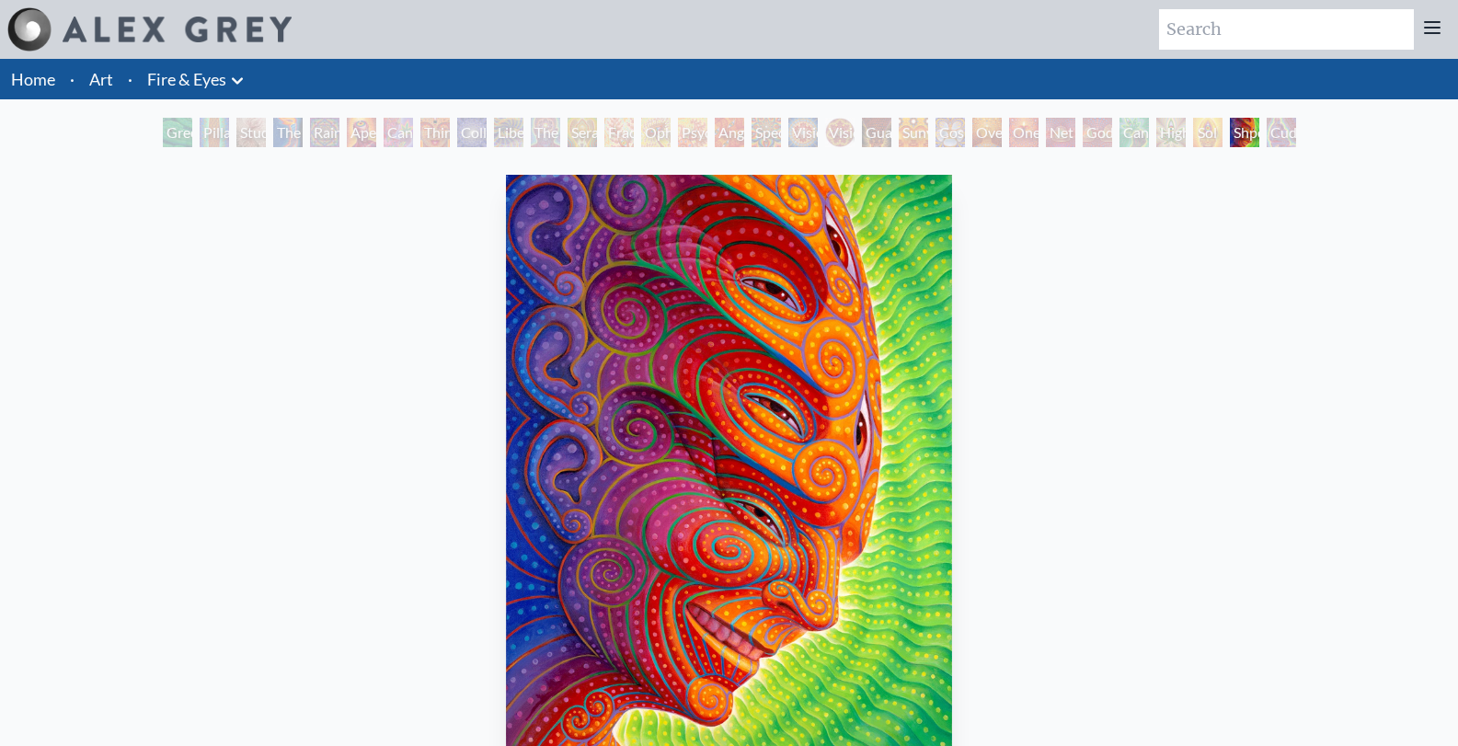
click at [1278, 130] on div "Cuddle" at bounding box center [1281, 132] width 29 height 29
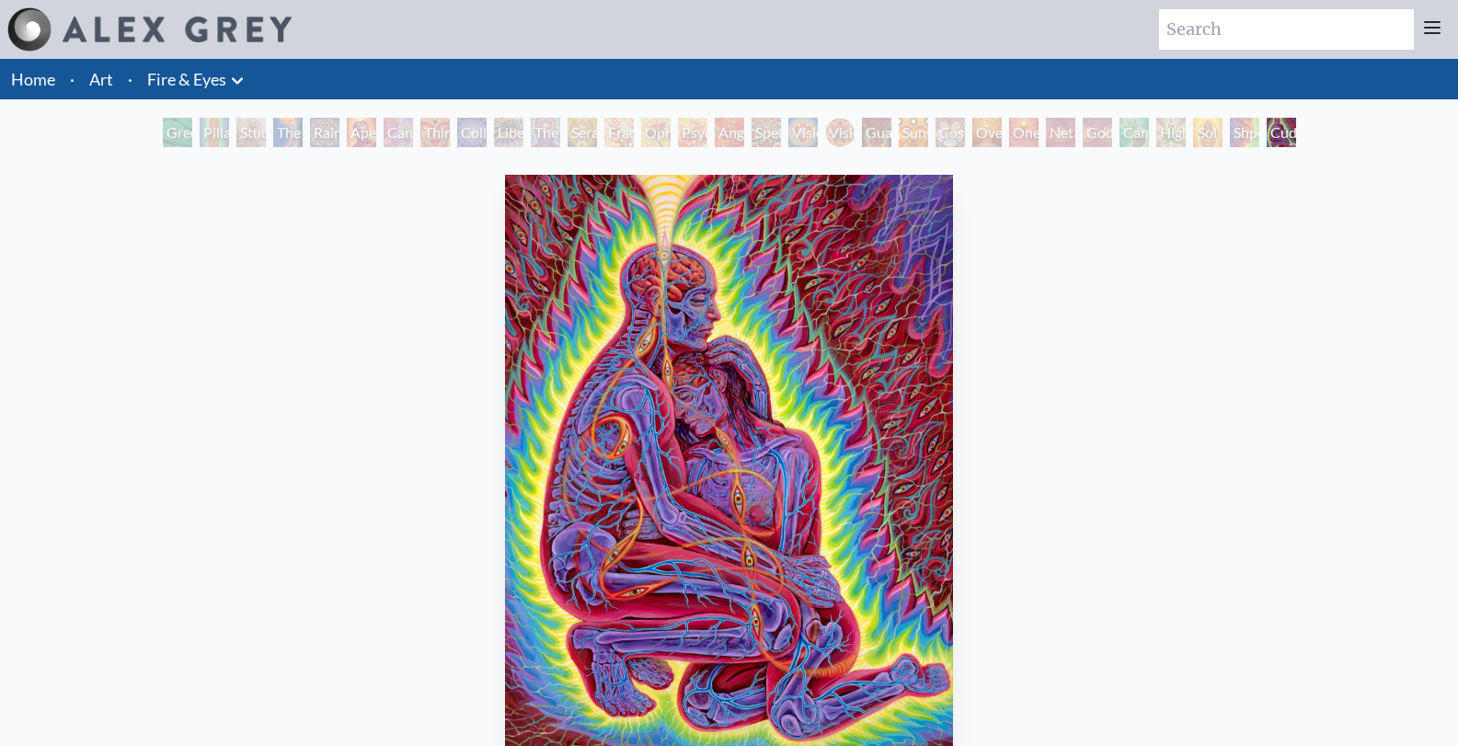
click at [957, 133] on div "Cosmic Elf" at bounding box center [950, 132] width 29 height 29
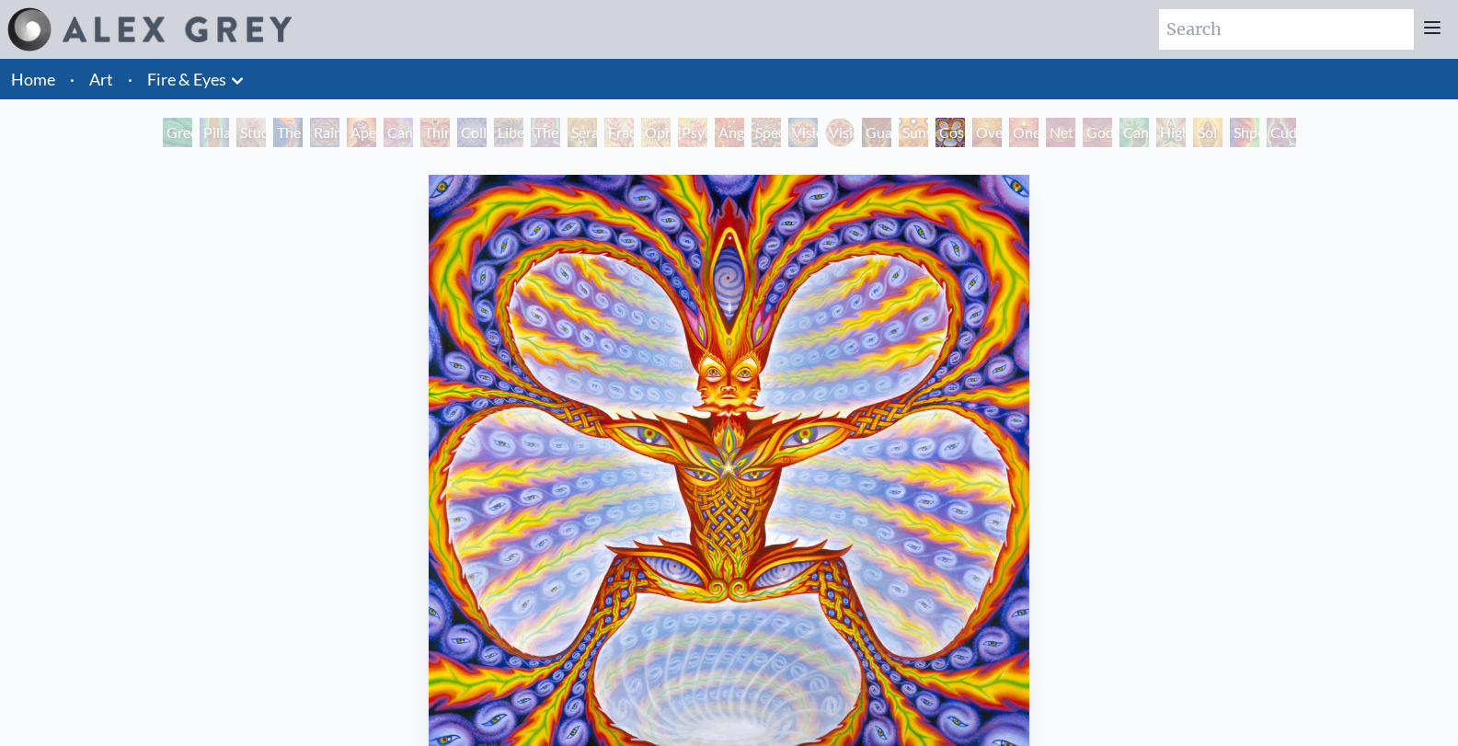
click at [316, 121] on div "Rainbow Eye Ripple" at bounding box center [324, 132] width 29 height 29
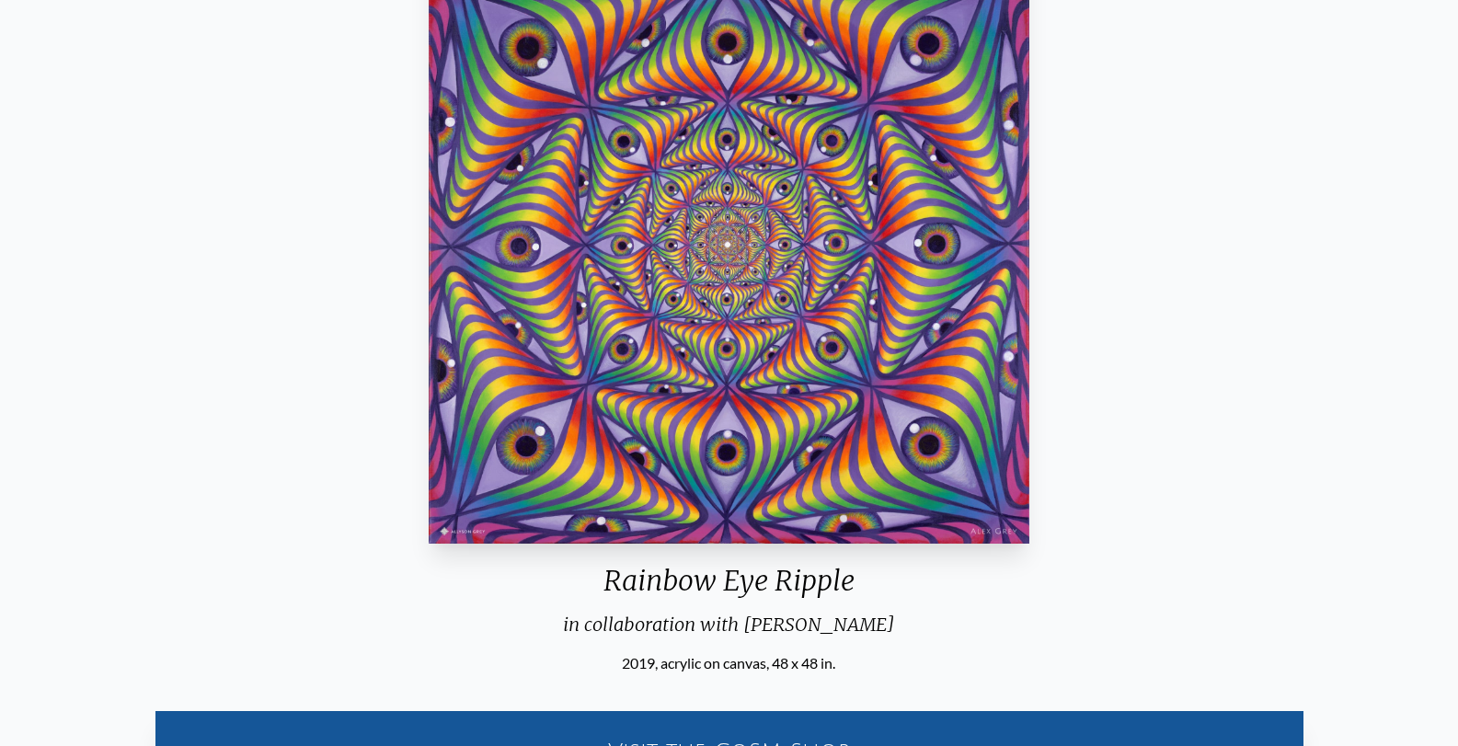
scroll to position [229, 0]
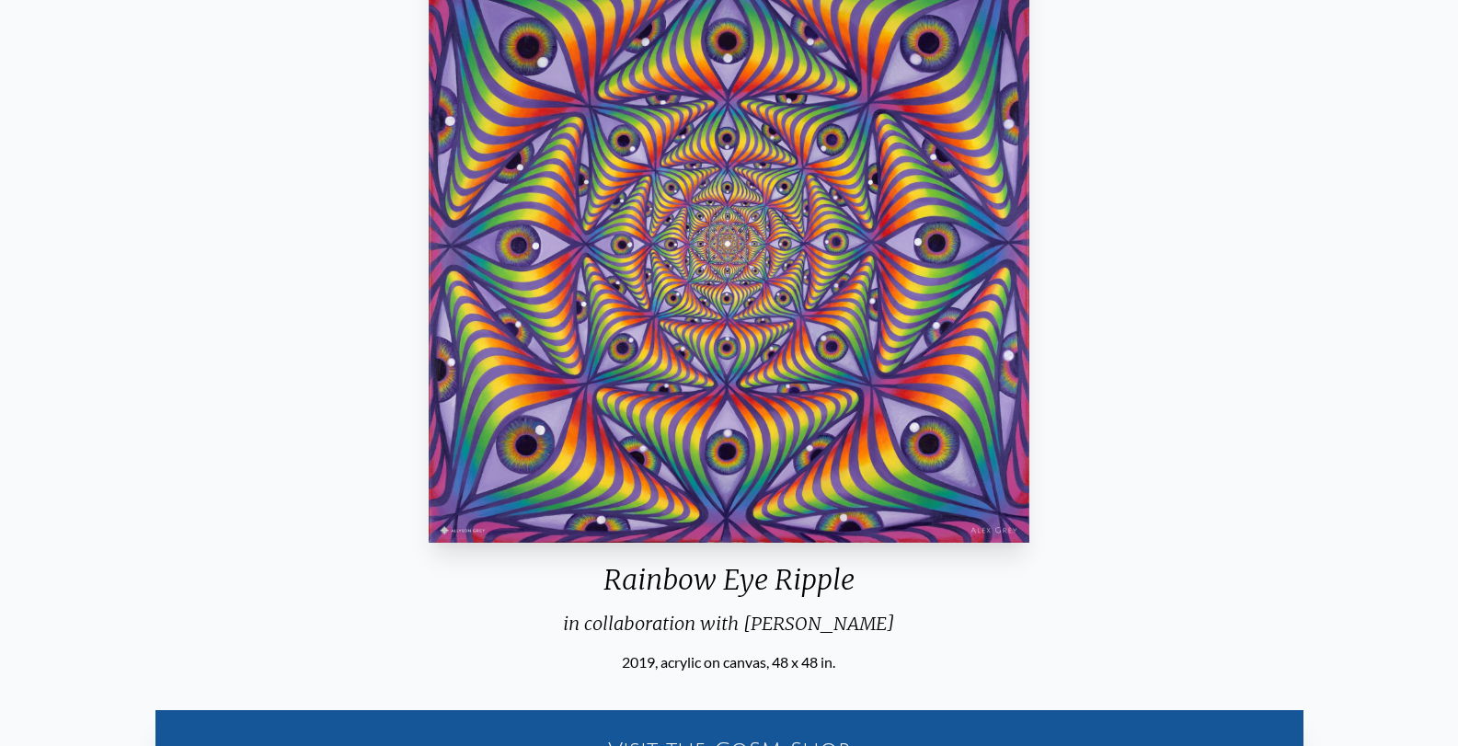
click at [537, 283] on img "5 / 31" at bounding box center [729, 244] width 601 height 597
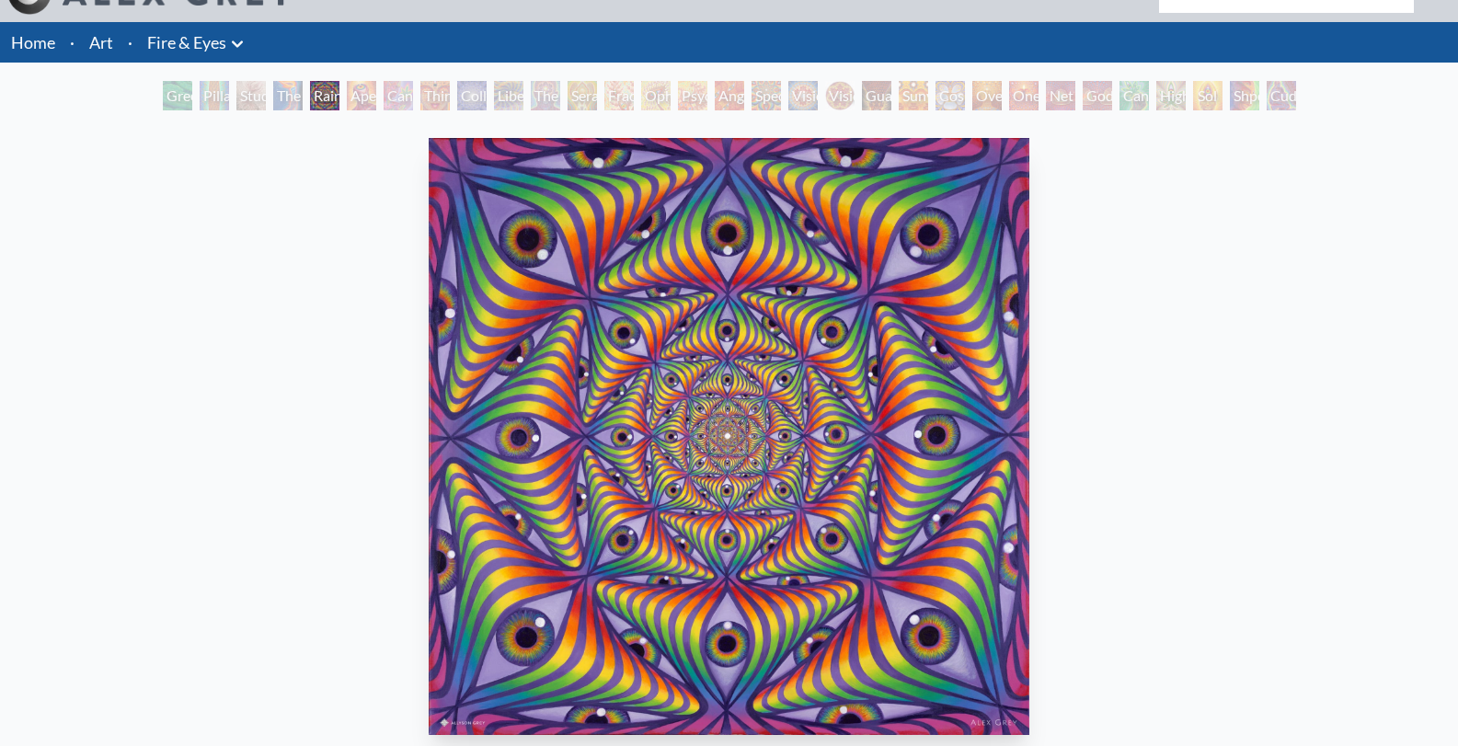
scroll to position [0, 0]
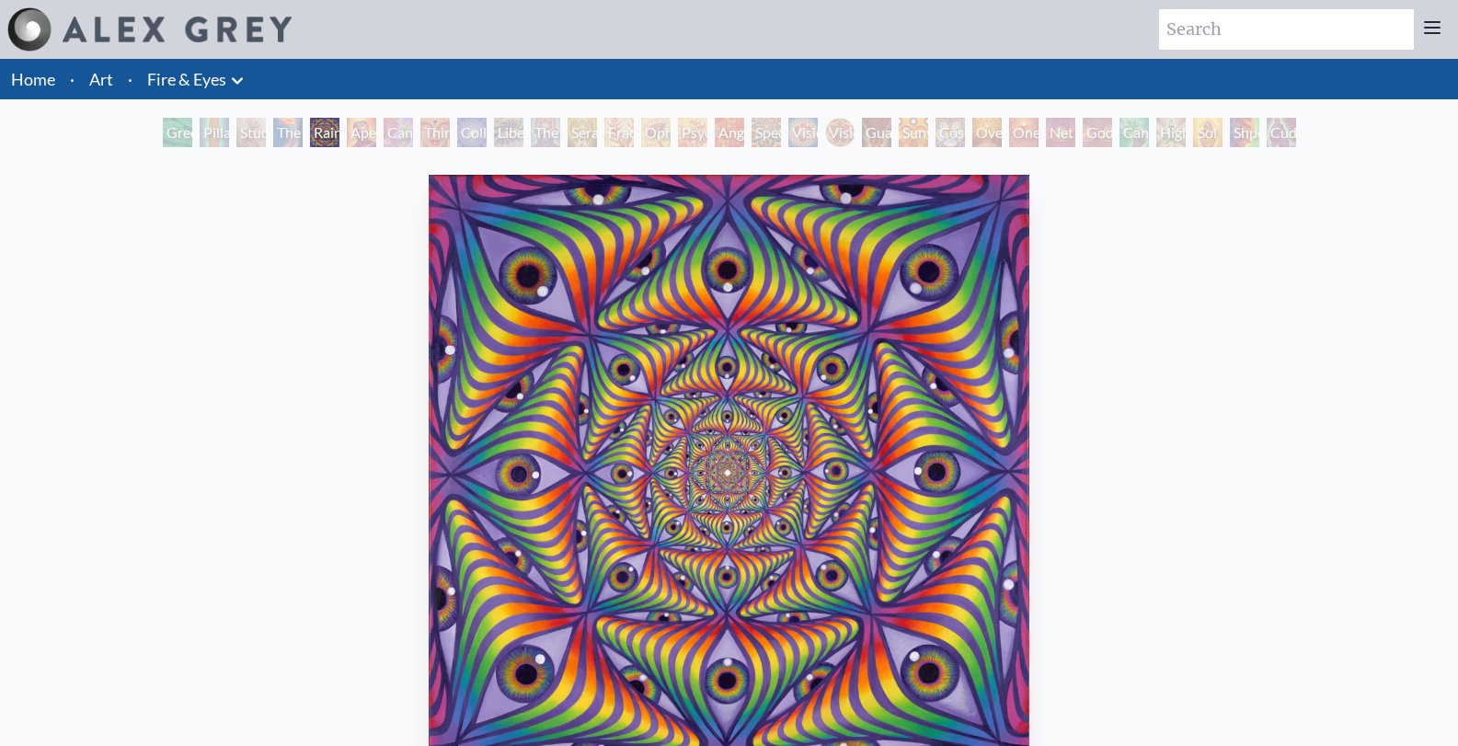
click at [170, 73] on link "Fire & Eyes" at bounding box center [186, 79] width 79 height 26
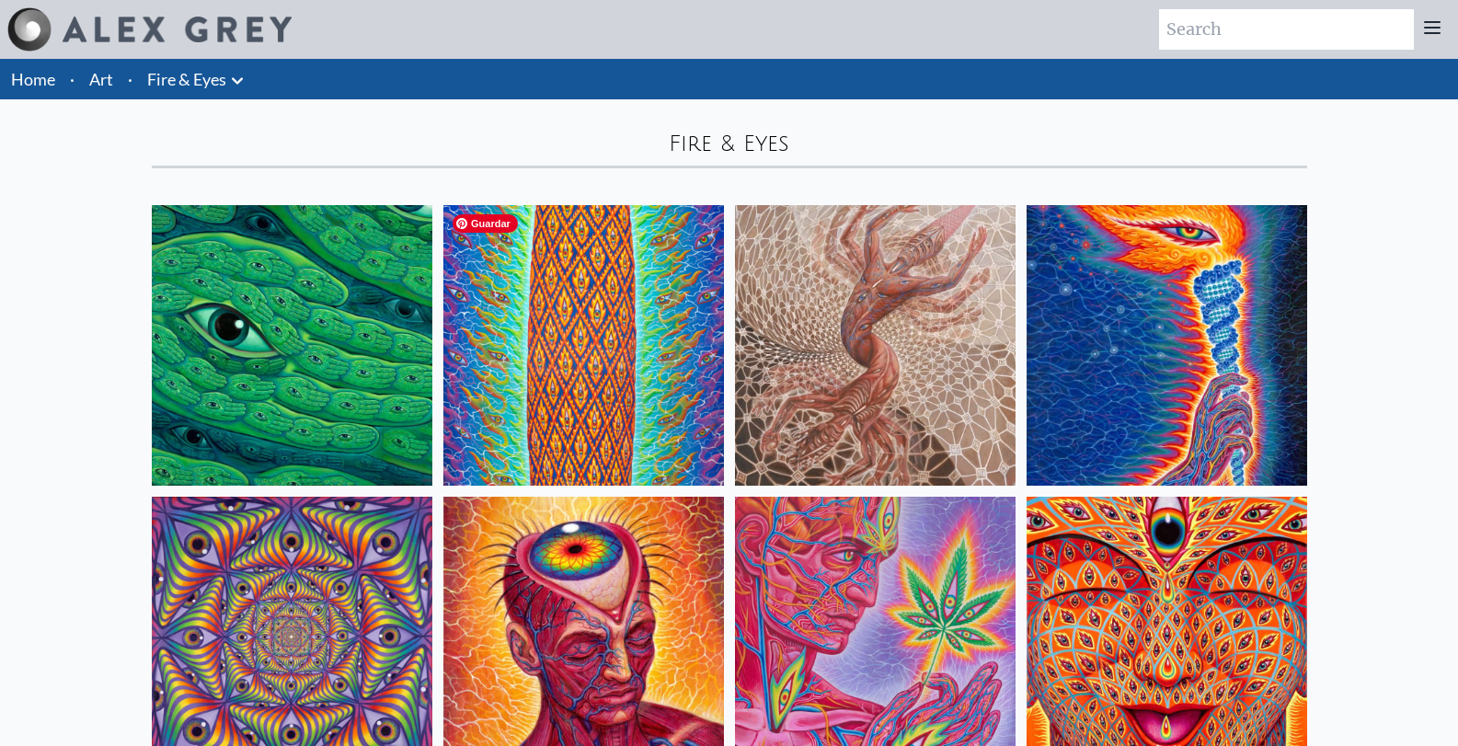
scroll to position [44, 0]
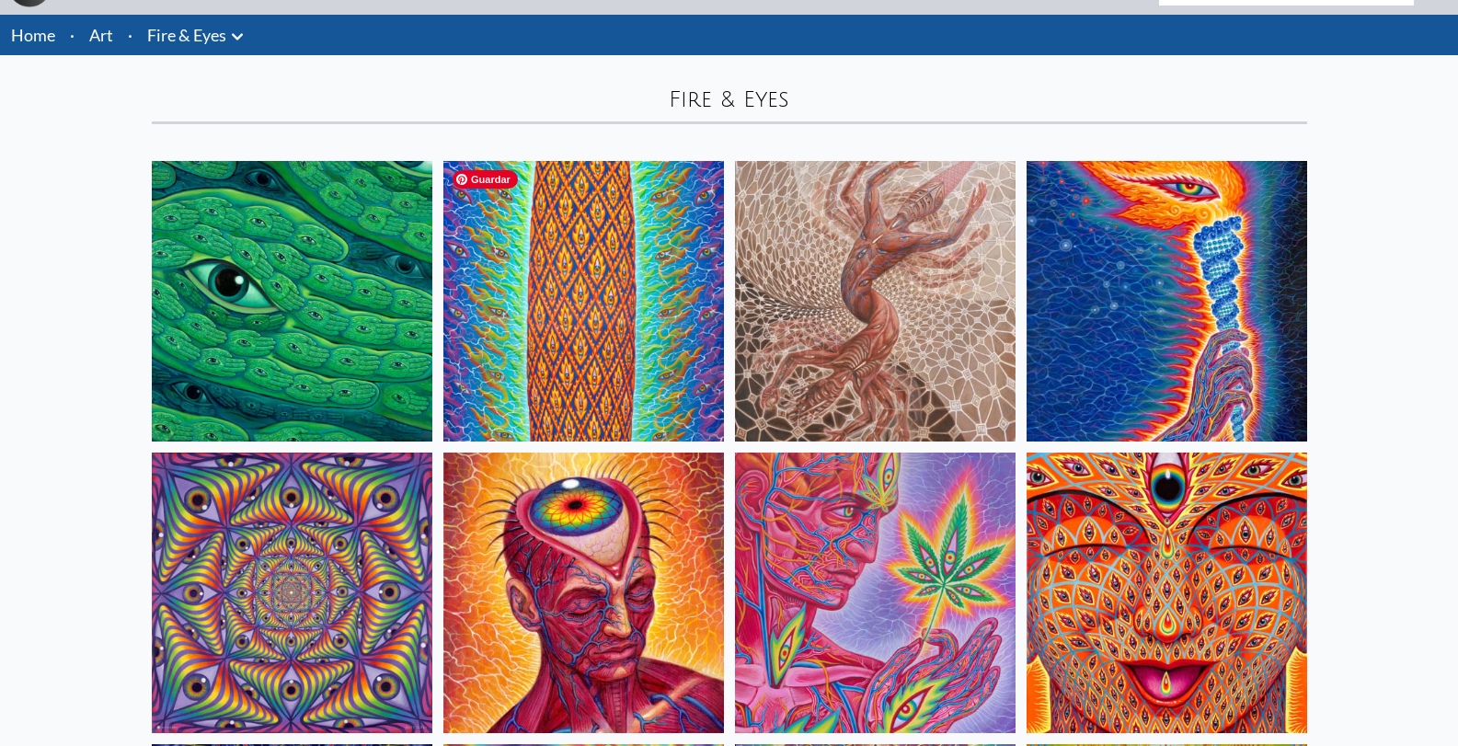
click at [540, 299] on img at bounding box center [583, 301] width 281 height 281
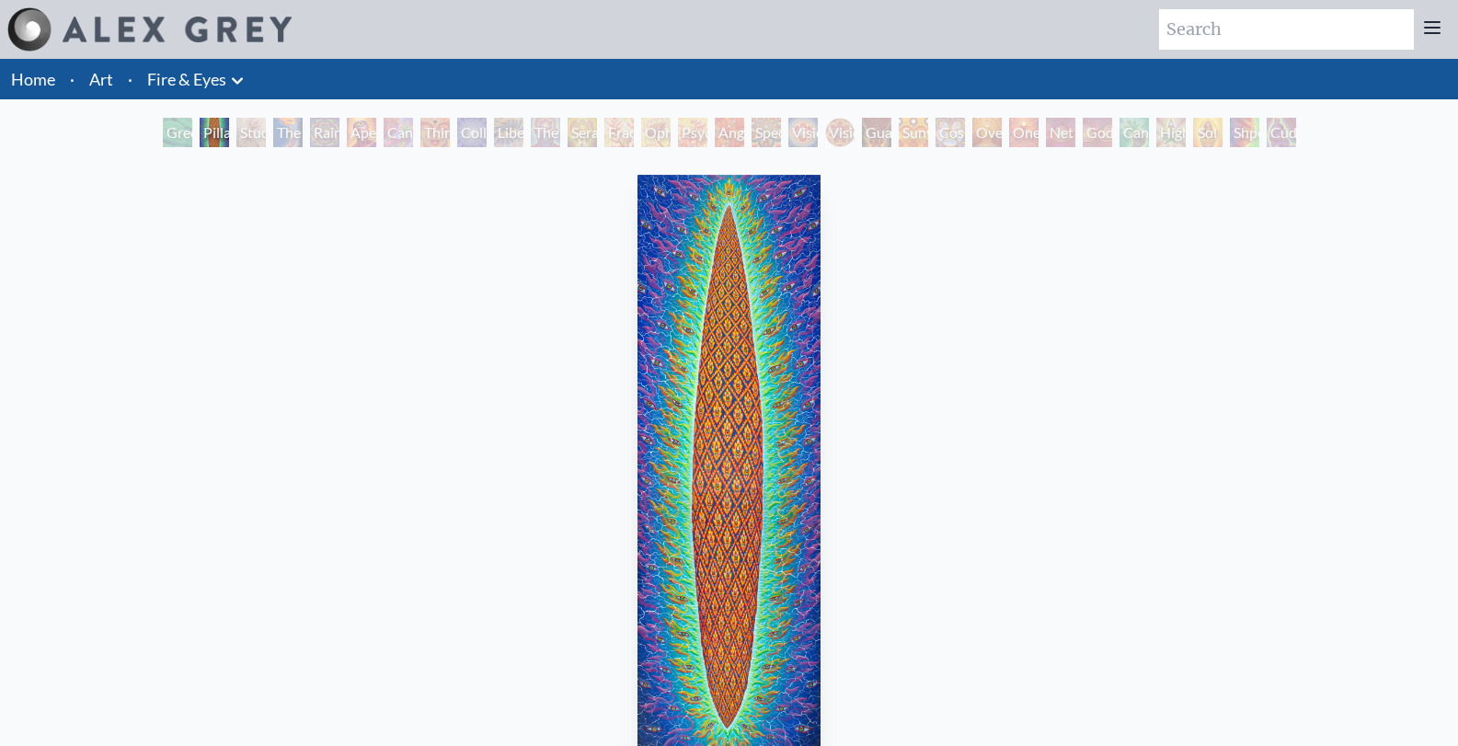
click at [266, 135] on div "Study for the Great Turn" at bounding box center [250, 132] width 29 height 29
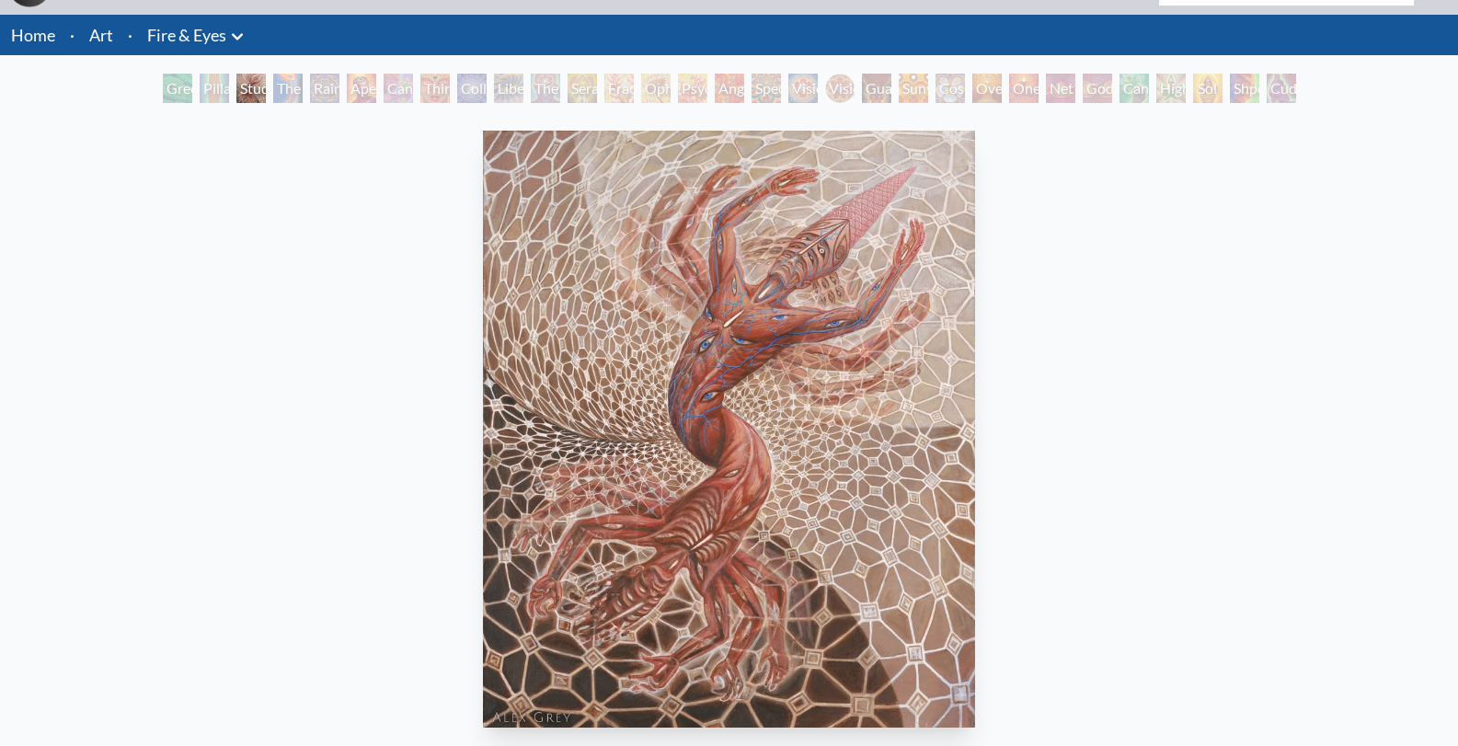
scroll to position [43, 0]
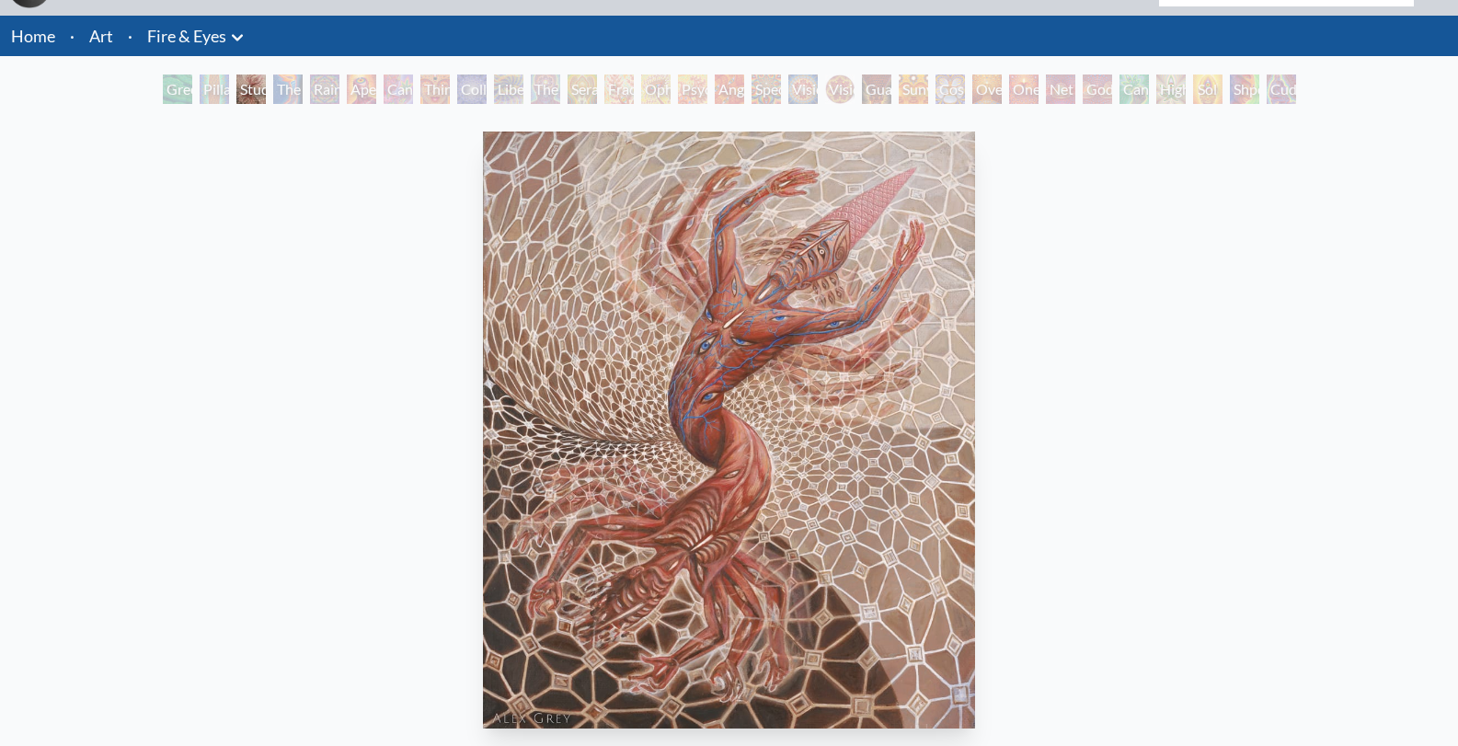
click at [266, 76] on div "Study for the Great Turn" at bounding box center [250, 89] width 29 height 29
click at [291, 102] on div "The Torch" at bounding box center [287, 89] width 29 height 29
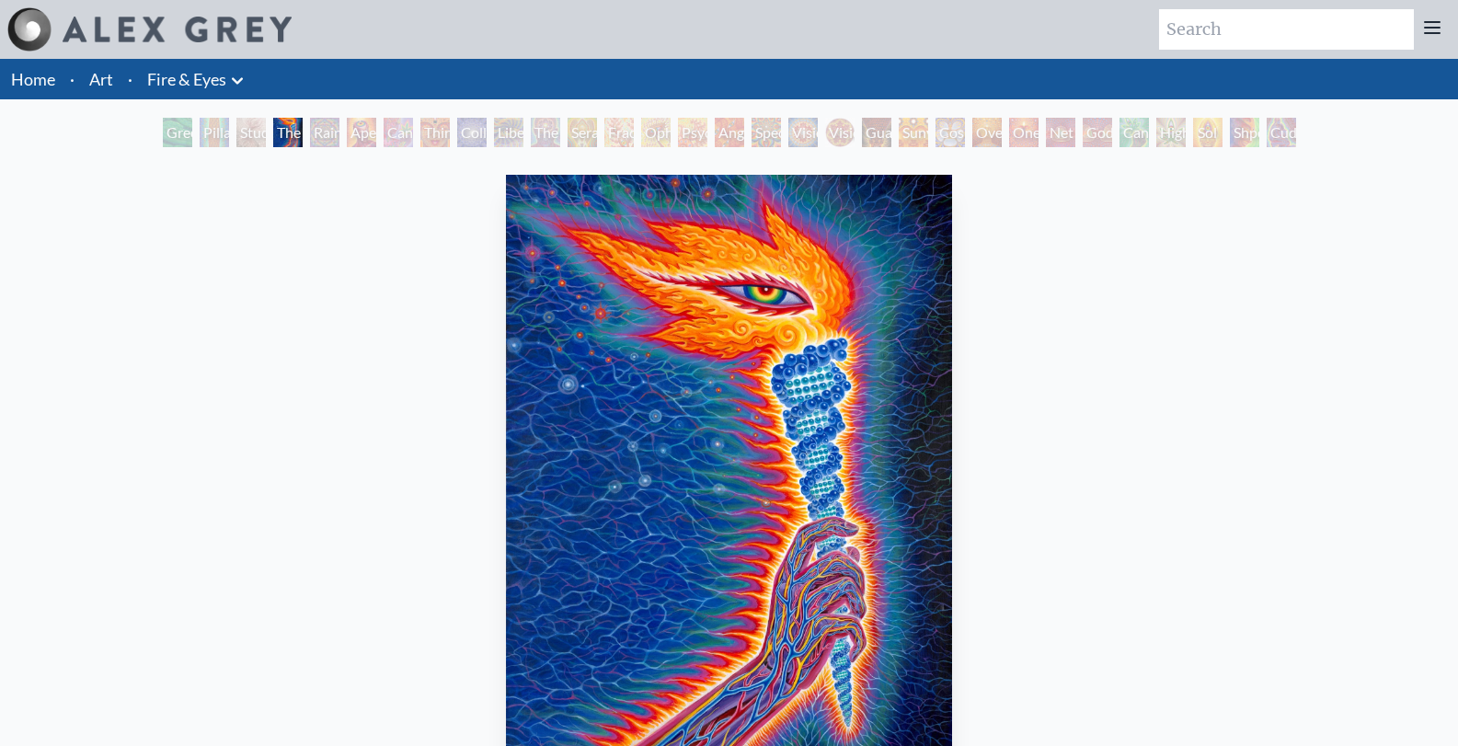
click at [167, 72] on link "Fire & Eyes" at bounding box center [186, 79] width 79 height 26
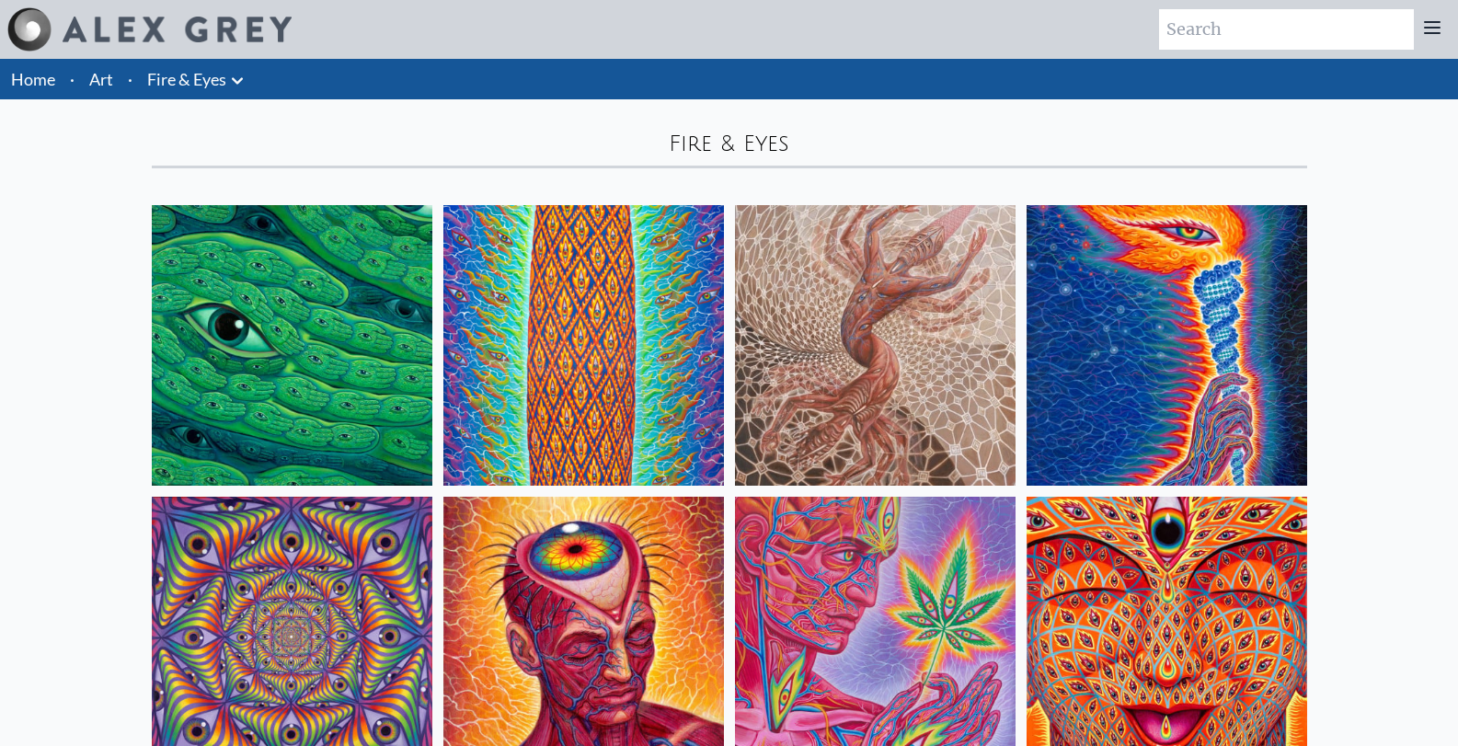
click at [104, 85] on link "Art" at bounding box center [101, 79] width 24 height 26
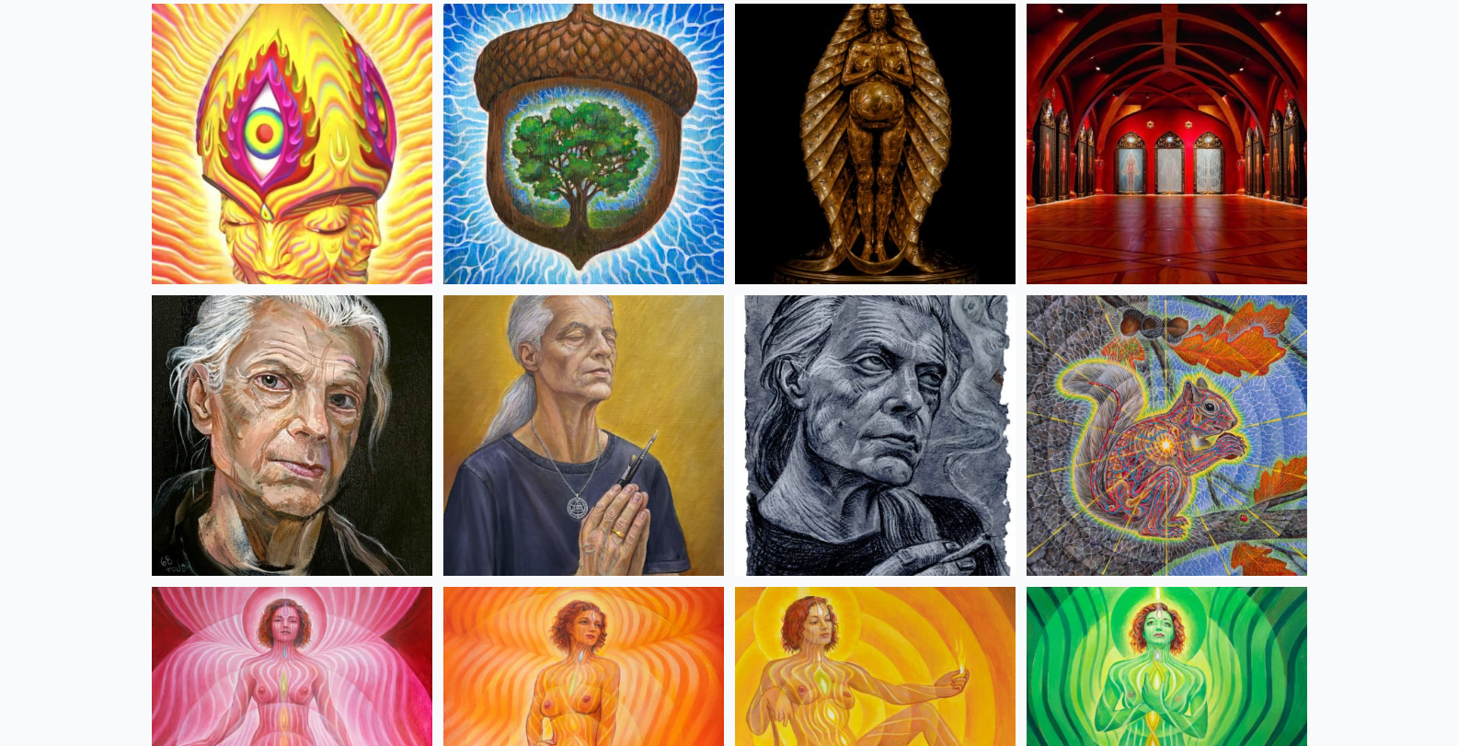
scroll to position [839, 0]
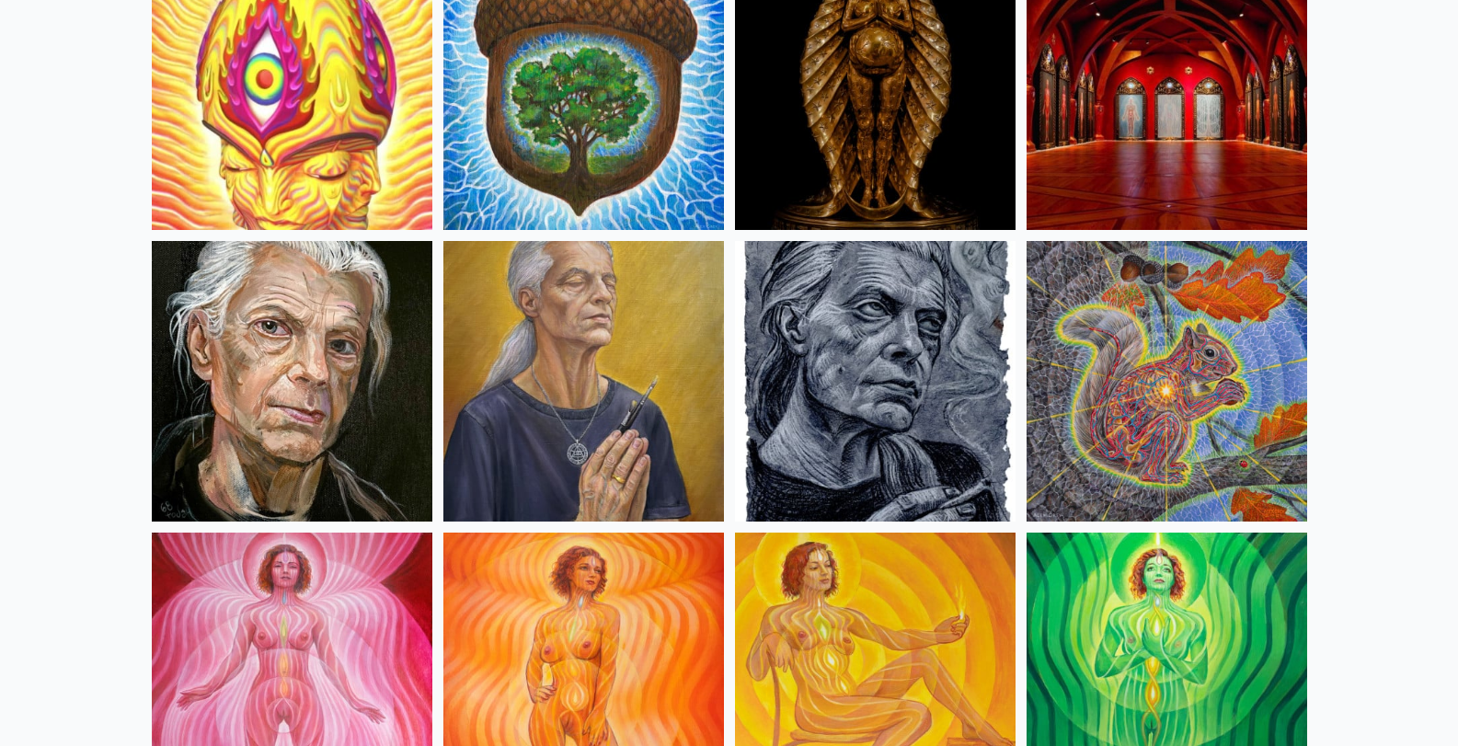
click at [1135, 158] on img at bounding box center [1167, 89] width 281 height 281
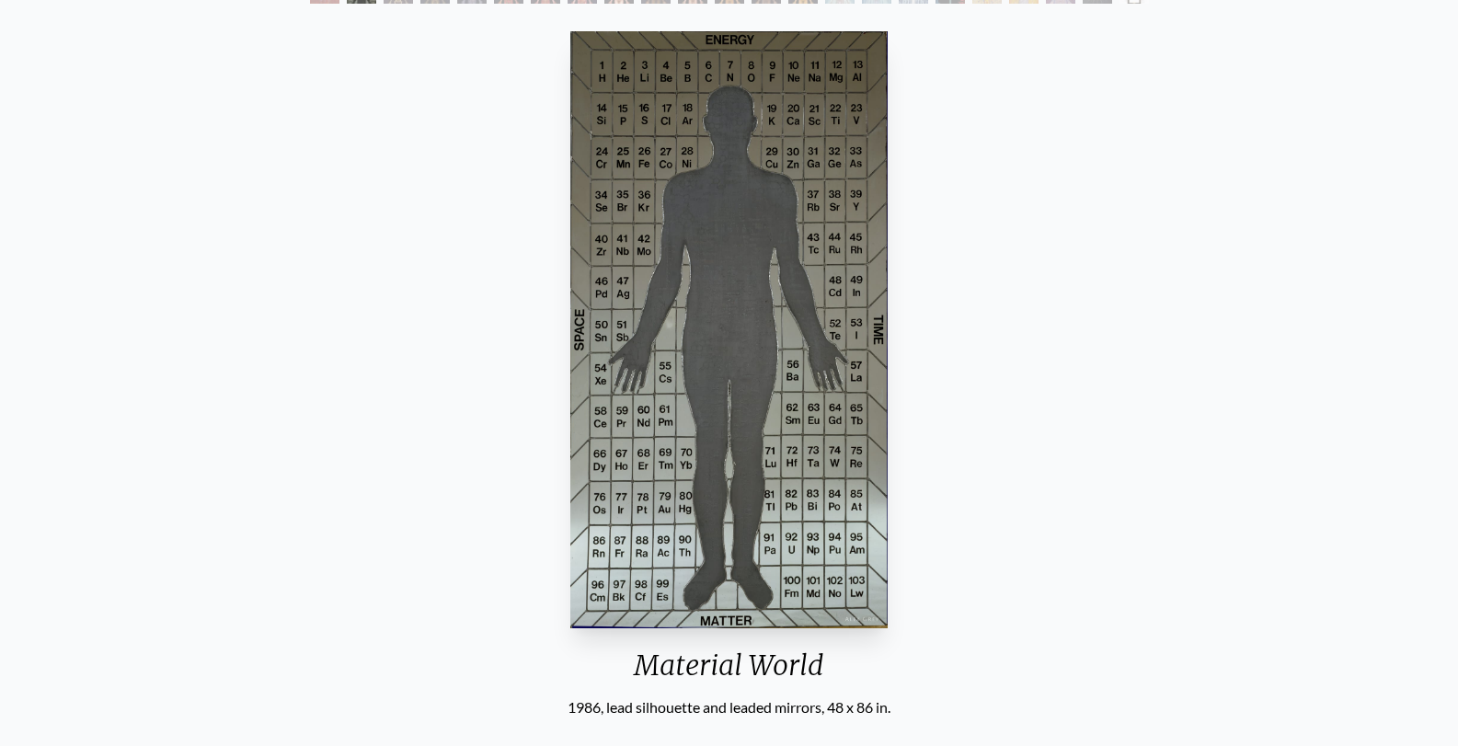
scroll to position [144, 0]
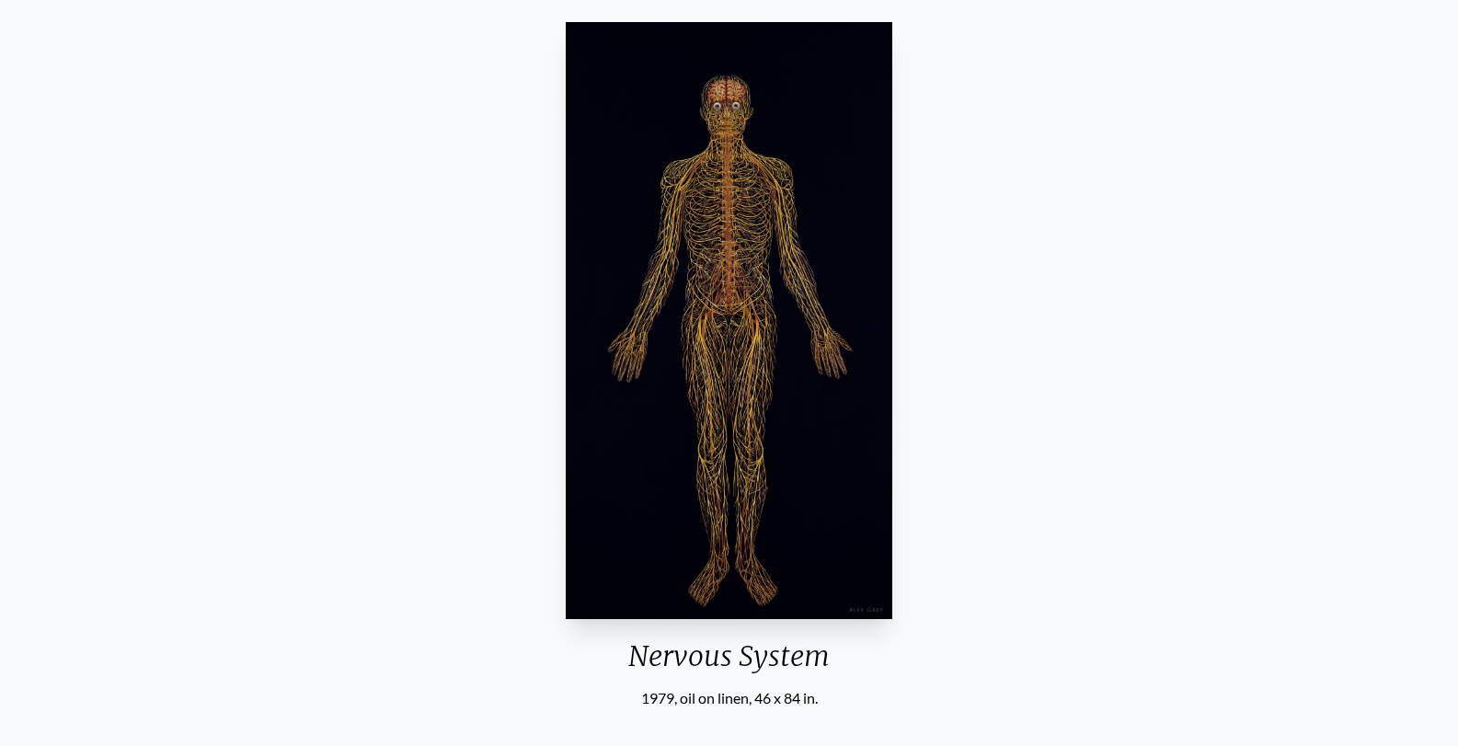
scroll to position [155, 0]
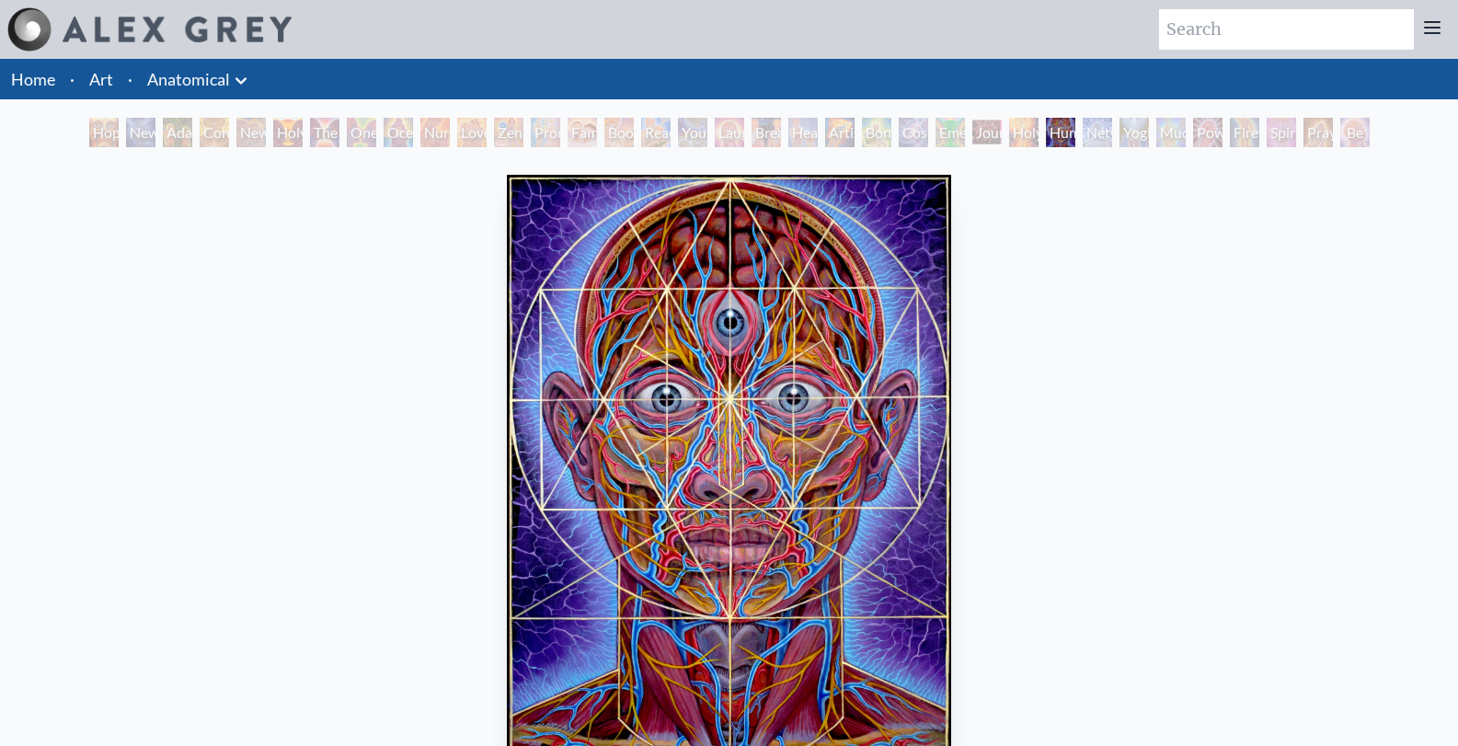
click at [538, 143] on div "Promise" at bounding box center [545, 132] width 29 height 29
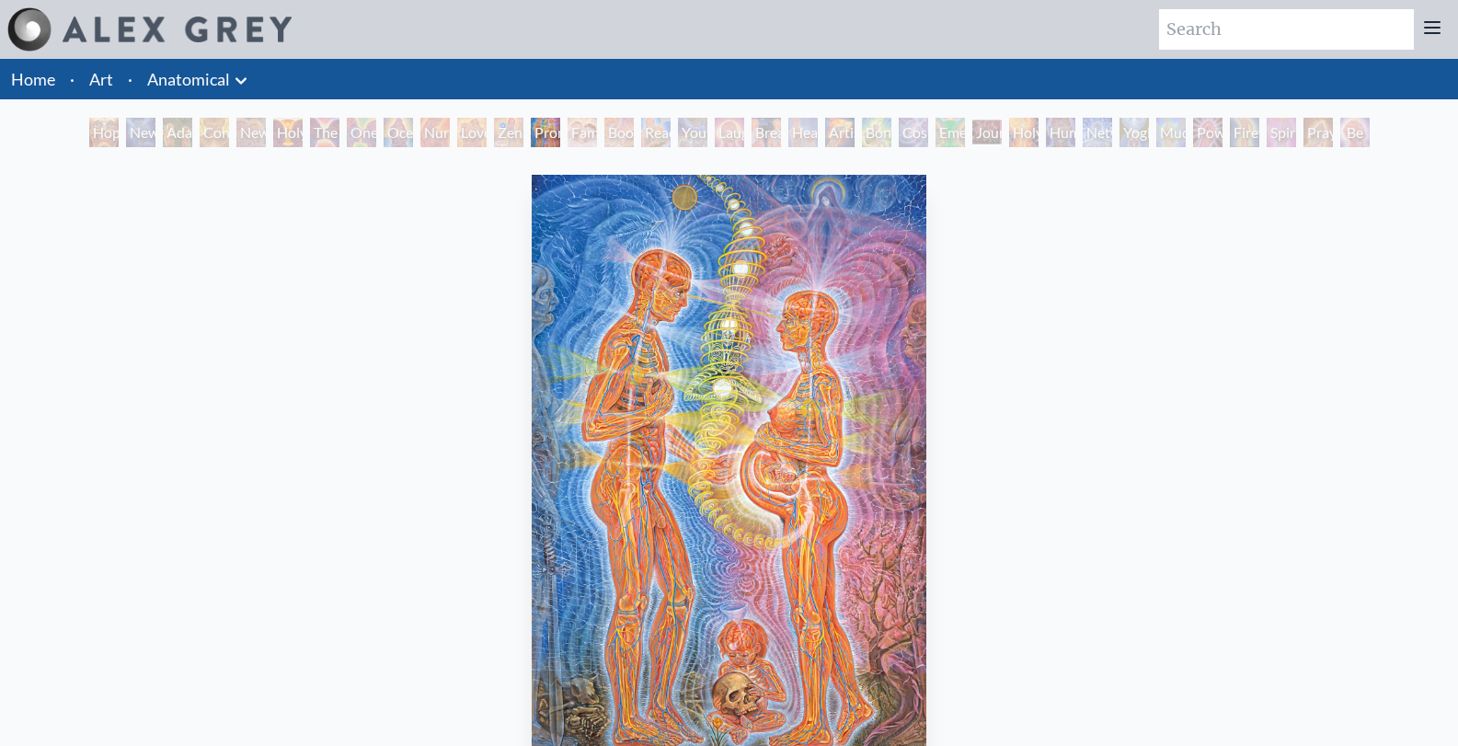
click at [310, 139] on div "The Kiss" at bounding box center [324, 132] width 29 height 29
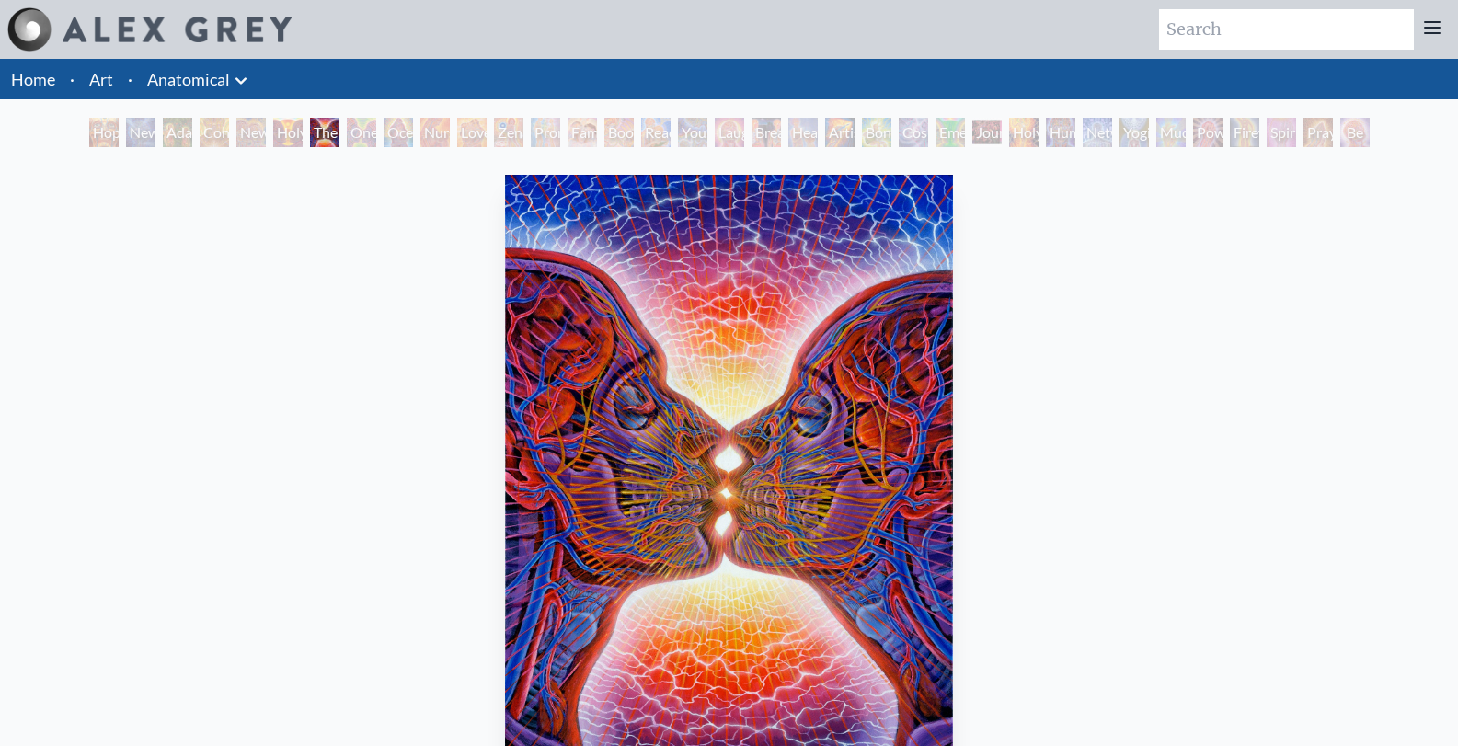
click at [273, 138] on div "Holy Grail" at bounding box center [287, 132] width 29 height 29
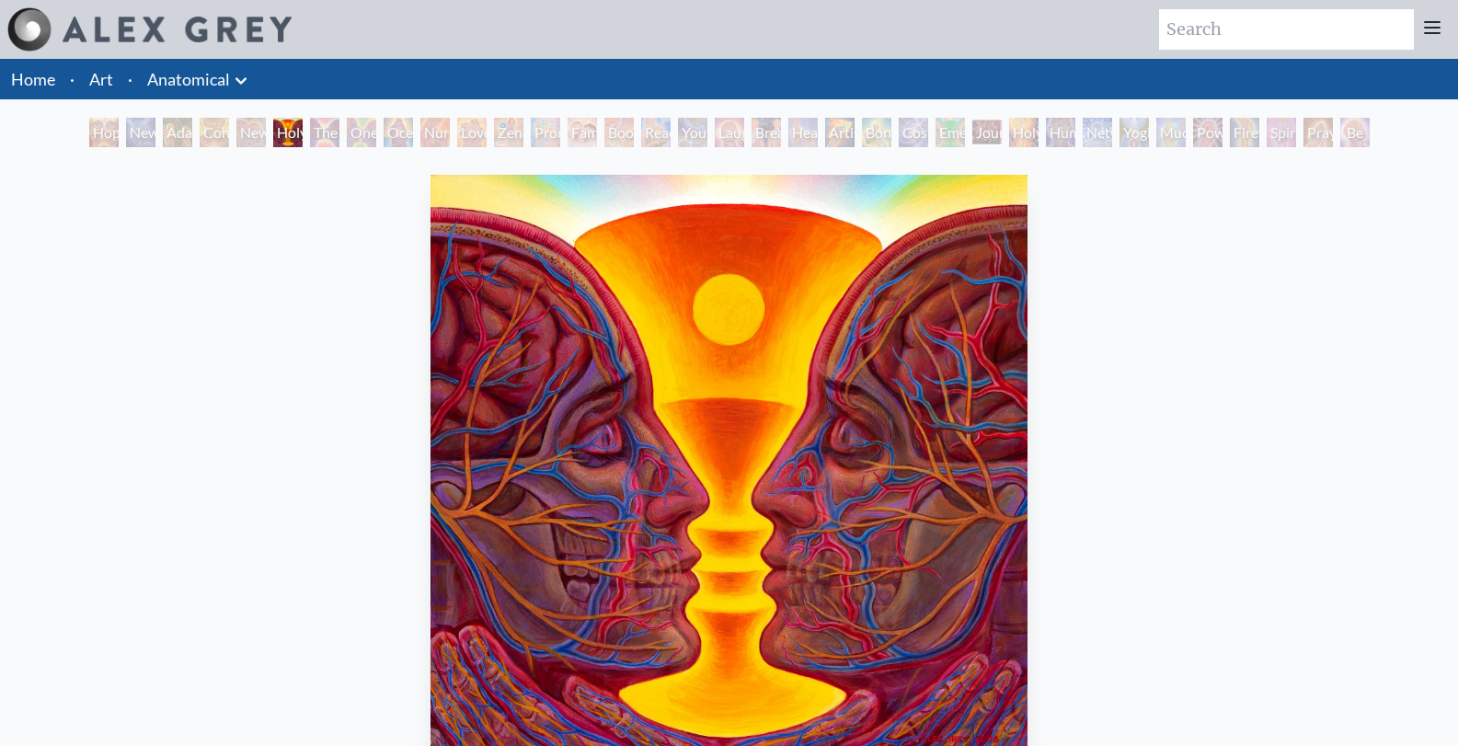
click at [236, 138] on div "New Man New Woman" at bounding box center [250, 132] width 29 height 29
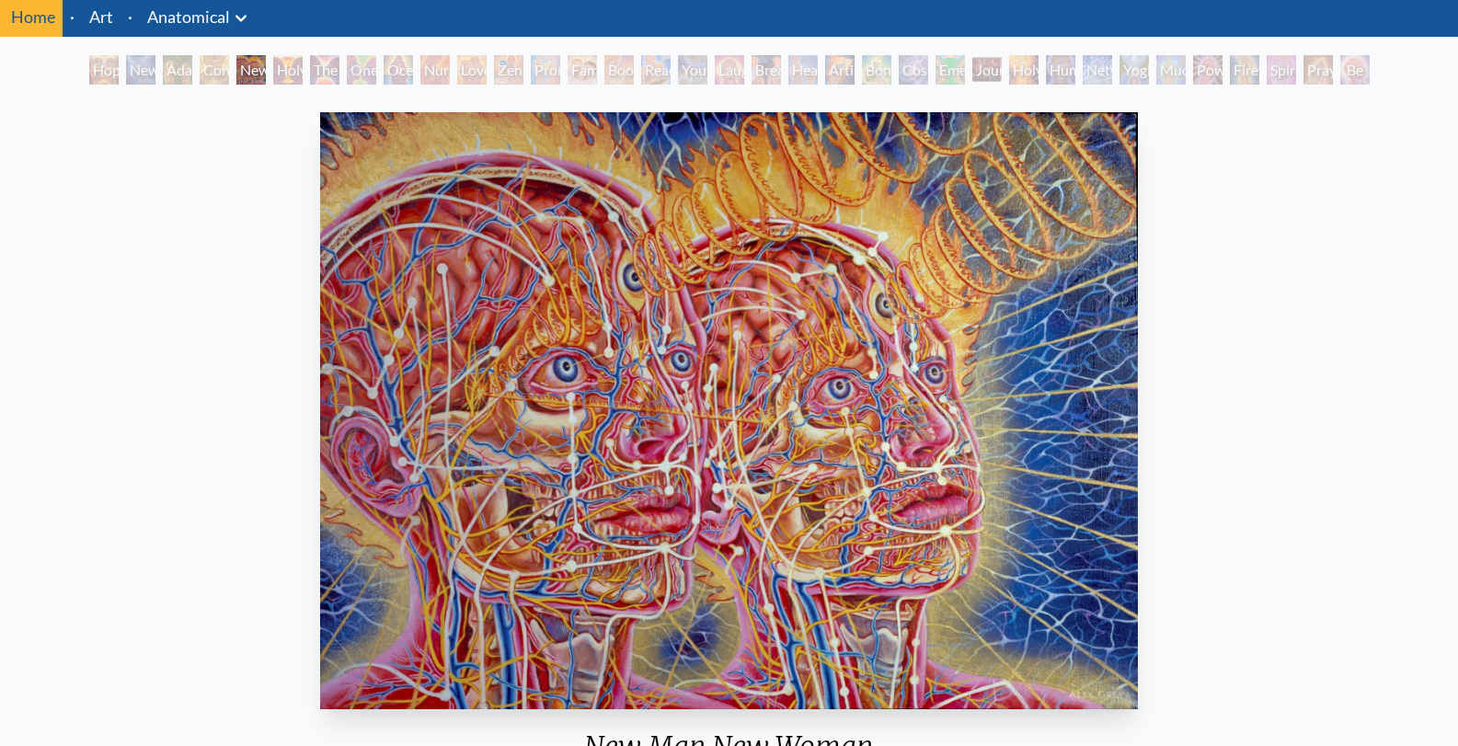
scroll to position [59, 0]
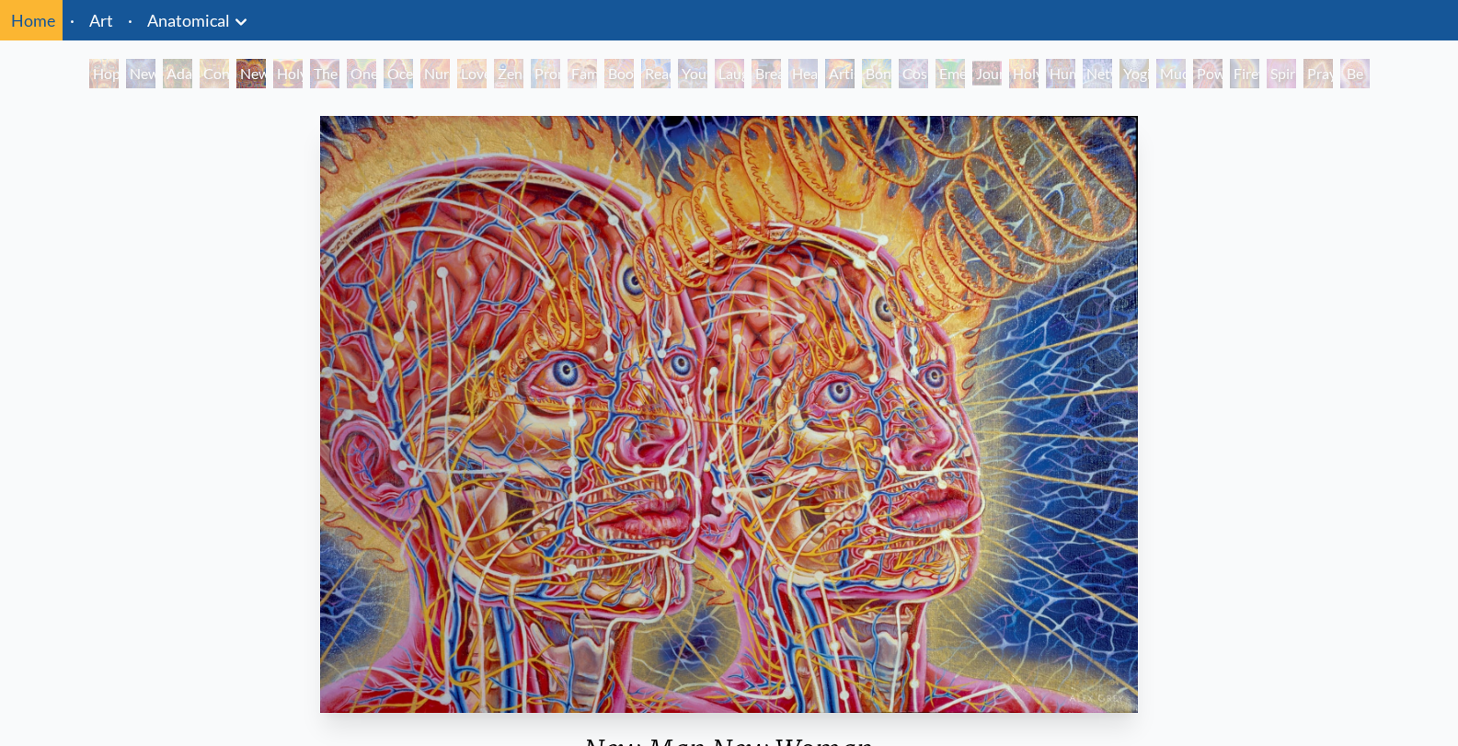
click at [1202, 81] on div "Power to the Peaceful" at bounding box center [1207, 73] width 29 height 29
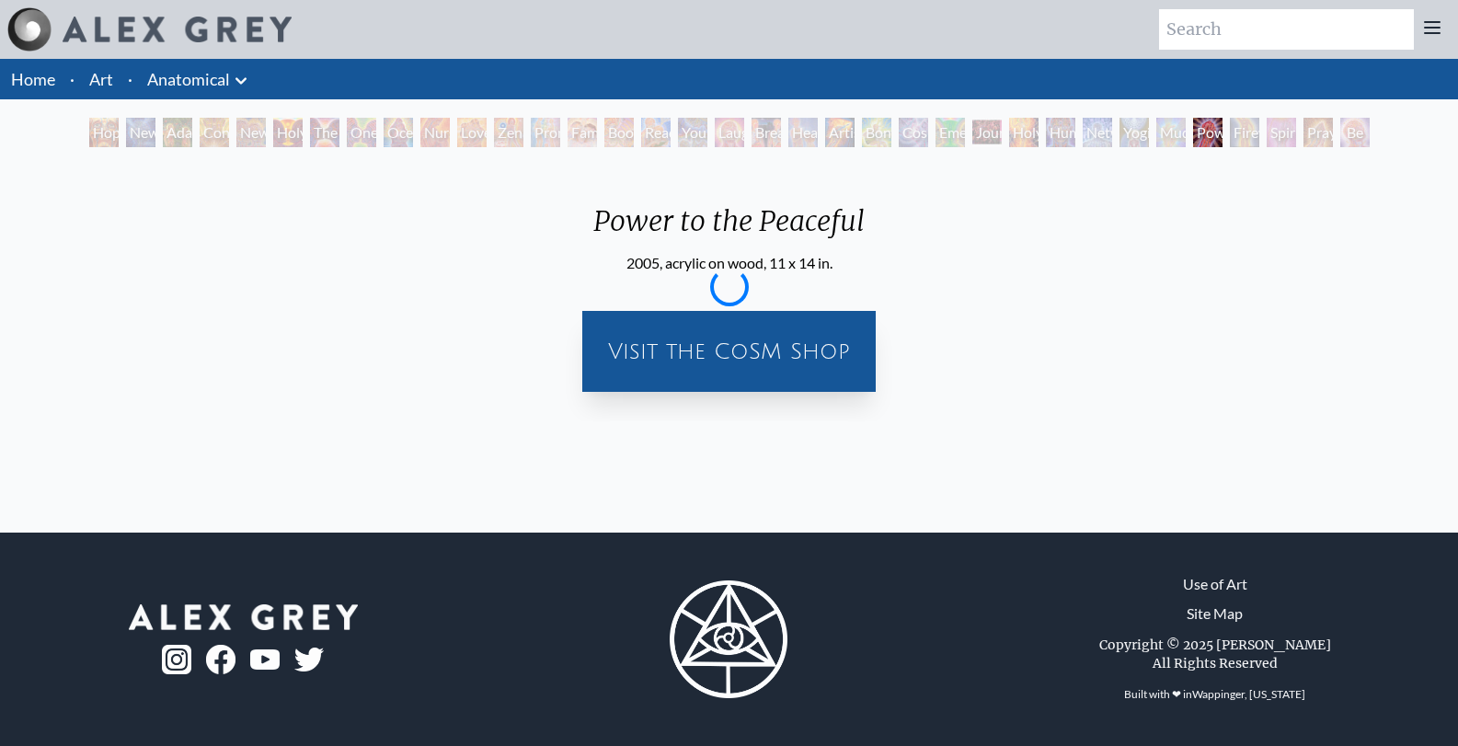
scroll to position [0, 0]
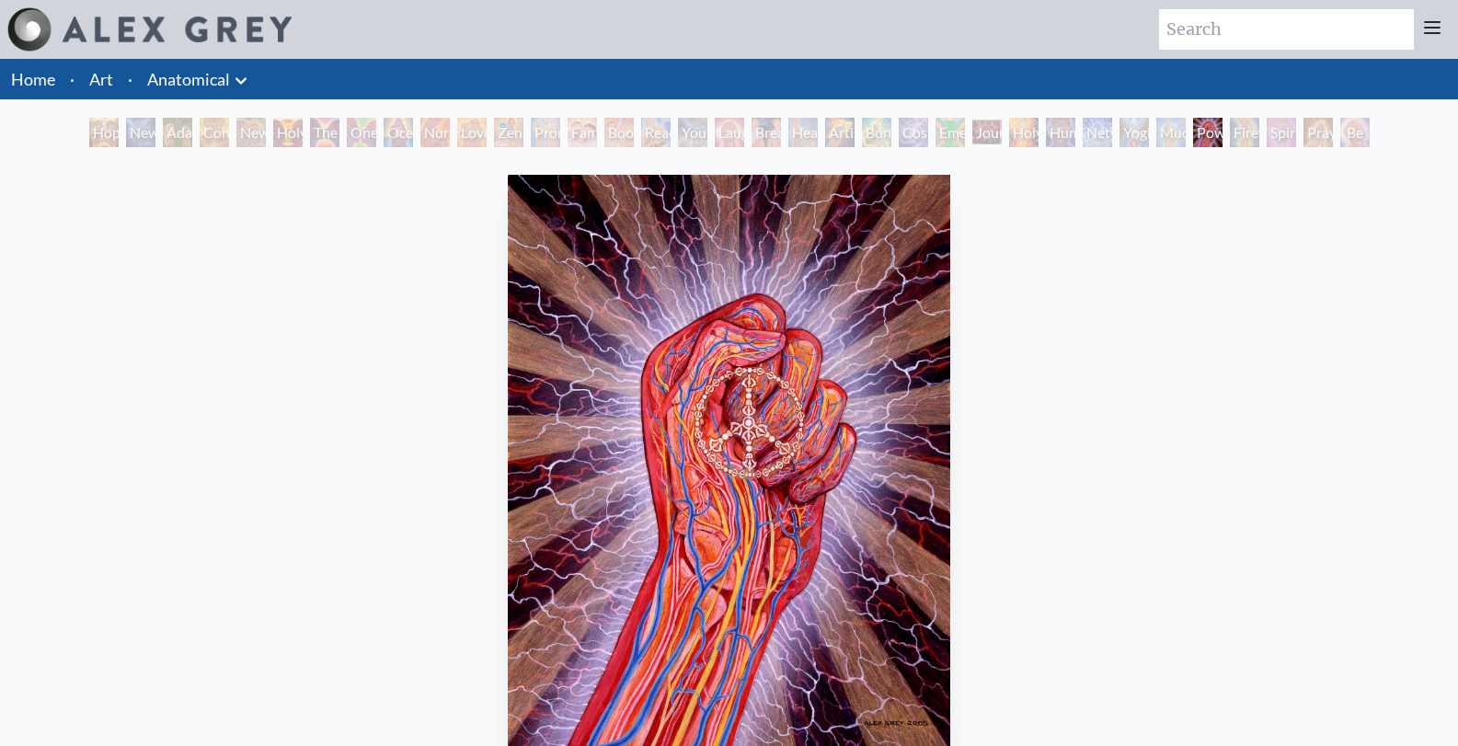
click at [1305, 134] on div "Praying Hands" at bounding box center [1318, 132] width 29 height 29
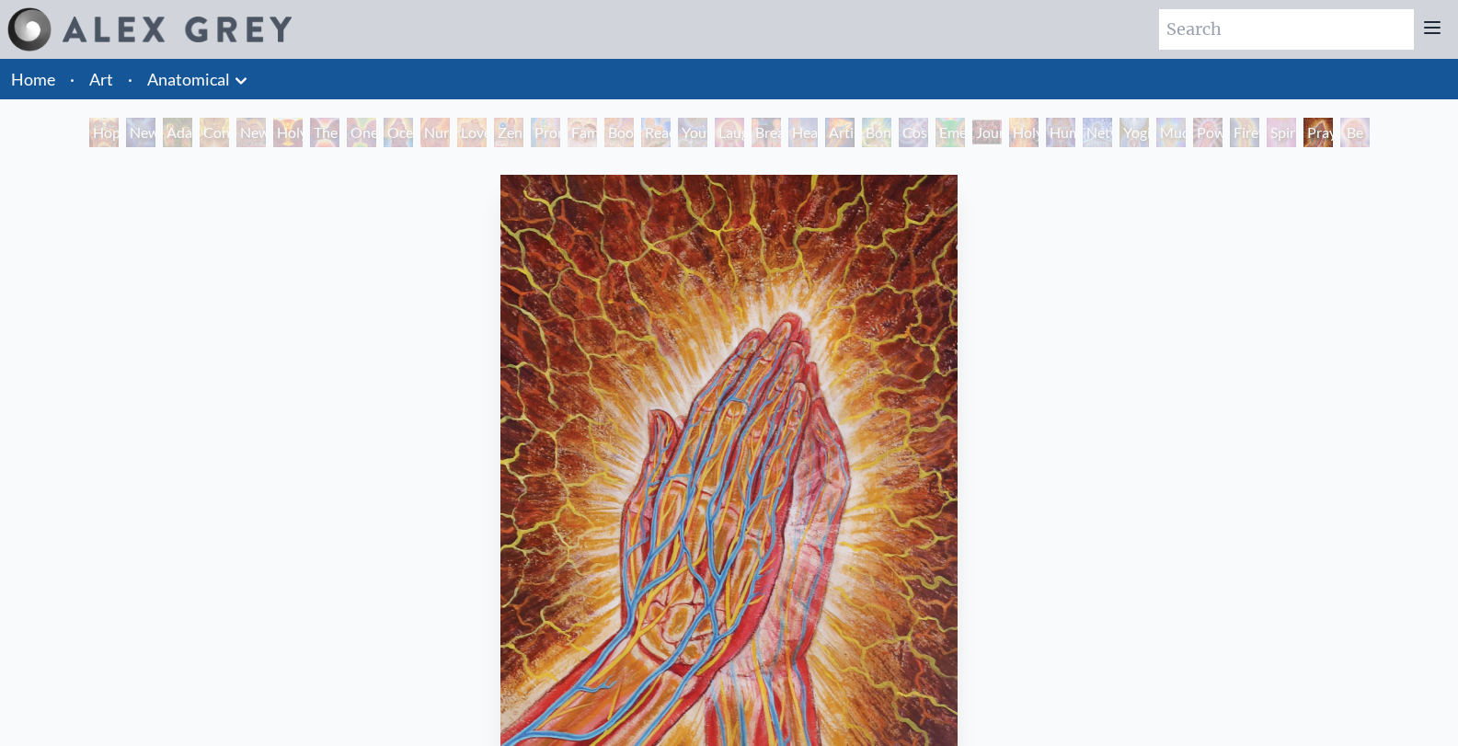
click at [792, 136] on div "Healing" at bounding box center [803, 132] width 29 height 29
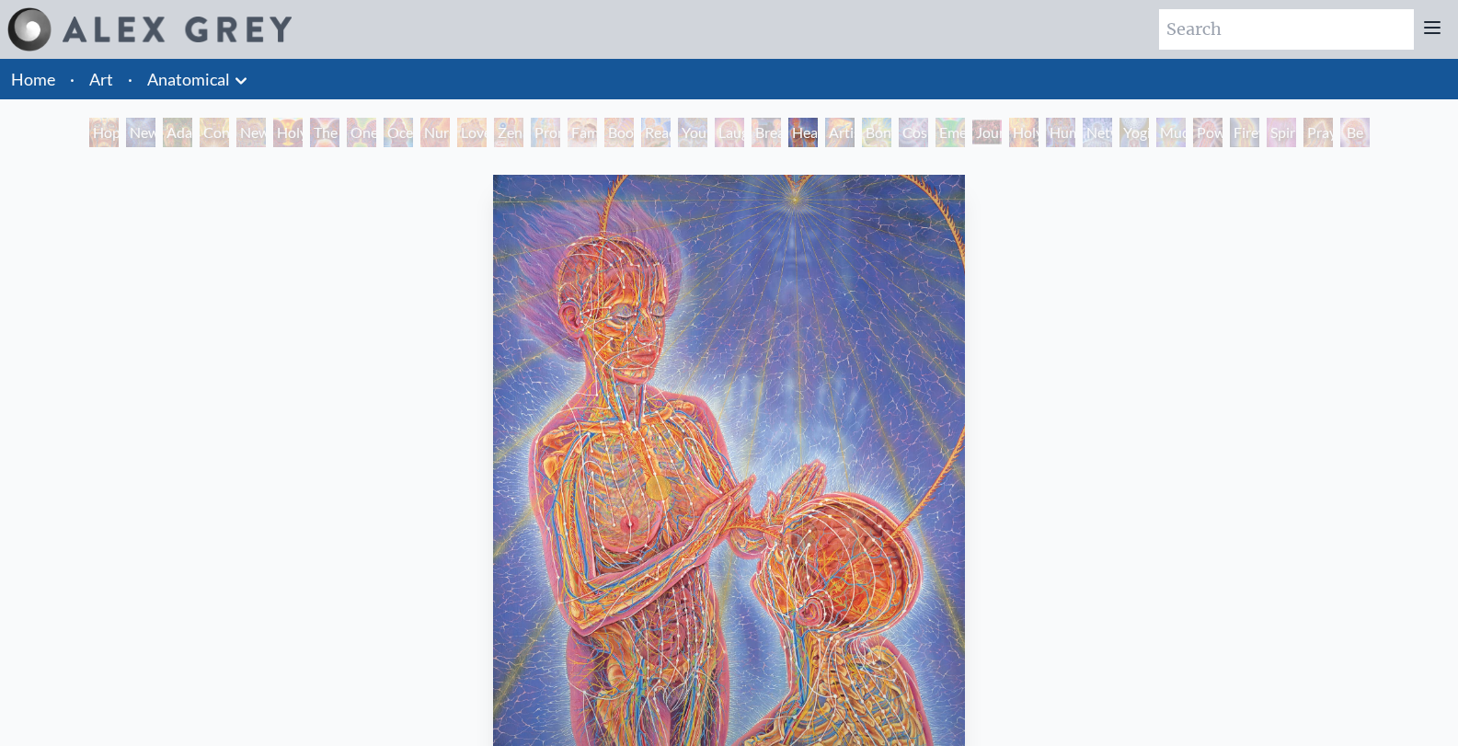
click at [844, 132] on div "Artist's Hand" at bounding box center [839, 132] width 29 height 29
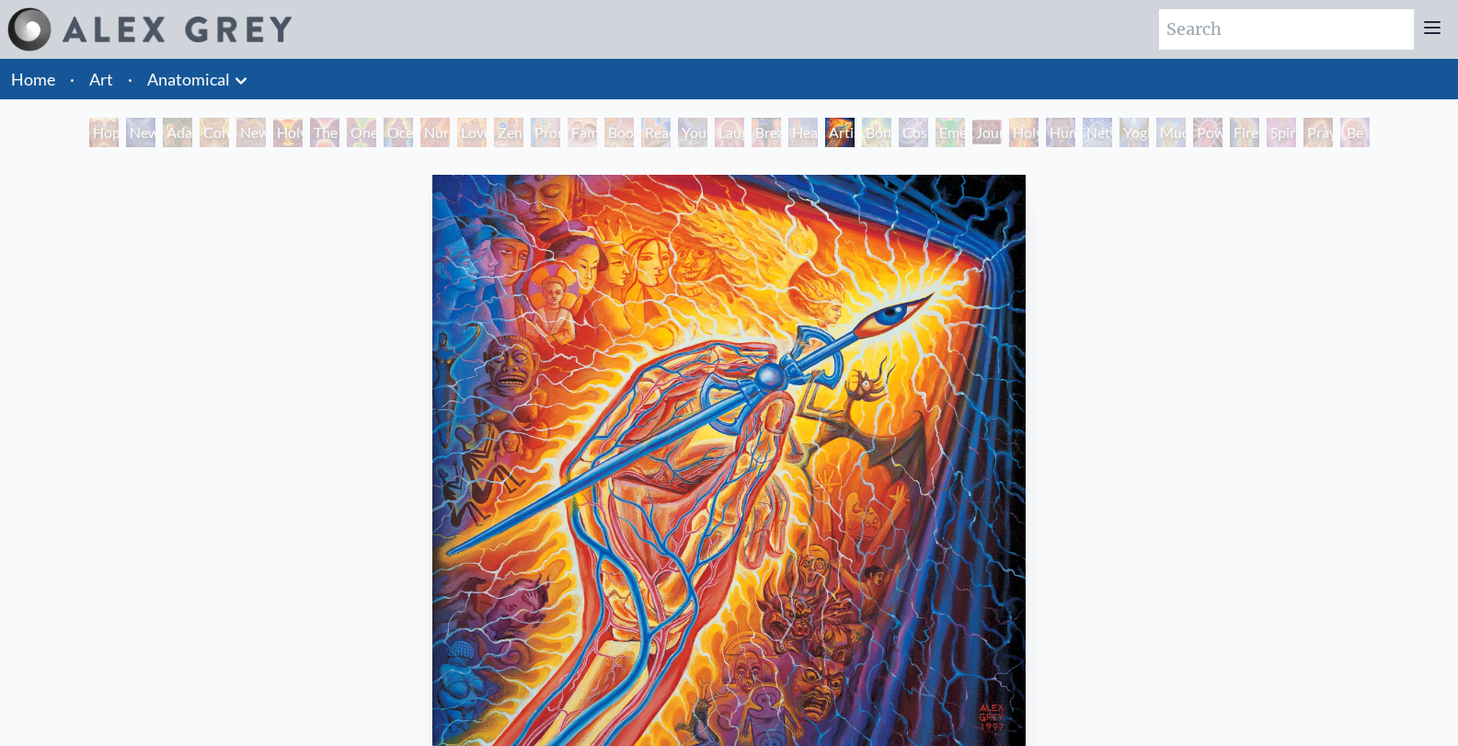
click at [1039, 128] on div "Holy Fire" at bounding box center [1023, 132] width 29 height 29
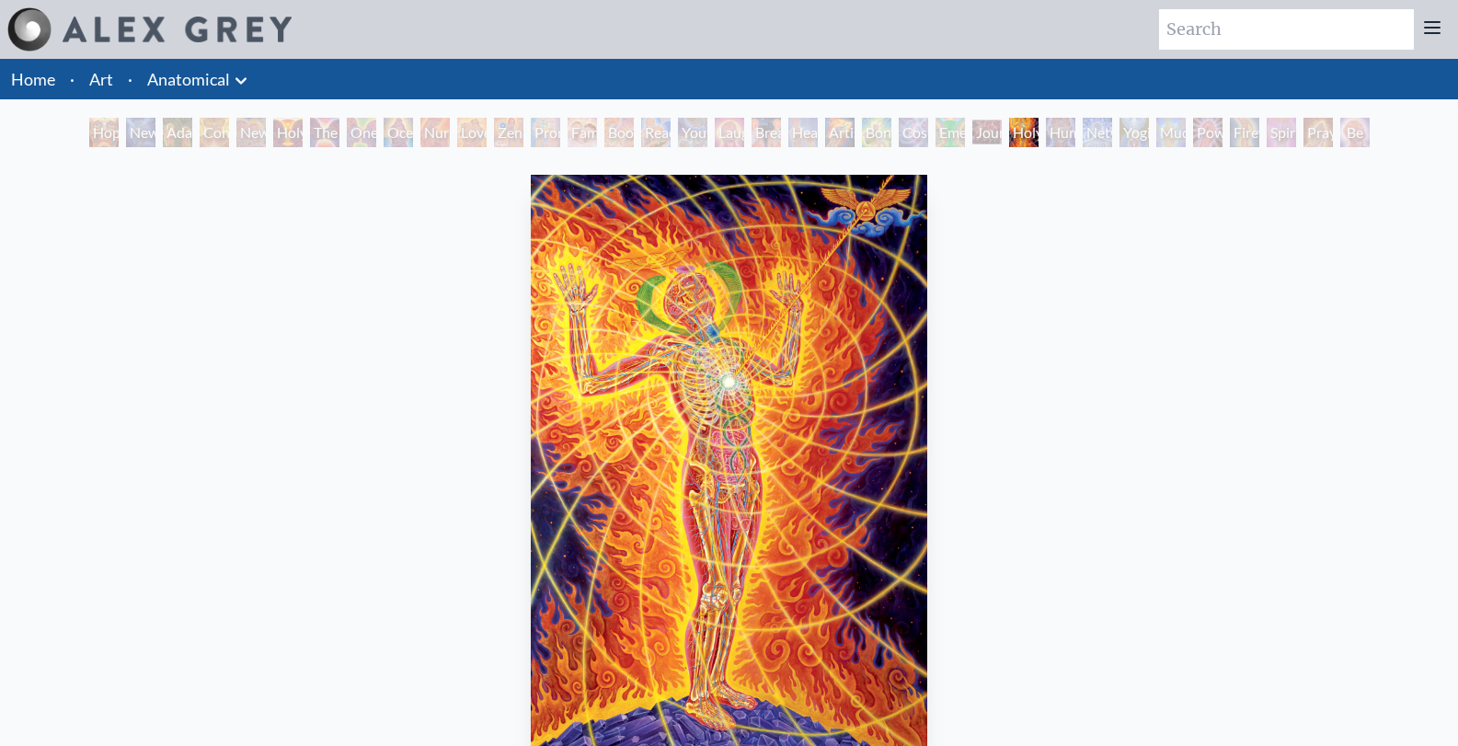
click at [1179, 132] on div "Mudra" at bounding box center [1171, 132] width 29 height 29
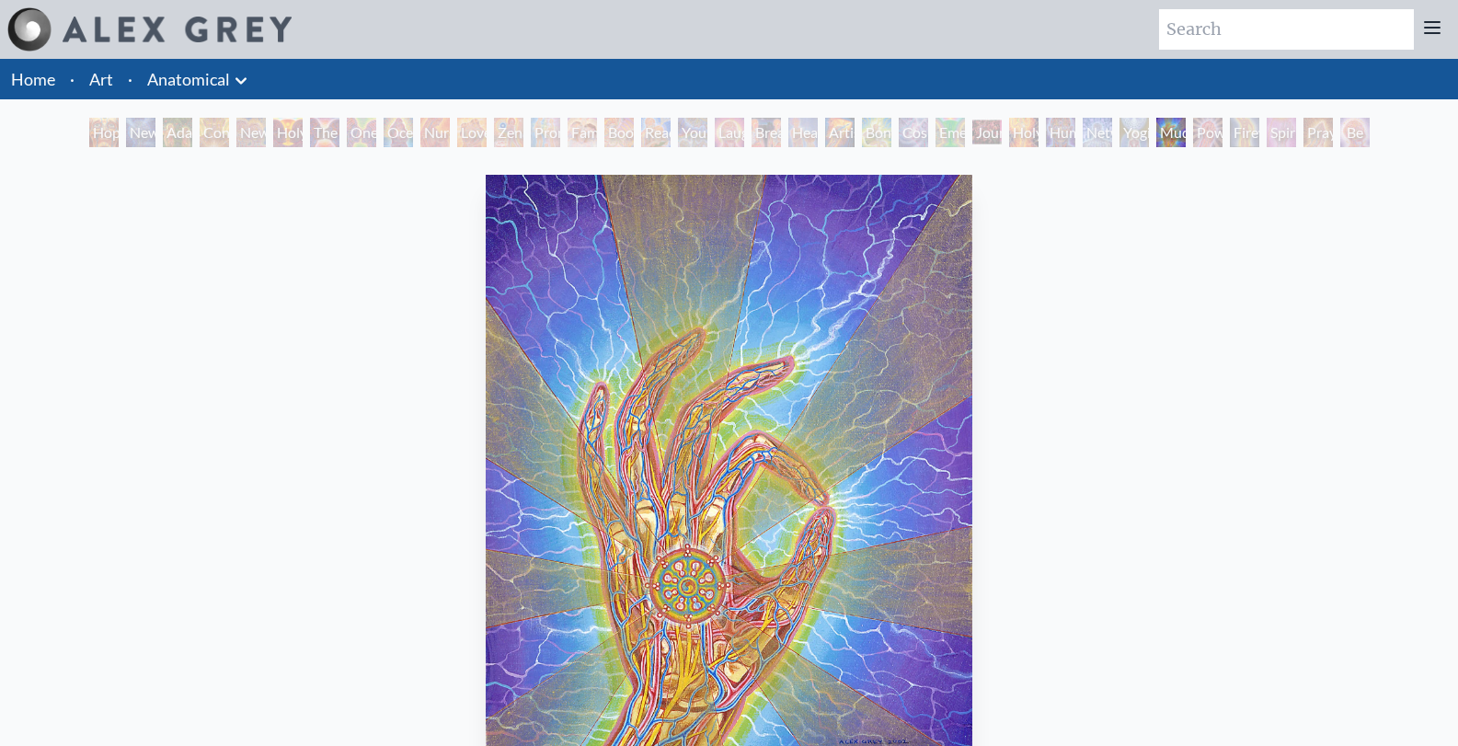
click at [1222, 131] on div "Power to the Peaceful" at bounding box center [1207, 132] width 29 height 29
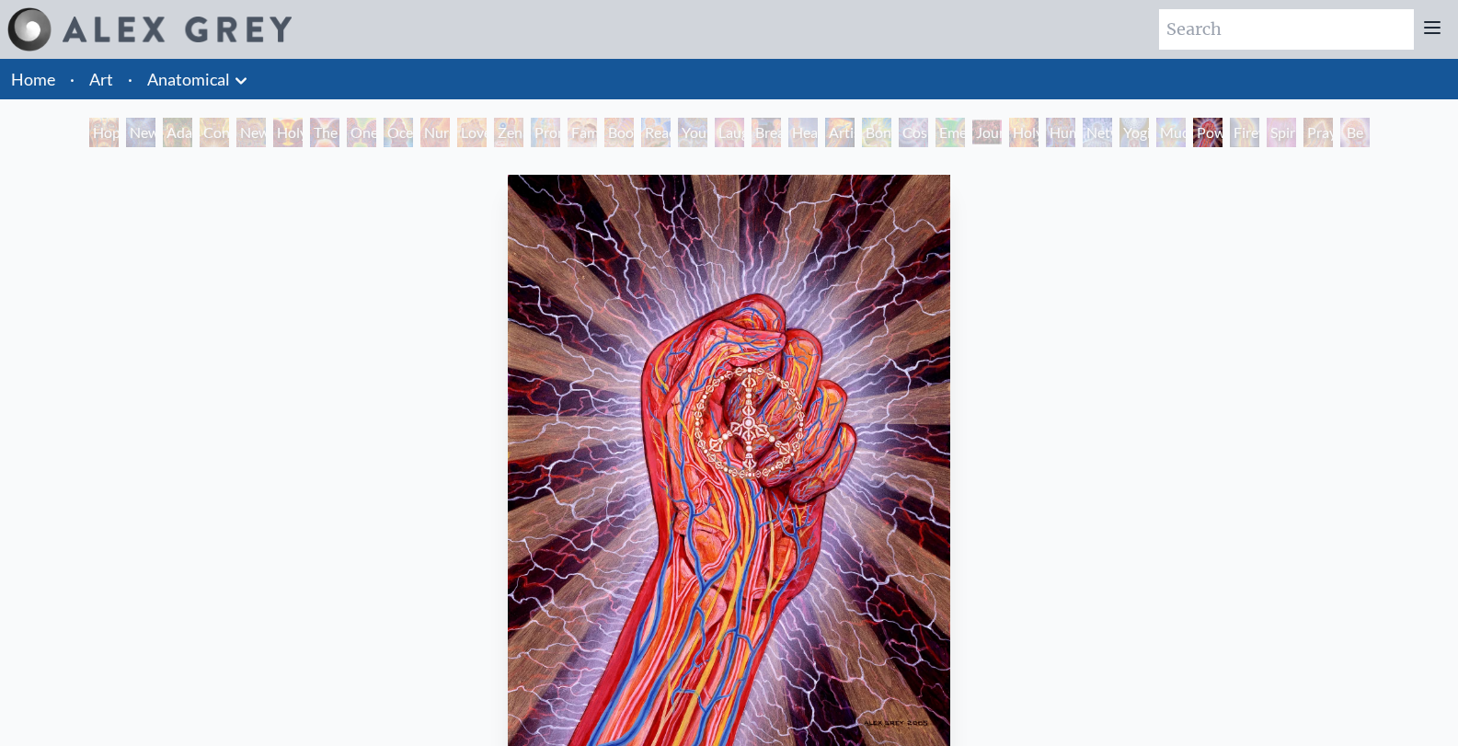
click at [1323, 141] on div "Praying Hands" at bounding box center [1318, 132] width 29 height 29
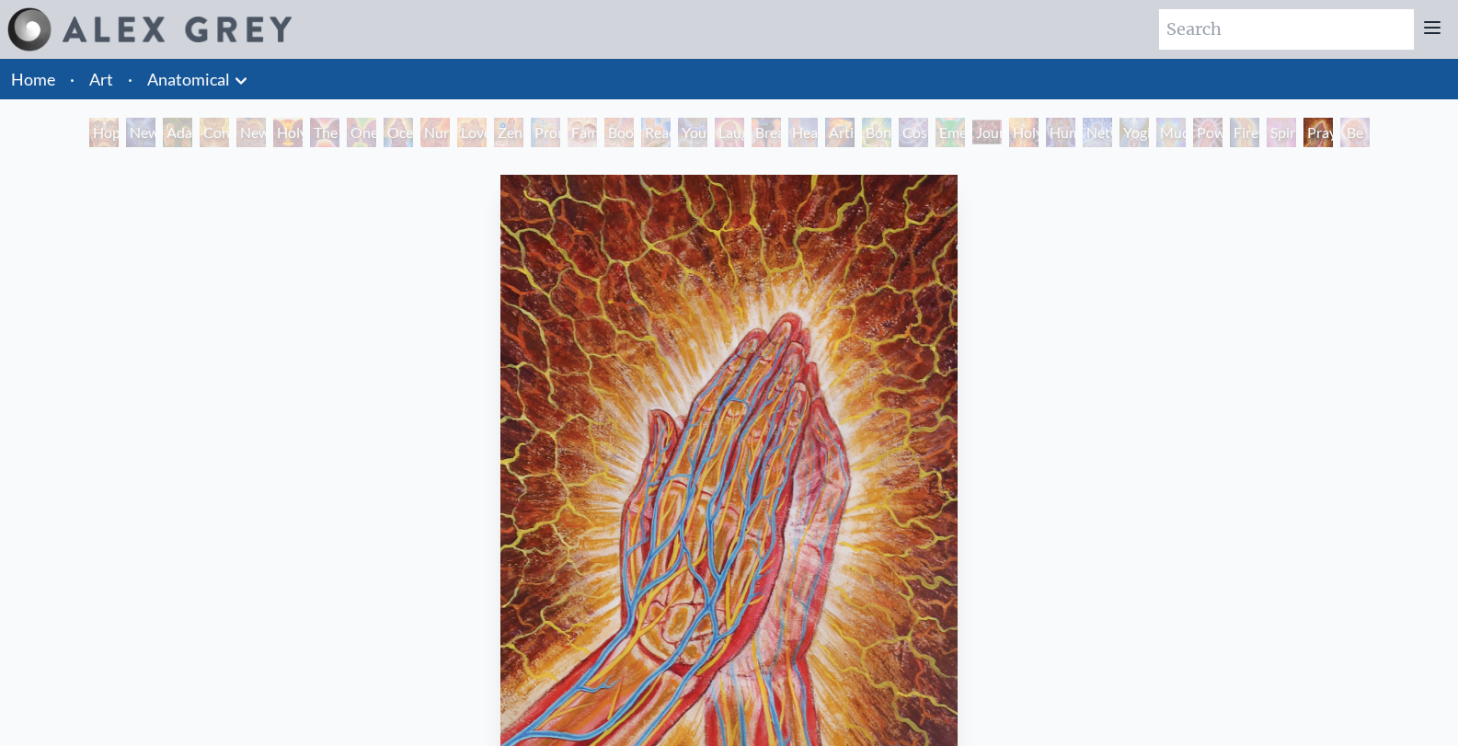
click at [91, 84] on link "Art" at bounding box center [101, 79] width 24 height 26
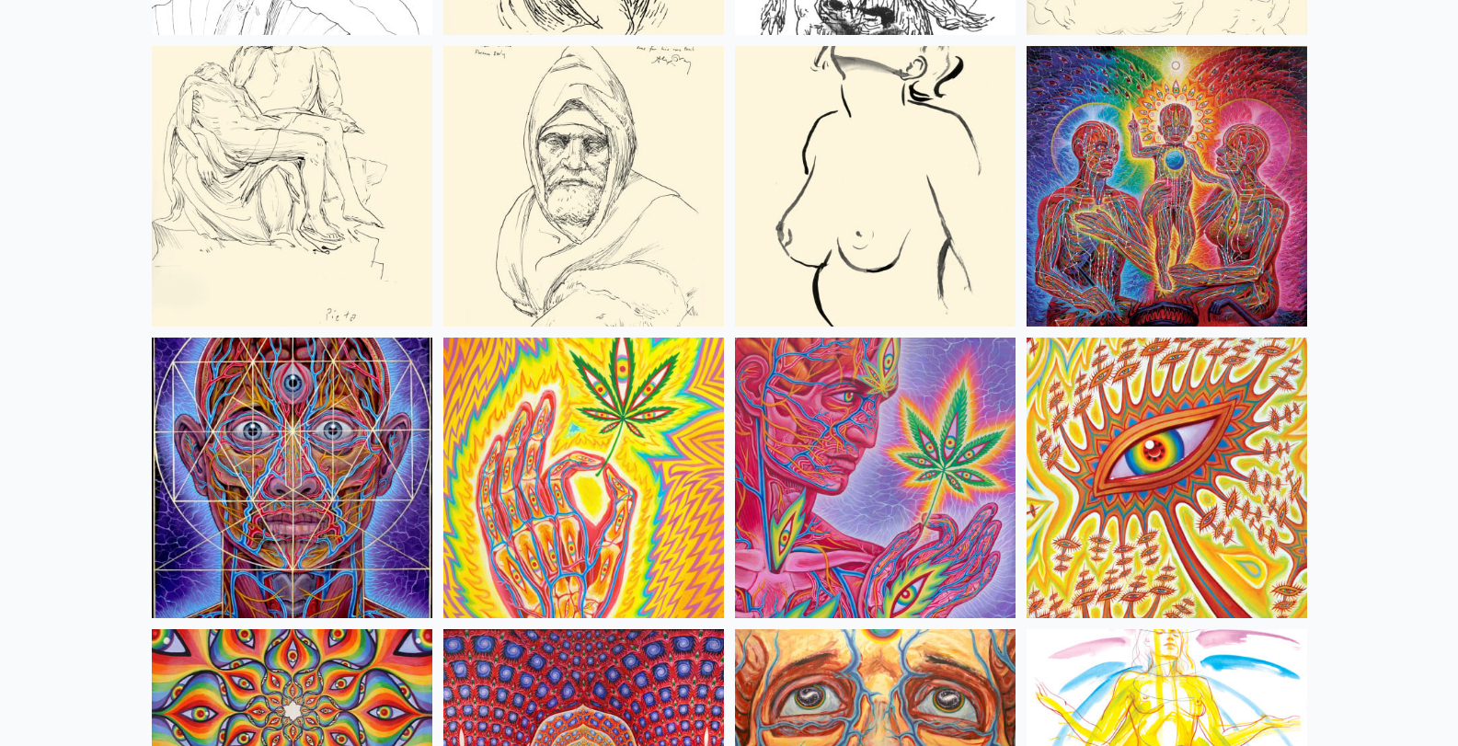
scroll to position [7827, 0]
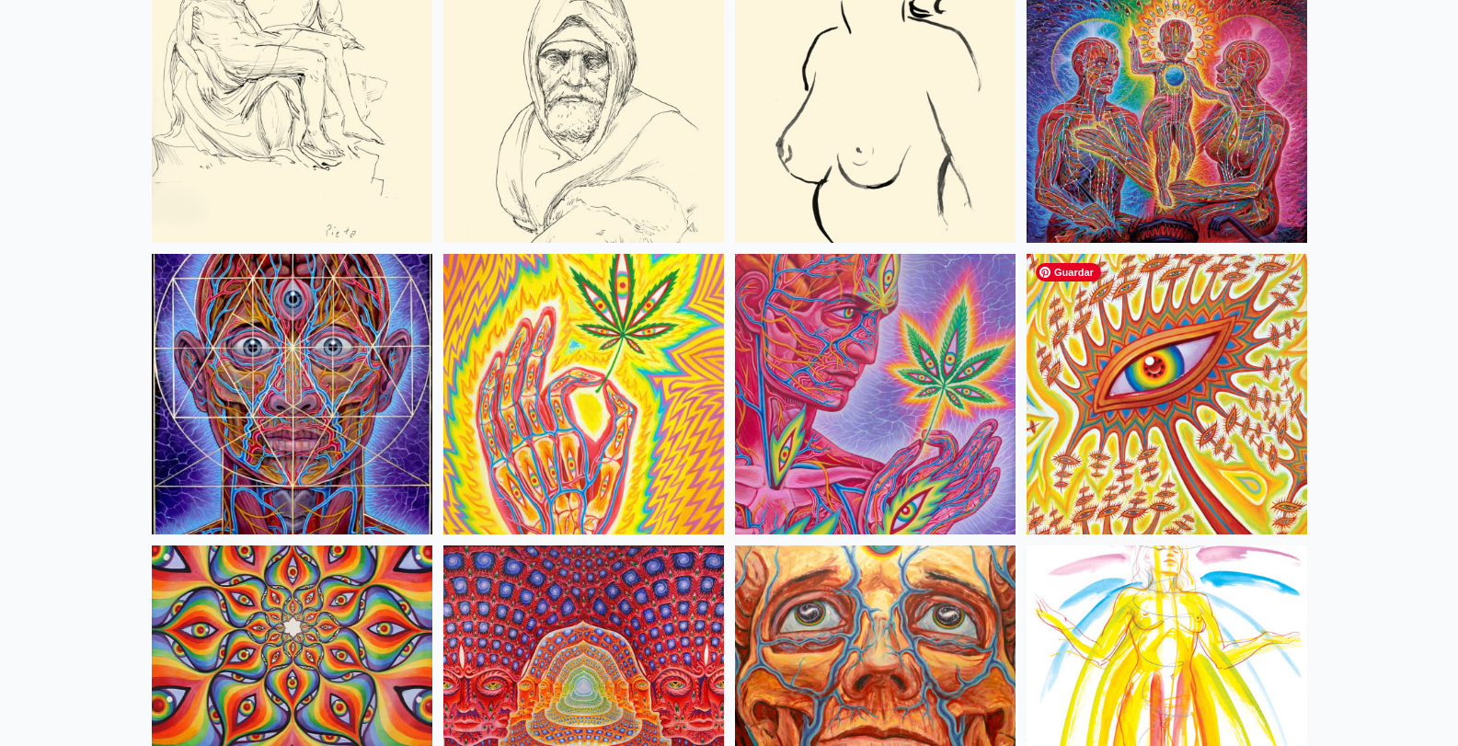
click at [1092, 388] on img at bounding box center [1167, 394] width 281 height 281
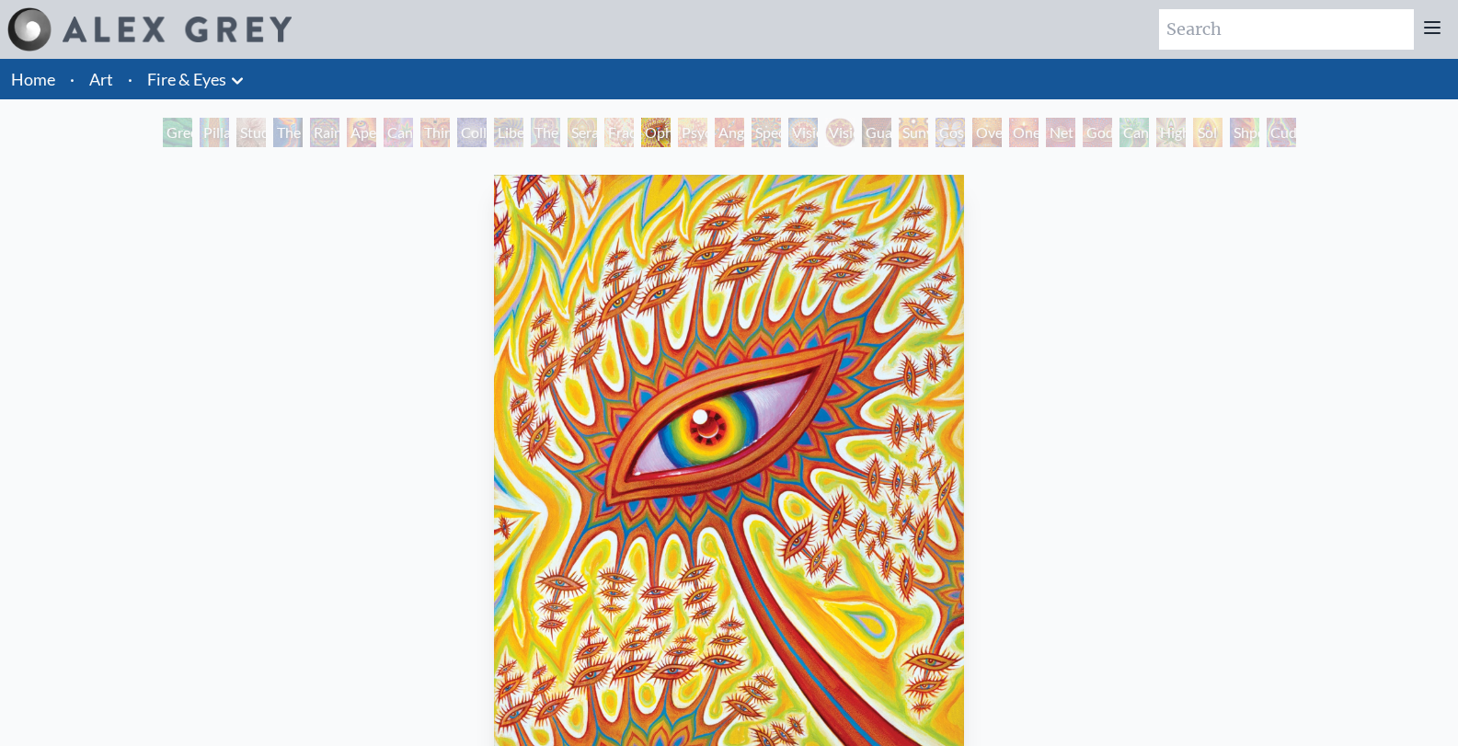
click at [206, 19] on img at bounding box center [177, 30] width 229 height 26
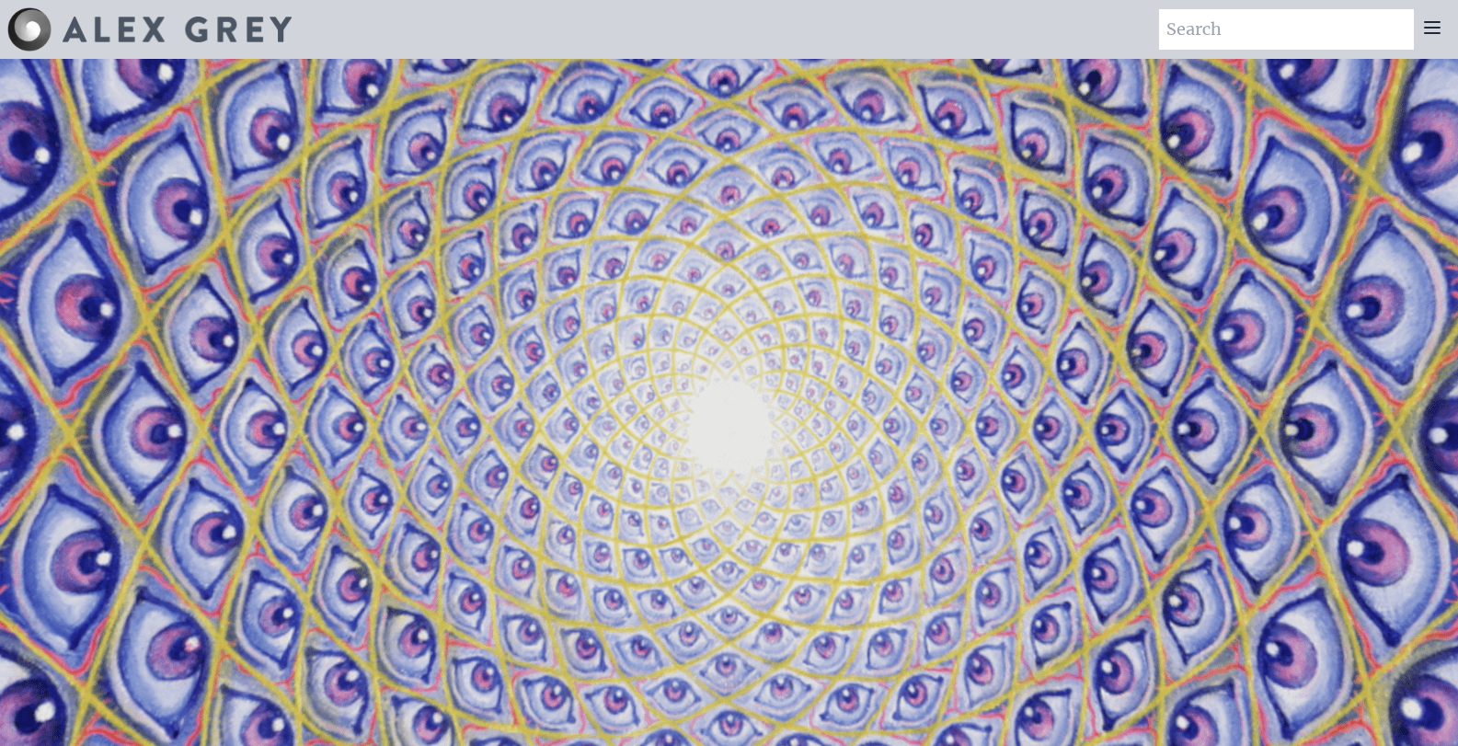
click at [1425, 36] on icon at bounding box center [1433, 28] width 22 height 22
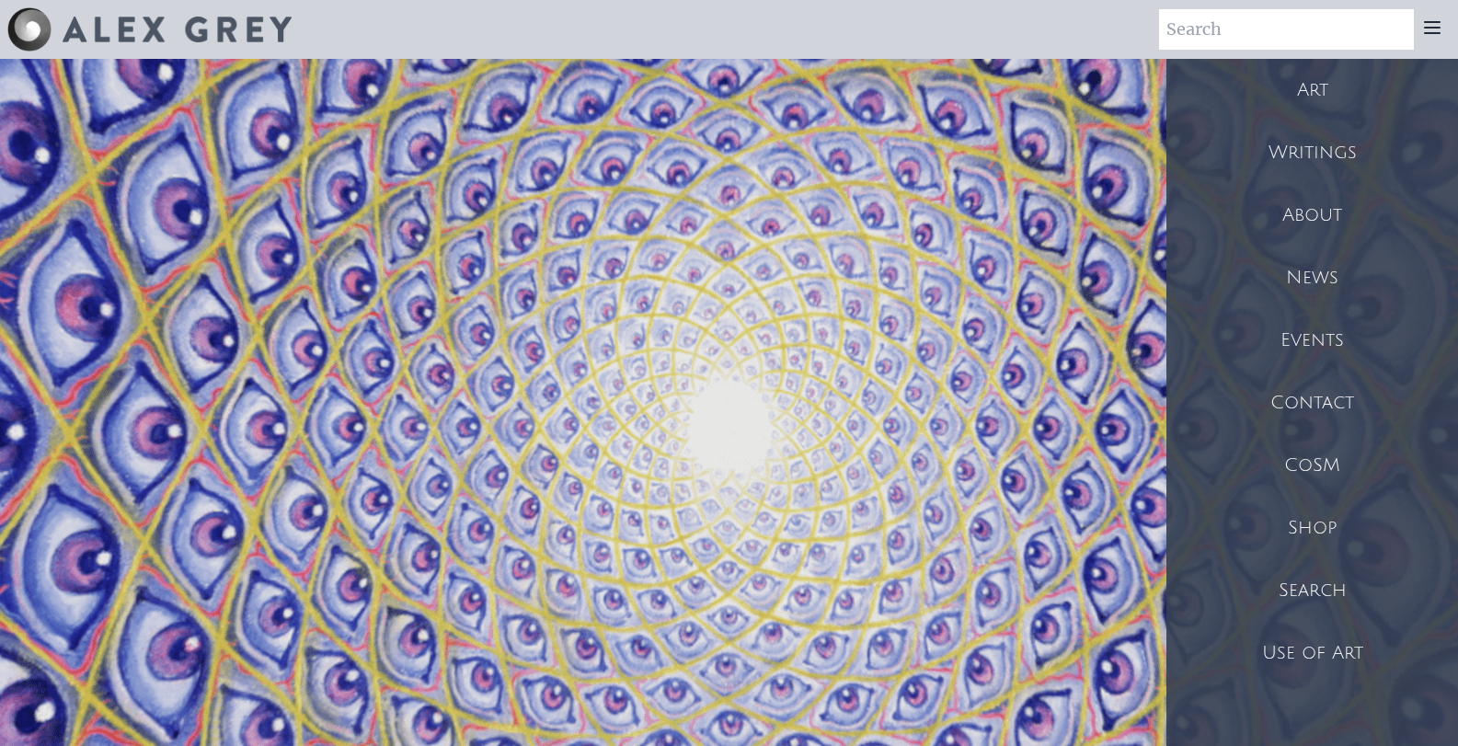
click at [1310, 516] on div "Shop" at bounding box center [1313, 528] width 292 height 63
